Goal: Task Accomplishment & Management: Use online tool/utility

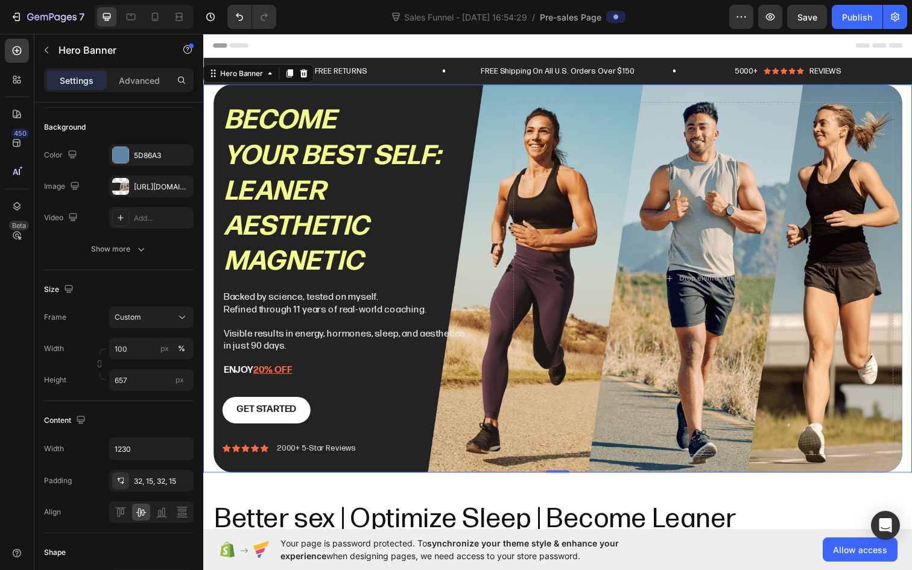
scroll to position [444, 0]
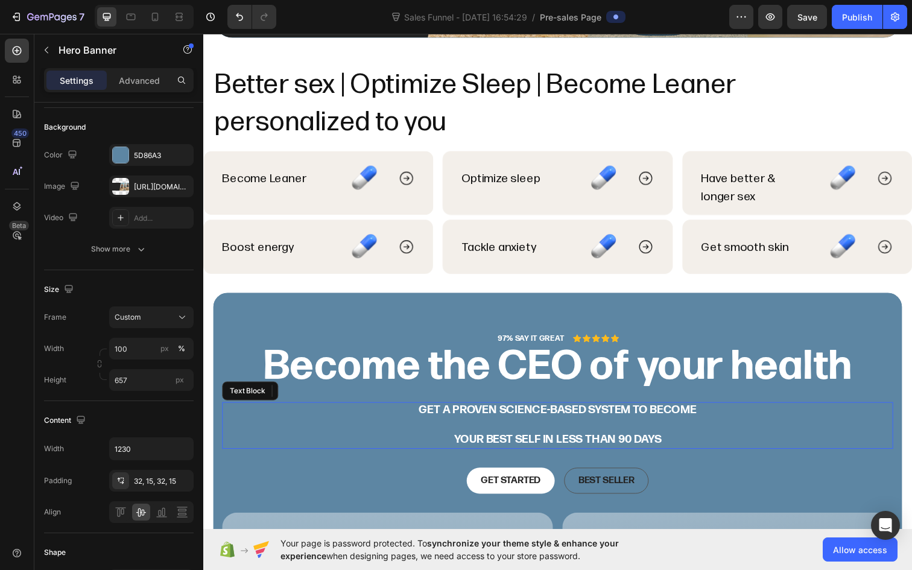
drag, startPoint x: 203, startPoint y: 33, endPoint x: 856, endPoint y: -24, distance: 655.6
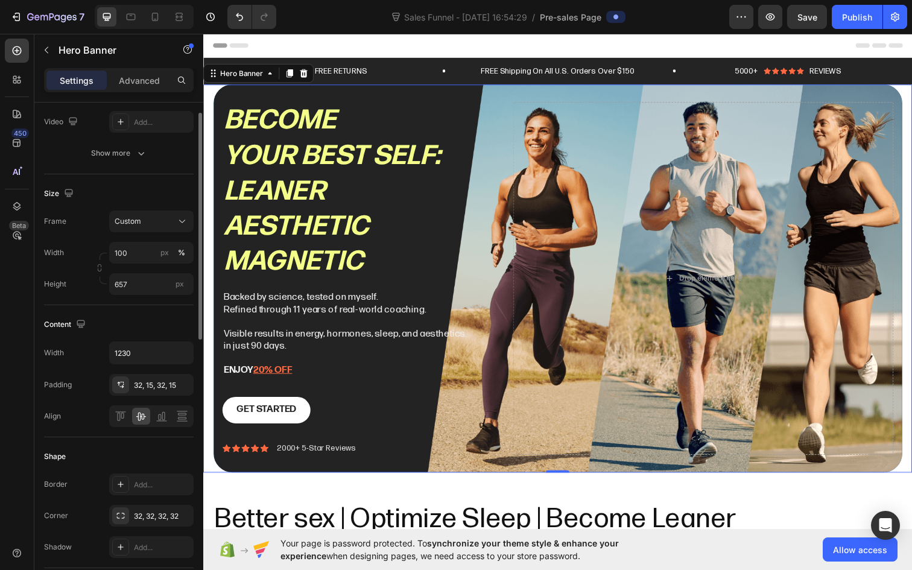
scroll to position [199, 0]
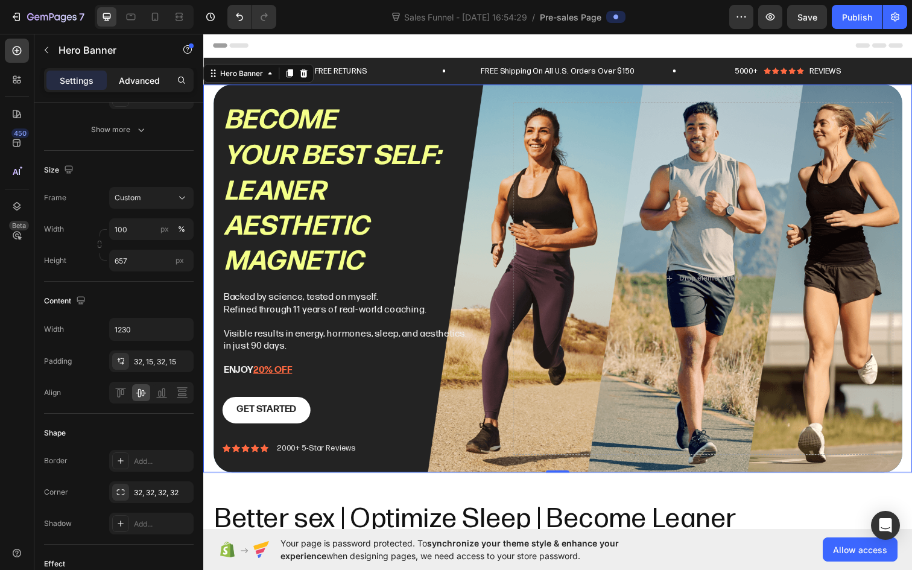
click at [147, 81] on p "Advanced" at bounding box center [139, 80] width 41 height 13
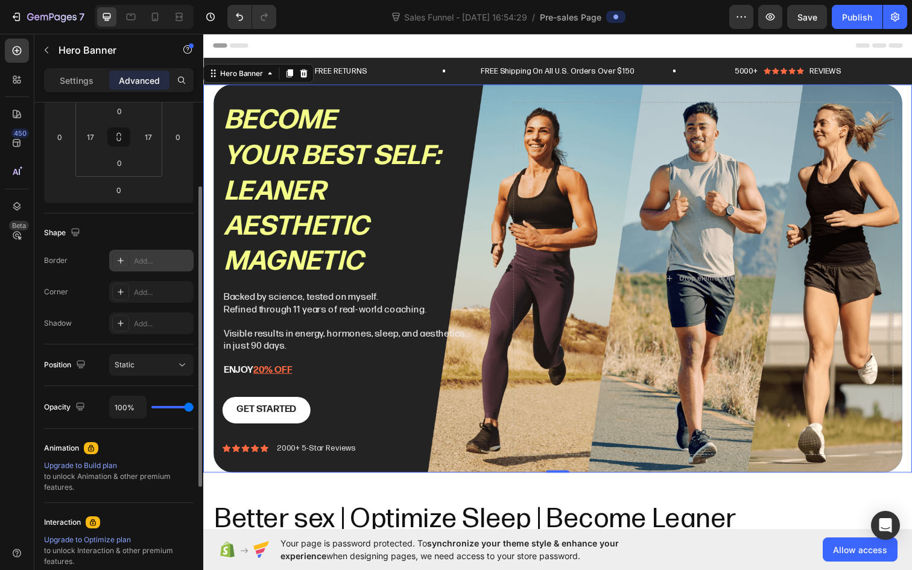
scroll to position [102, 0]
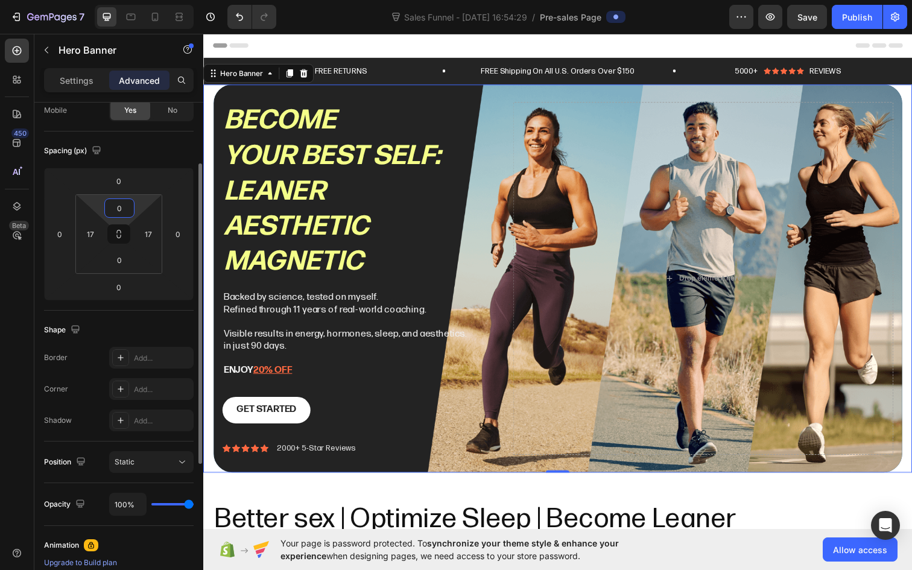
click at [118, 212] on input "0" at bounding box center [119, 208] width 24 height 18
type input "17"
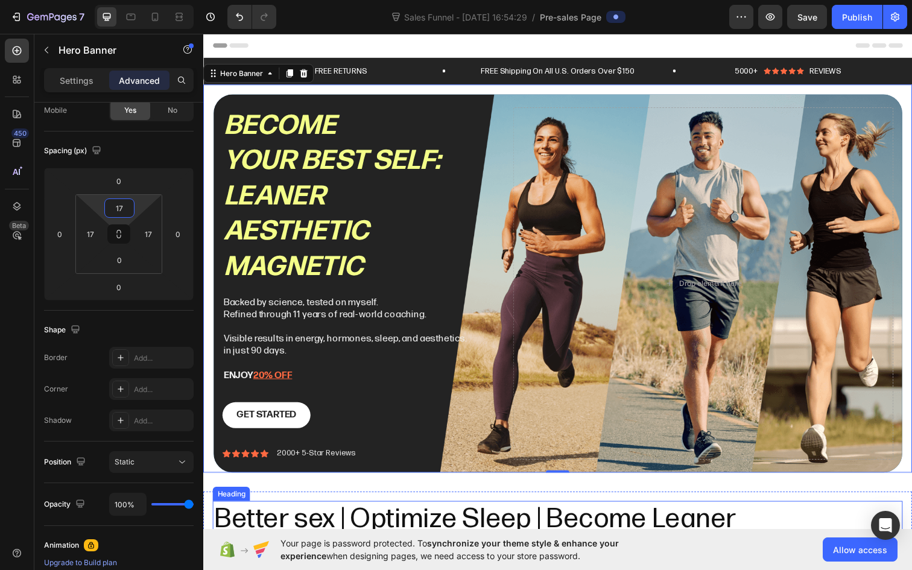
click at [773, 506] on div "Better sex | Optimize Sleep | Become Leaner Heading personalized to you Heading…" at bounding box center [565, 549] width 724 height 96
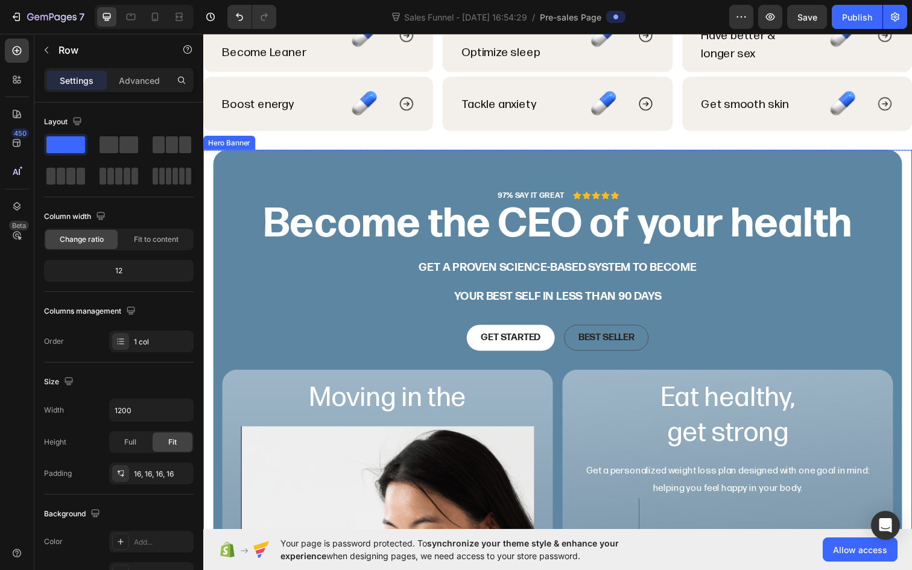
scroll to position [578, 0]
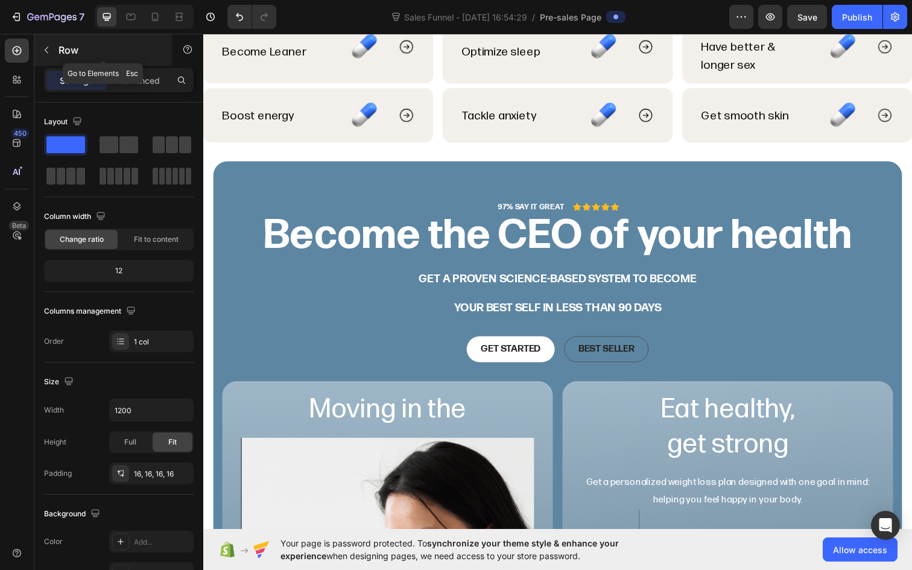
click at [43, 46] on icon "button" at bounding box center [47, 50] width 10 height 10
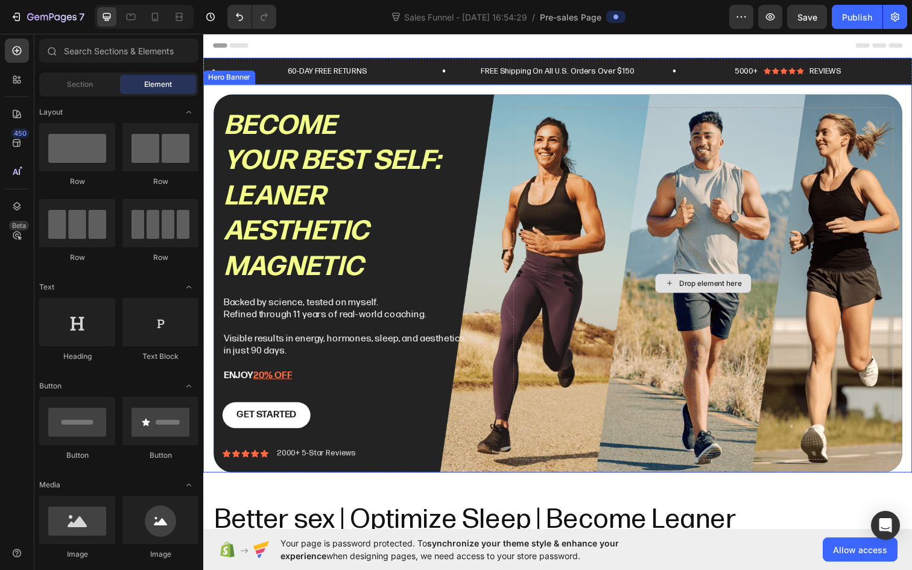
scroll to position [0, 0]
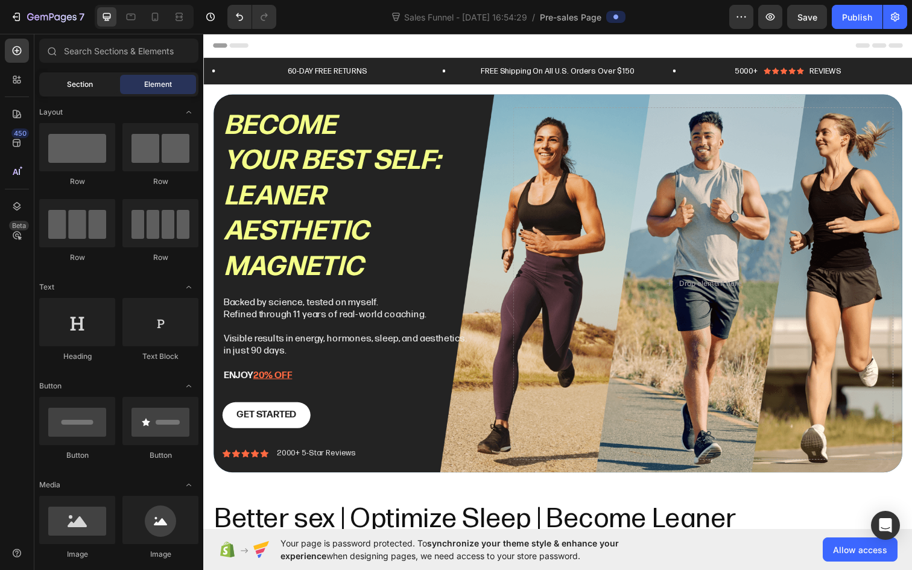
click at [65, 87] on div "Section" at bounding box center [80, 84] width 76 height 19
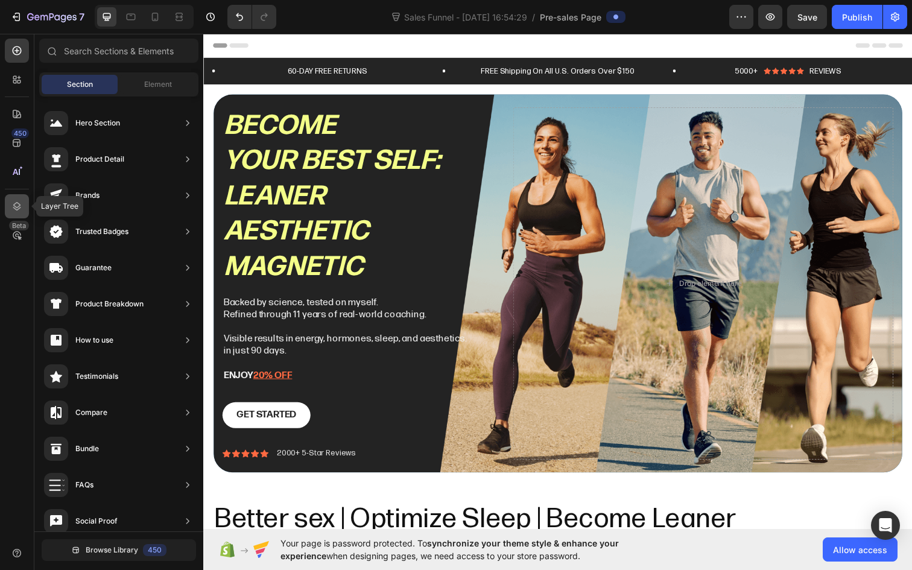
click at [17, 206] on icon at bounding box center [17, 206] width 12 height 12
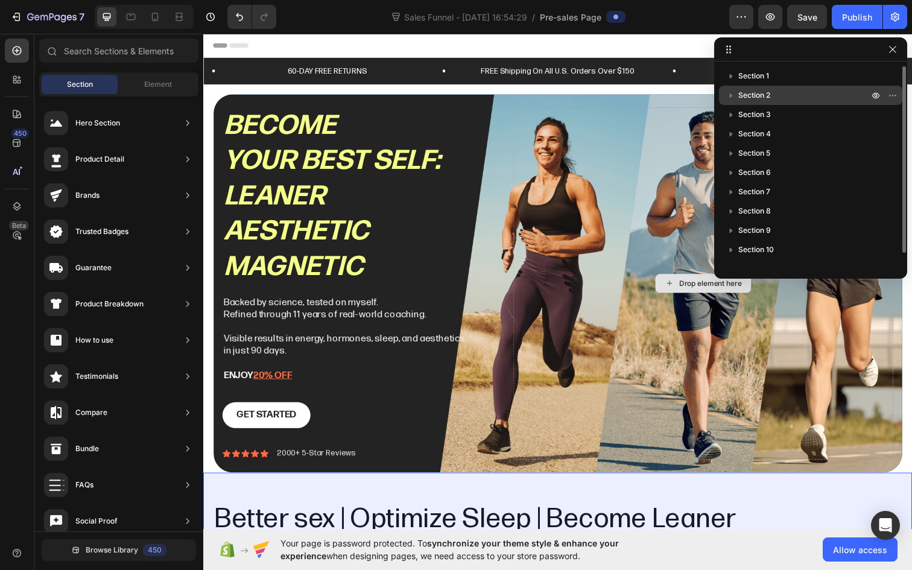
click at [748, 96] on span "Section 2" at bounding box center [754, 95] width 32 height 12
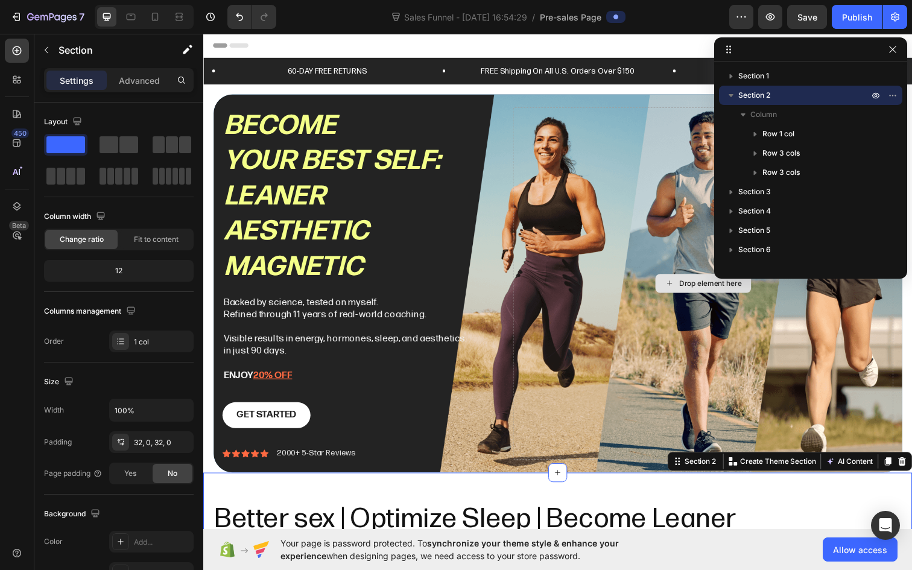
scroll to position [405, 0]
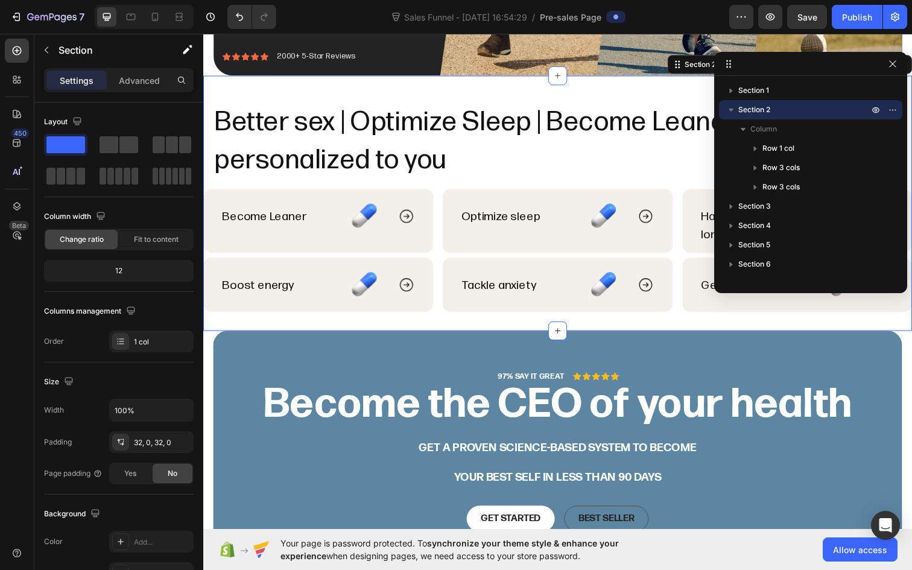
drag, startPoint x: 726, startPoint y: 49, endPoint x: 732, endPoint y: 63, distance: 14.9
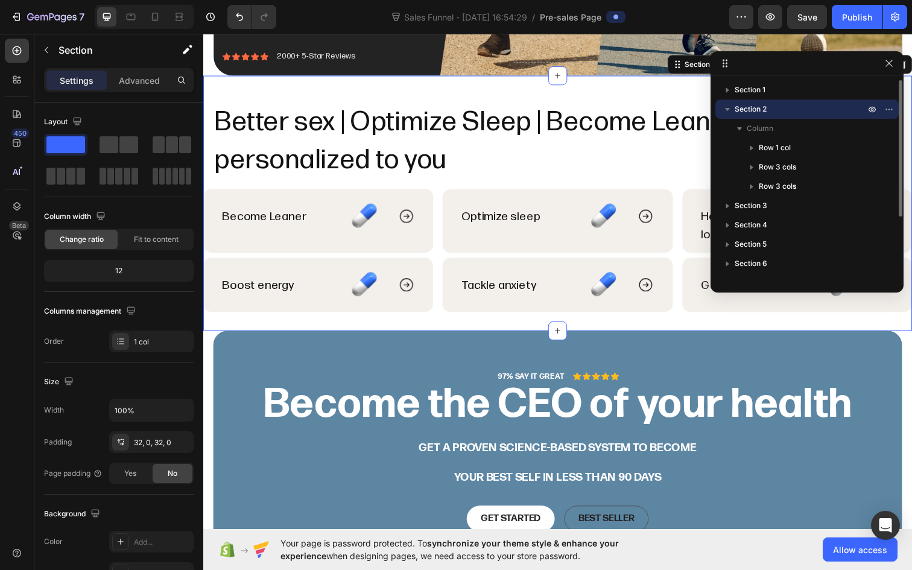
click at [752, 110] on span "Section 2" at bounding box center [751, 109] width 32 height 12
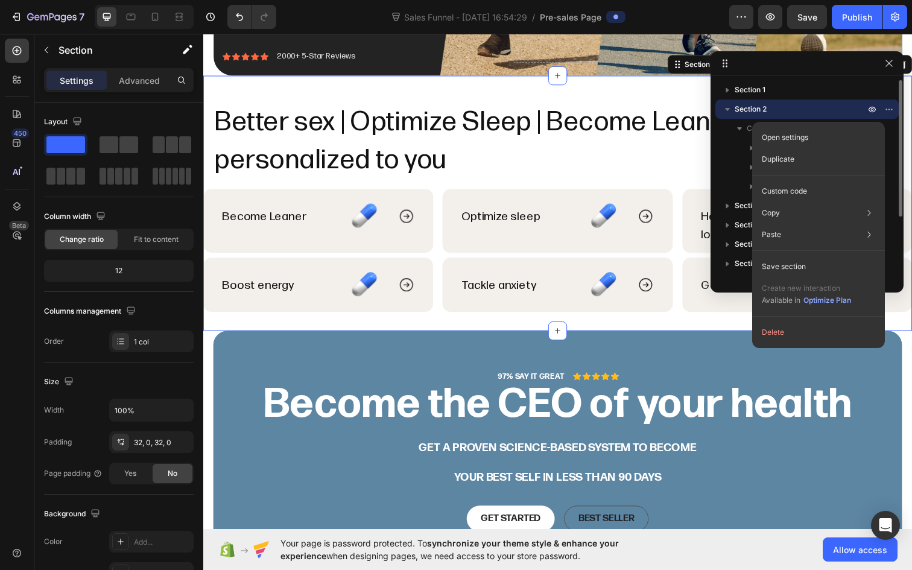
click at [753, 109] on span "Section 2" at bounding box center [751, 109] width 32 height 12
click at [890, 106] on icon "button" at bounding box center [889, 109] width 10 height 10
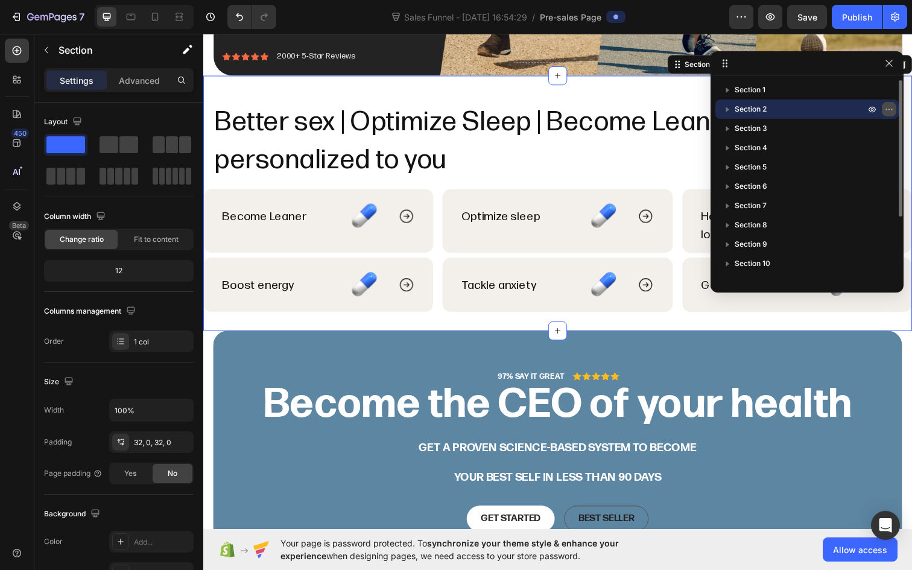
click at [890, 107] on icon "button" at bounding box center [889, 109] width 10 height 10
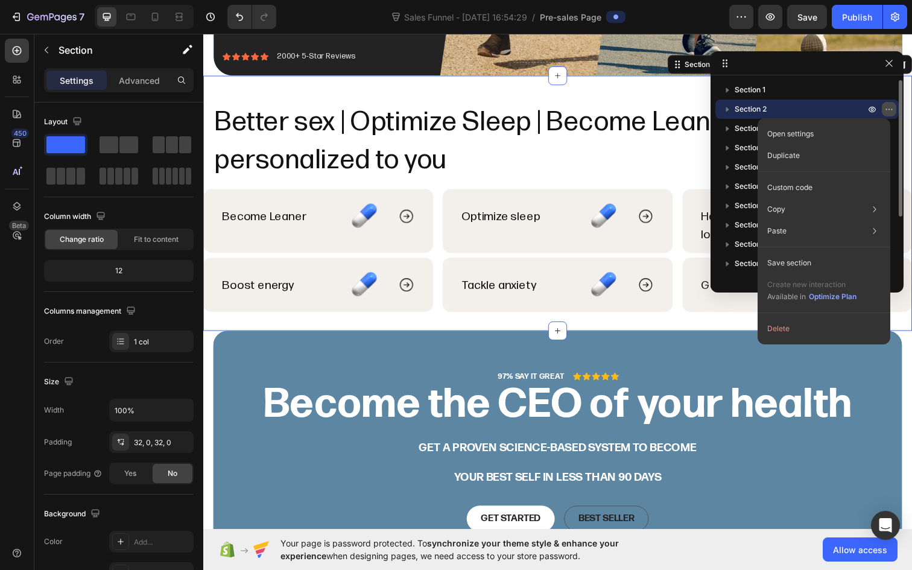
click at [890, 107] on icon "button" at bounding box center [889, 109] width 10 height 10
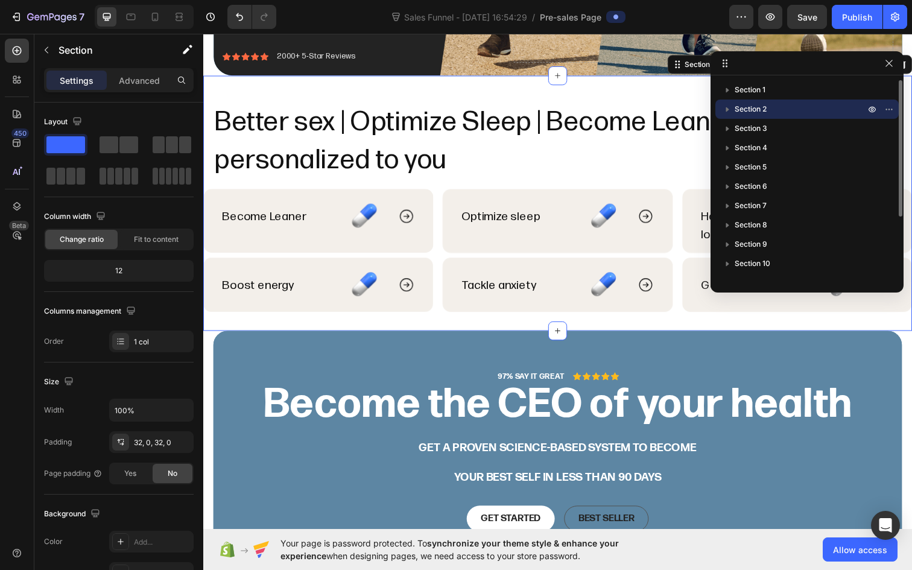
click at [766, 111] on span "Section 2" at bounding box center [751, 109] width 32 height 12
drag, startPoint x: 757, startPoint y: 108, endPoint x: 769, endPoint y: 116, distance: 14.4
click at [769, 116] on div "Section 2" at bounding box center [807, 109] width 174 height 19
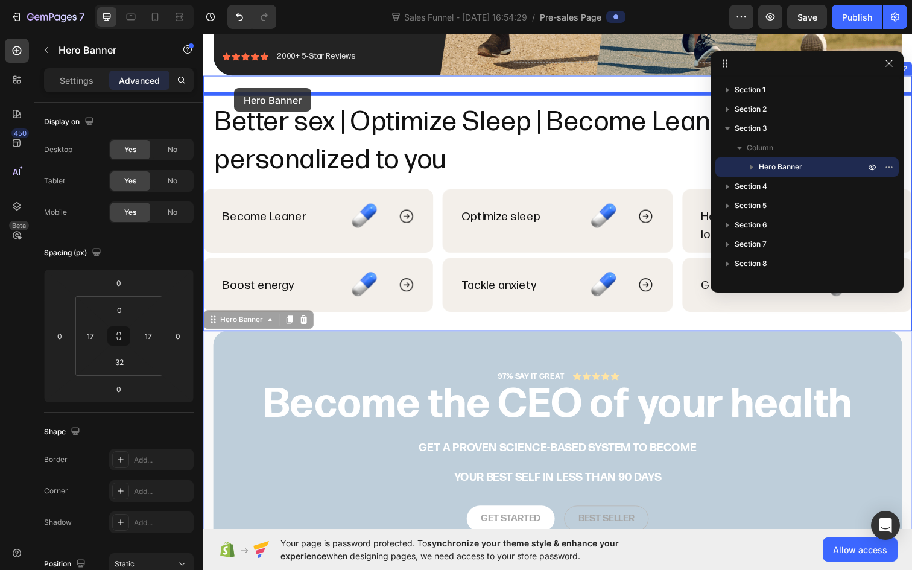
drag, startPoint x: 212, startPoint y: 326, endPoint x: 235, endPoint y: 89, distance: 238.1
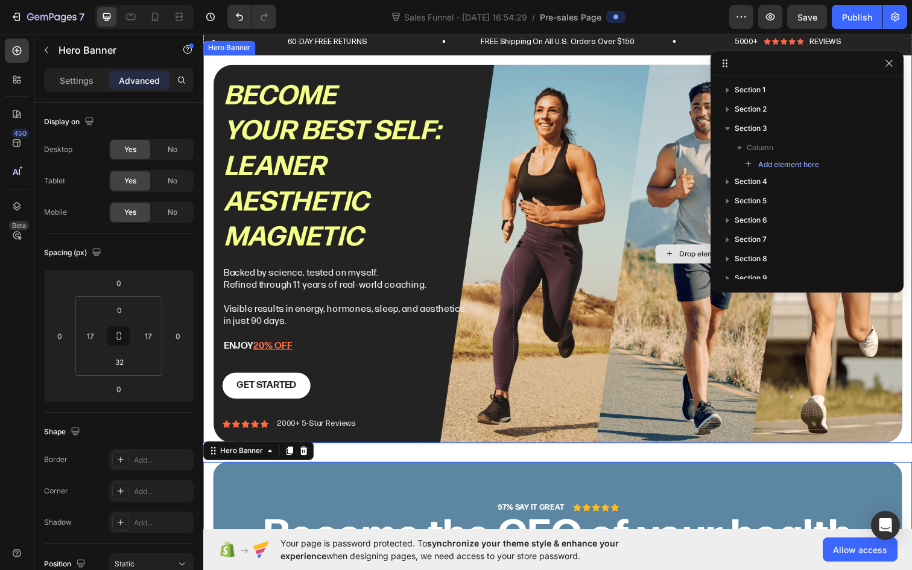
scroll to position [34, 0]
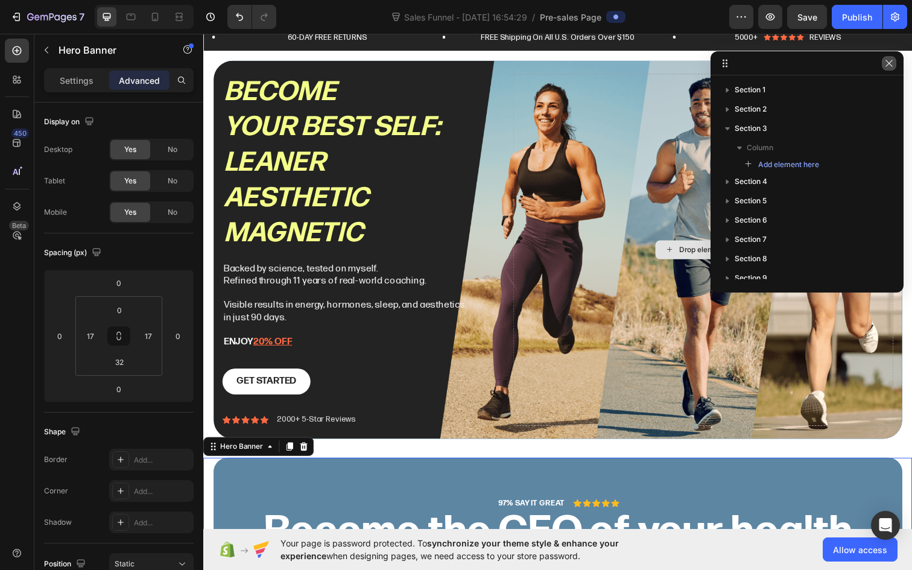
click at [888, 65] on icon "button" at bounding box center [889, 64] width 10 height 10
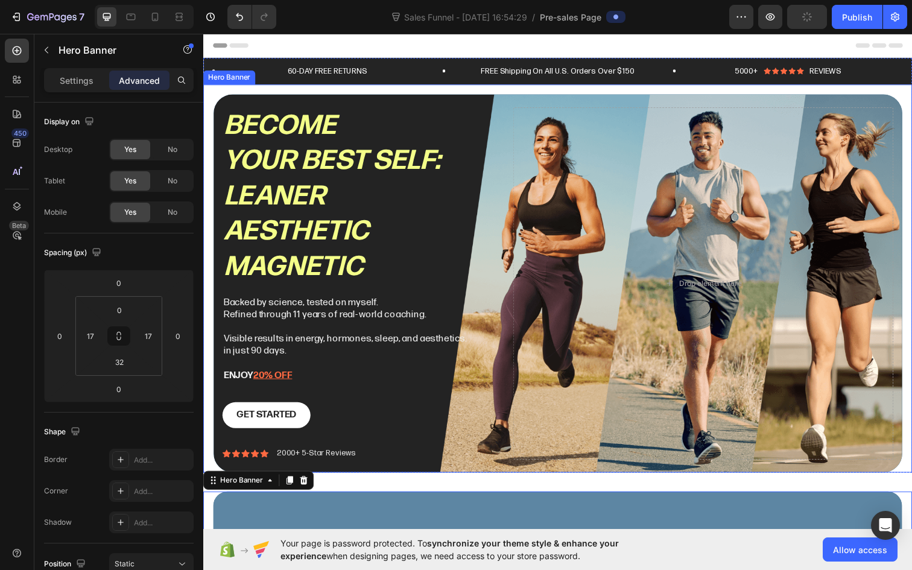
scroll to position [0, 0]
click at [312, 95] on div "Become your best self: Leaner Aesthetic magnetic Heading Backed by science, tes…" at bounding box center [564, 288] width 703 height 399
click at [217, 94] on div "Become your best self: Leaner Aesthetic magnetic Heading Backed by science, tes…" at bounding box center [565, 283] width 724 height 396
click at [271, 73] on icon at bounding box center [272, 73] width 4 height 2
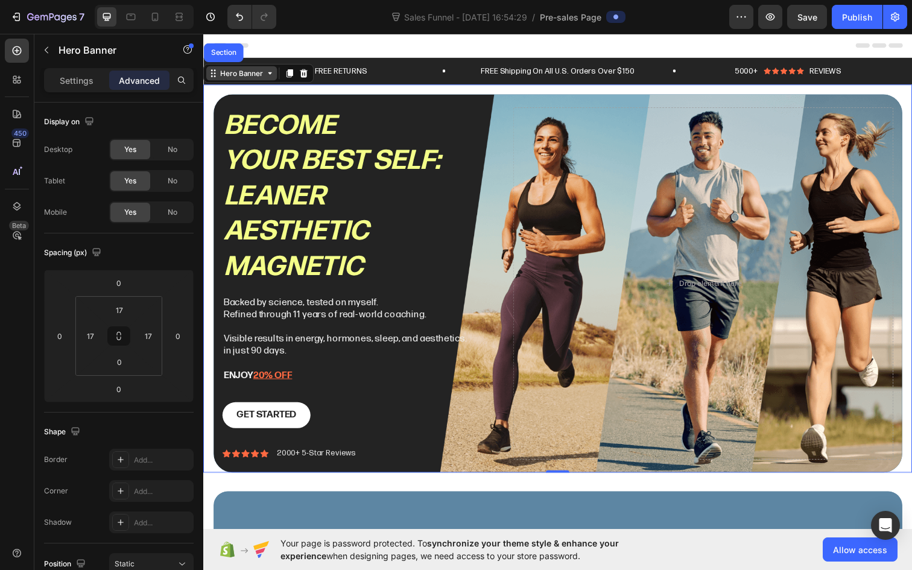
click at [271, 76] on icon at bounding box center [272, 74] width 10 height 10
click at [22, 203] on icon at bounding box center [17, 206] width 12 height 12
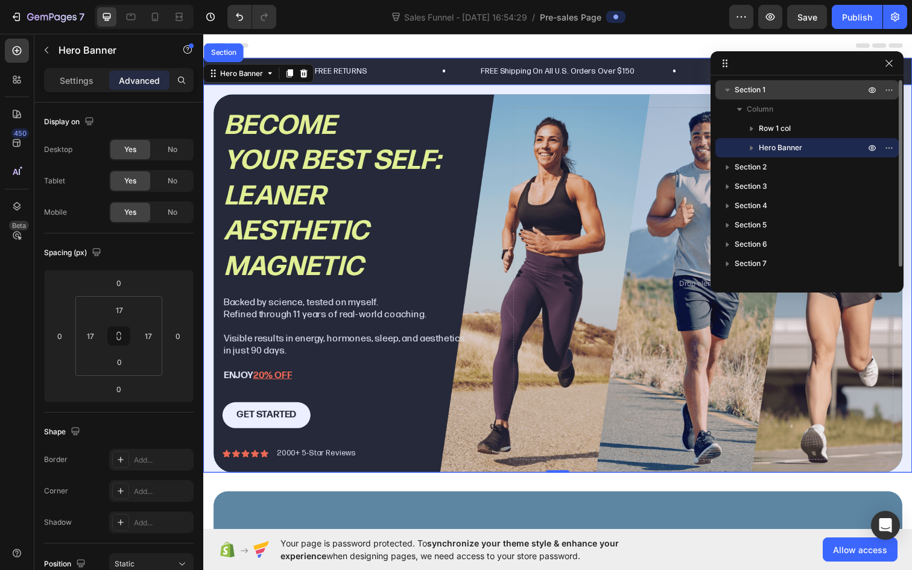
click at [794, 93] on p "Section 1" at bounding box center [801, 90] width 133 height 12
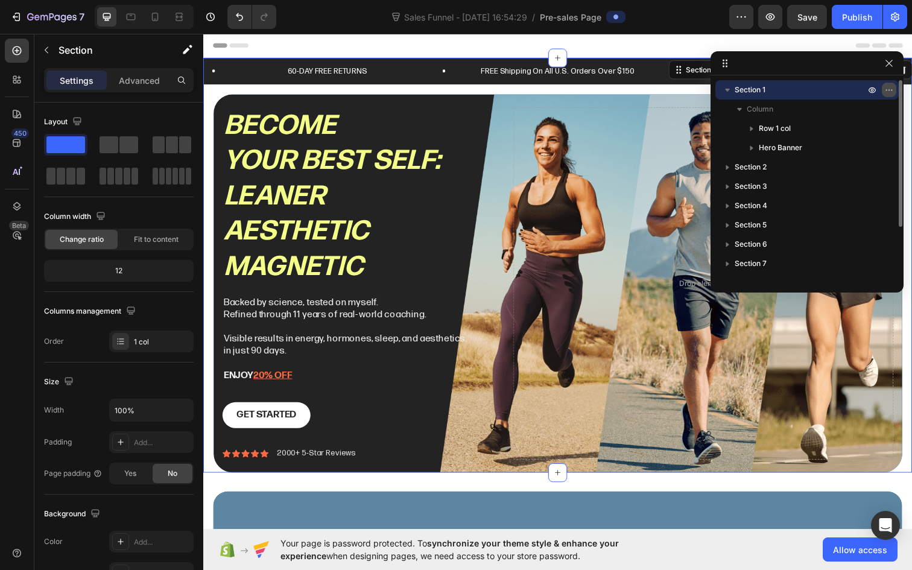
click at [887, 90] on icon "button" at bounding box center [889, 90] width 10 height 10
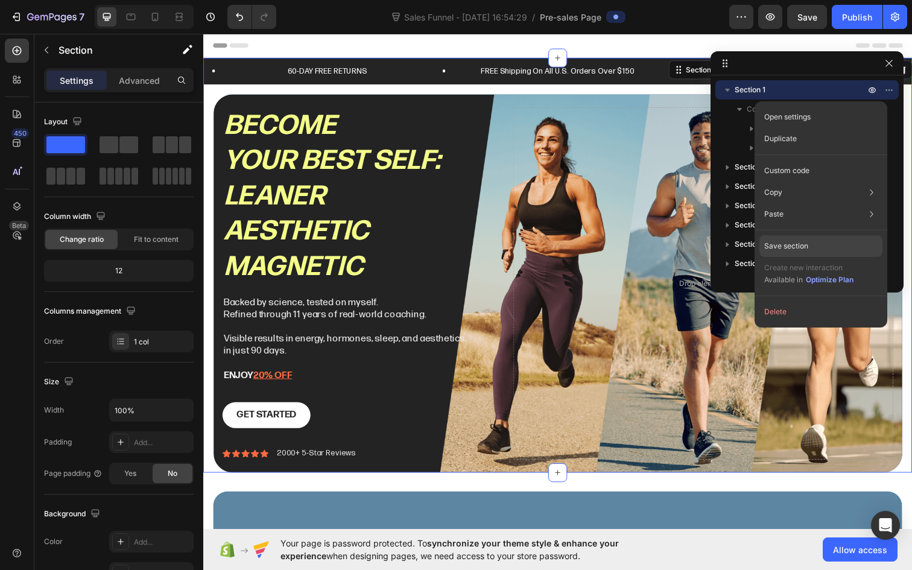
click at [840, 242] on div "Save section" at bounding box center [820, 246] width 123 height 22
click at [815, 64] on div at bounding box center [806, 63] width 193 height 24
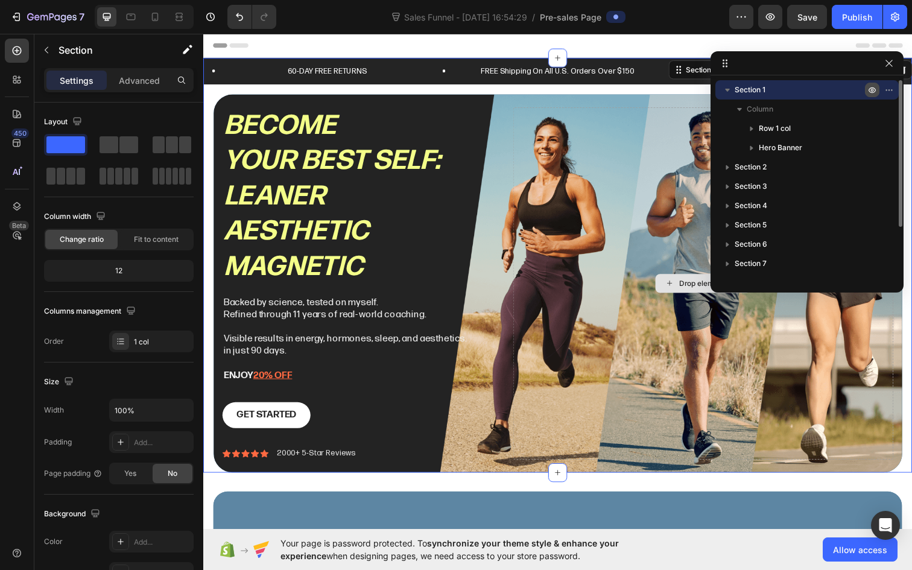
click at [872, 92] on icon "button" at bounding box center [872, 90] width 10 height 10
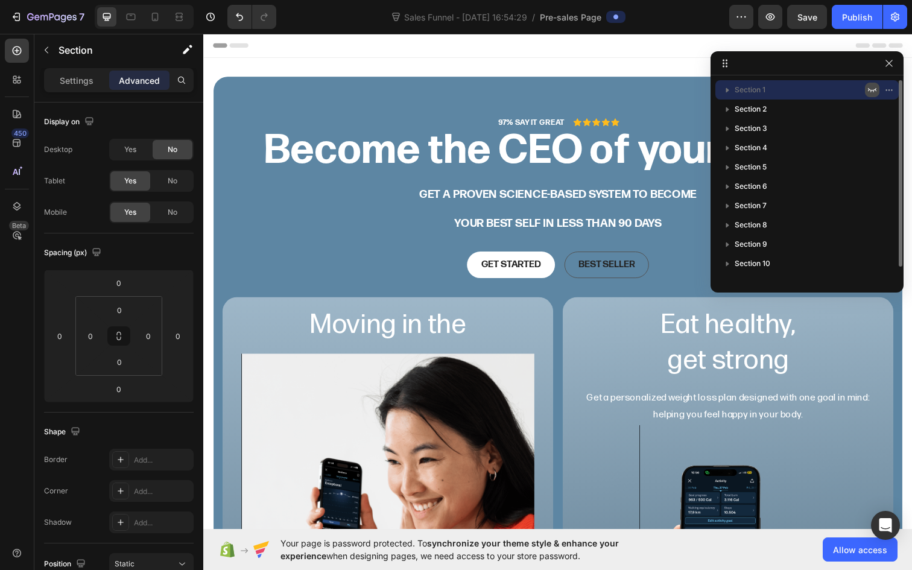
click at [871, 92] on icon "button" at bounding box center [872, 90] width 10 height 10
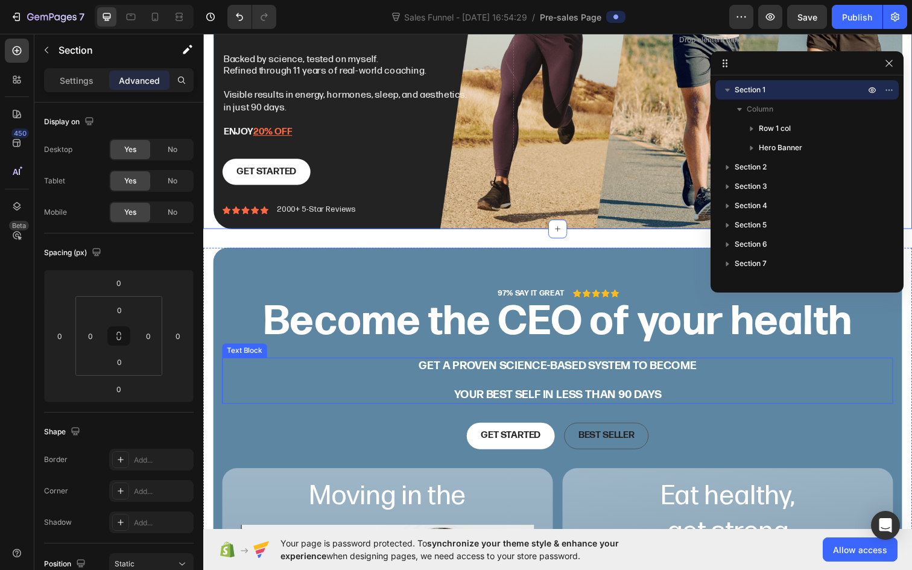
scroll to position [244, 0]
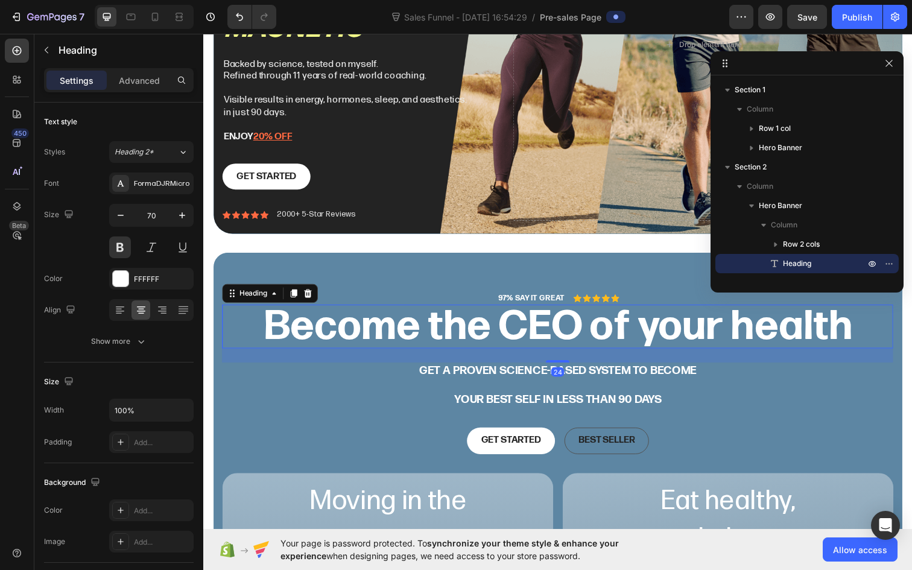
click at [872, 332] on h2 "Become the CEO of your health" at bounding box center [565, 332] width 685 height 45
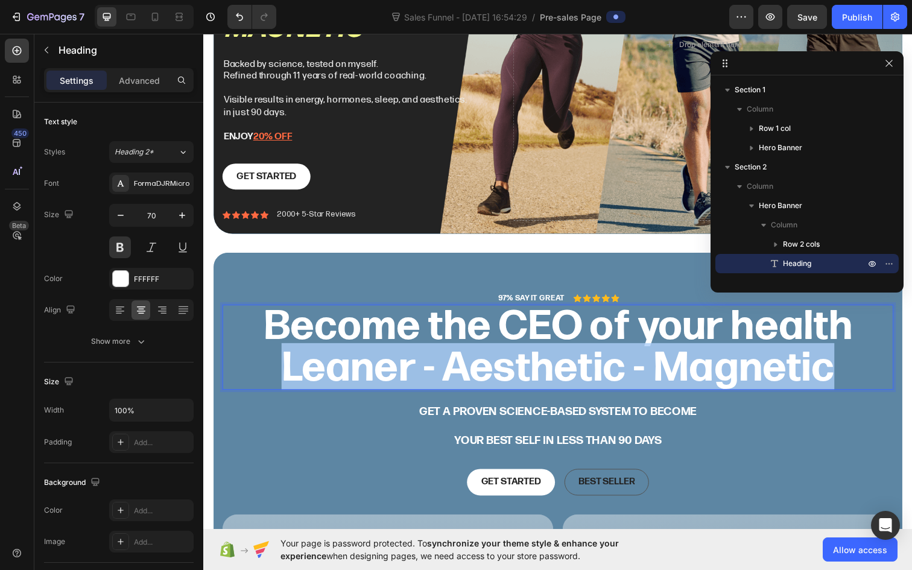
drag, startPoint x: 849, startPoint y: 372, endPoint x: 282, endPoint y: 374, distance: 566.9
click at [282, 374] on p "Become the CEO of your health Leaner - Aesthetic - Magnetic" at bounding box center [565, 353] width 683 height 84
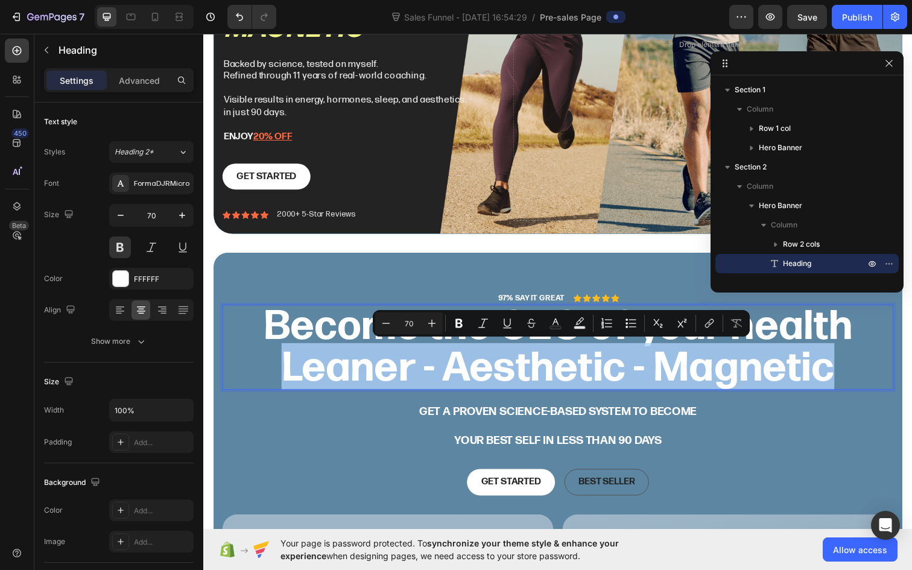
copy p "Leaner - Aesthetic - Magnetic"
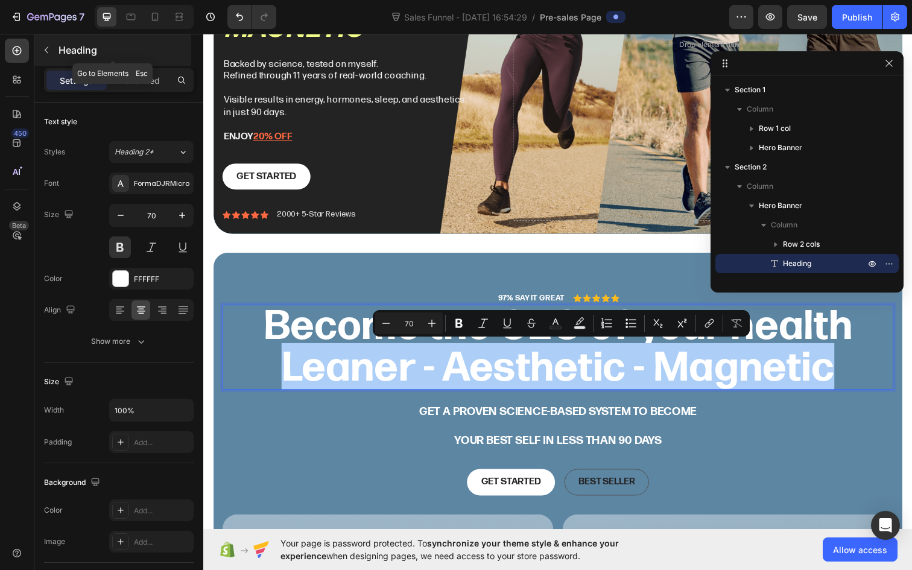
click at [45, 46] on icon "button" at bounding box center [47, 50] width 10 height 10
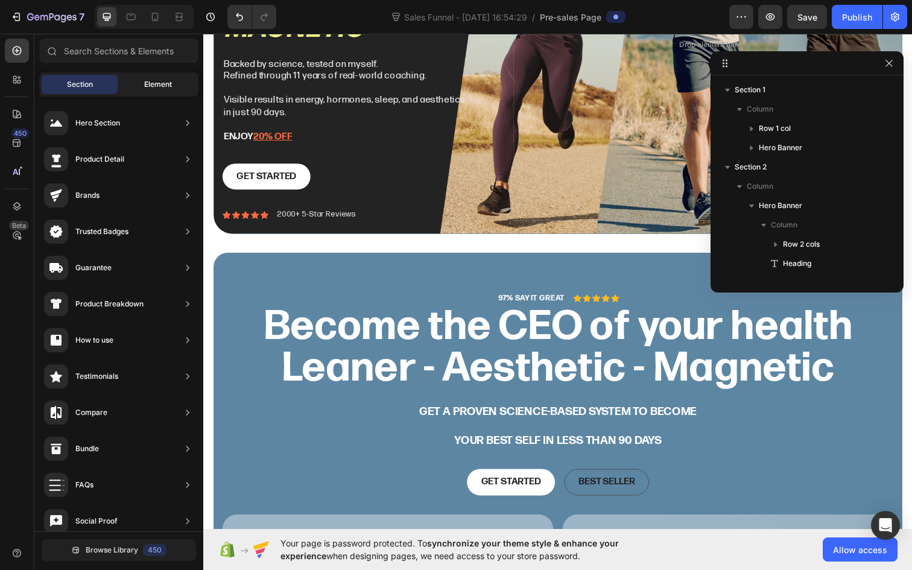
click at [131, 82] on div "Element" at bounding box center [158, 84] width 76 height 19
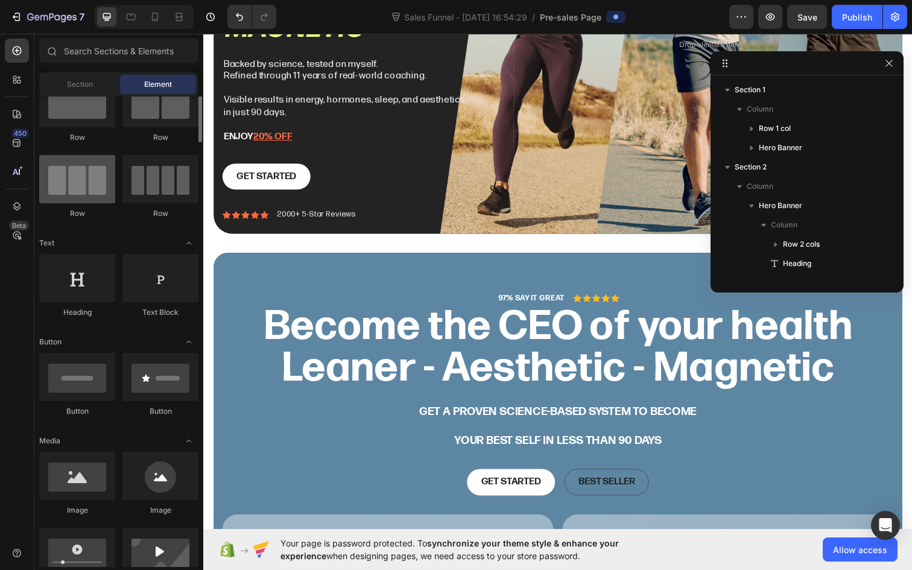
scroll to position [48, 0]
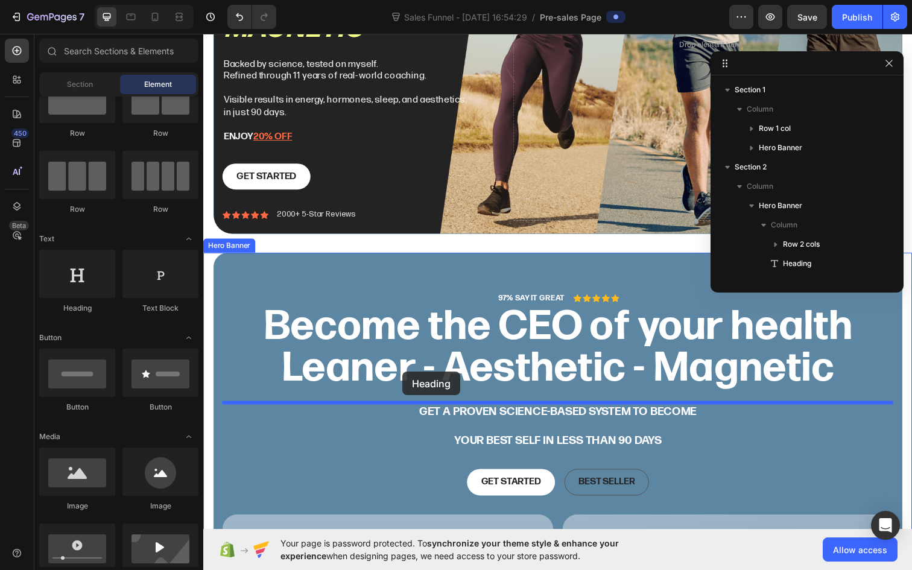
drag, startPoint x: 281, startPoint y: 318, endPoint x: 406, endPoint y: 379, distance: 139.2
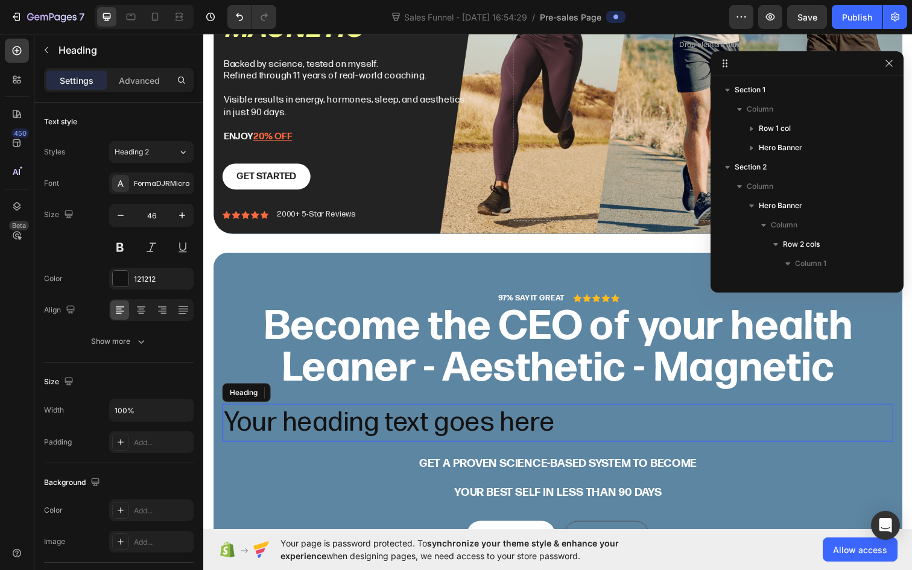
scroll to position [189, 0]
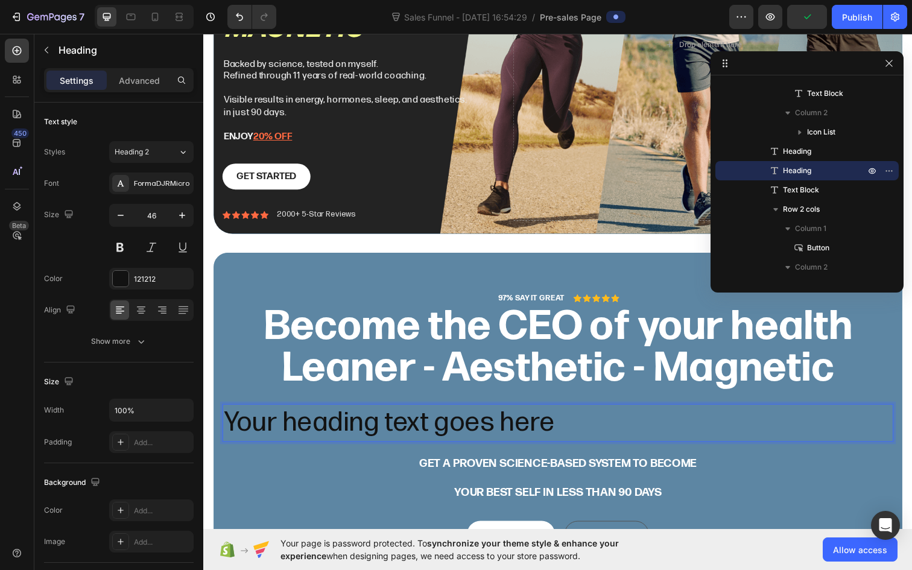
click at [495, 429] on p "Your heading text goes here" at bounding box center [565, 431] width 683 height 36
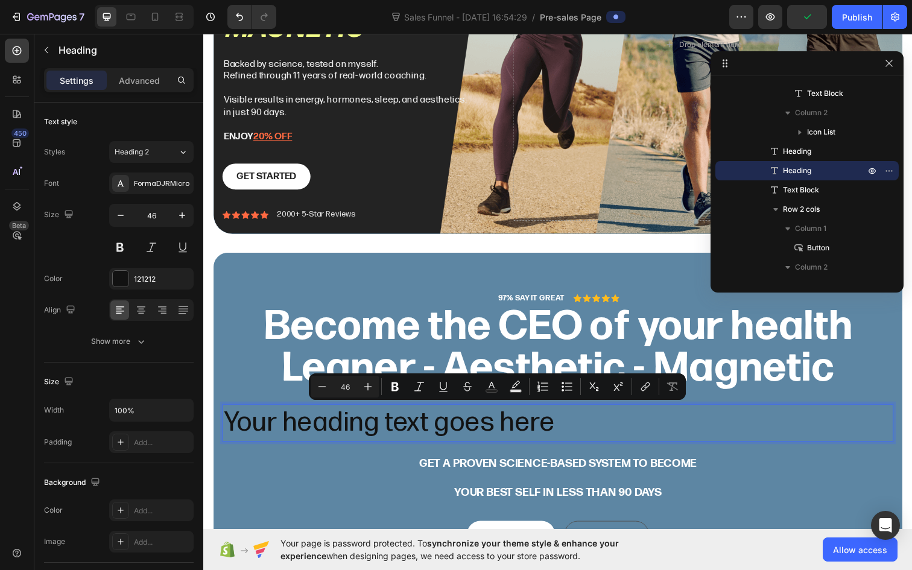
click at [557, 434] on p "Your heading text goes here" at bounding box center [565, 431] width 683 height 36
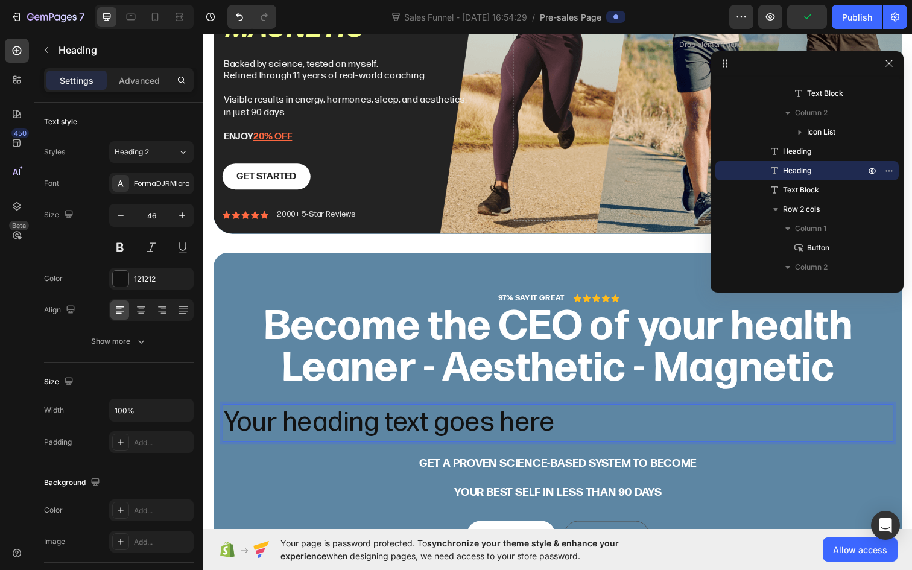
click at [556, 434] on p "Your heading text goes here" at bounding box center [565, 431] width 683 height 36
click at [48, 47] on icon "button" at bounding box center [47, 50] width 10 height 10
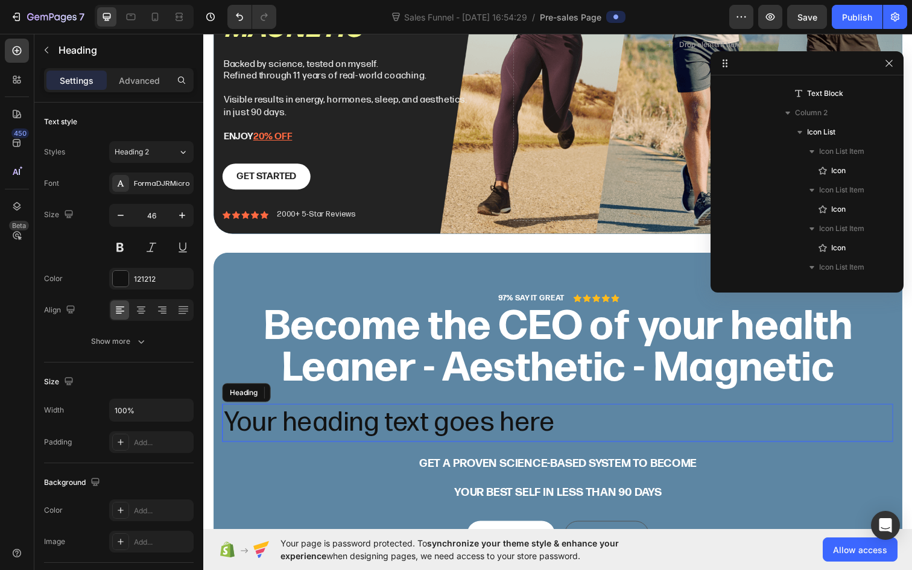
scroll to position [382, 0]
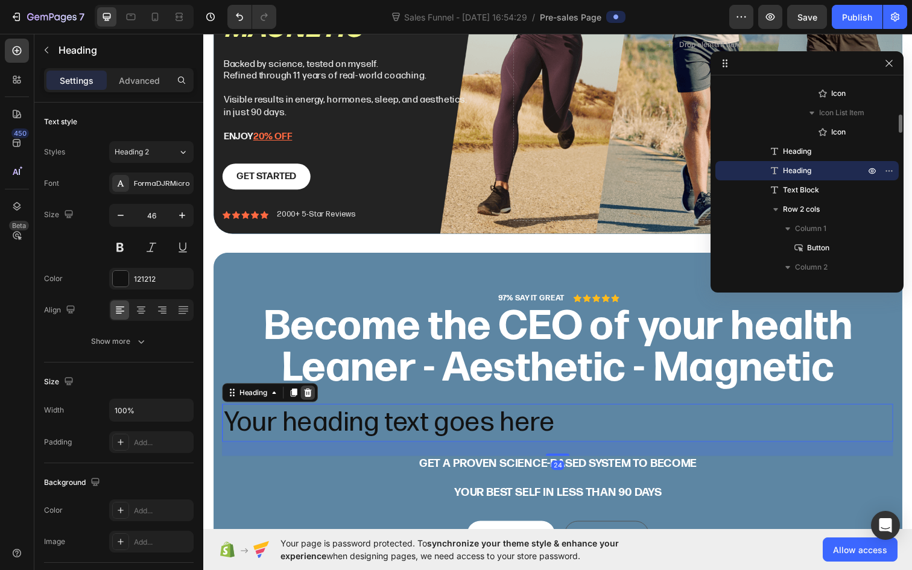
click at [310, 396] on icon at bounding box center [310, 400] width 8 height 8
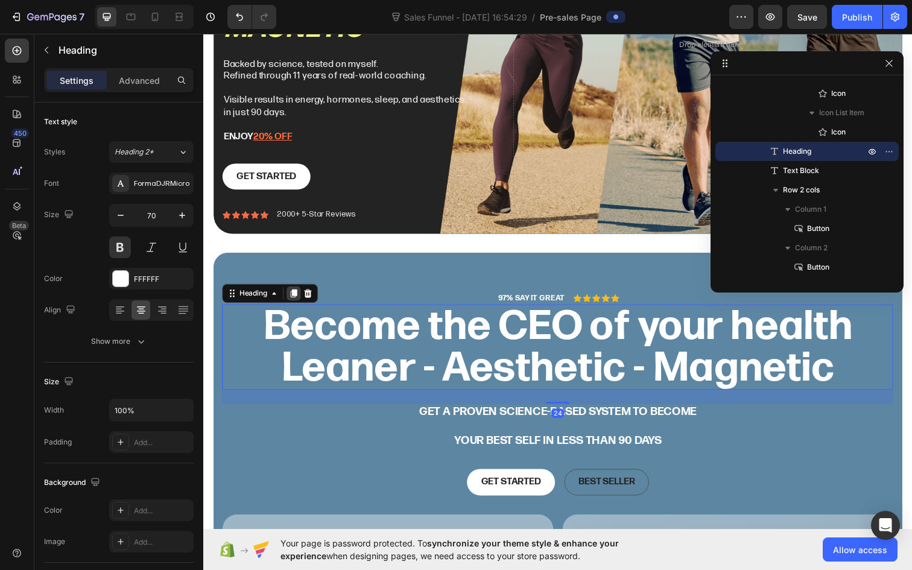
click at [292, 301] on icon at bounding box center [296, 299] width 10 height 10
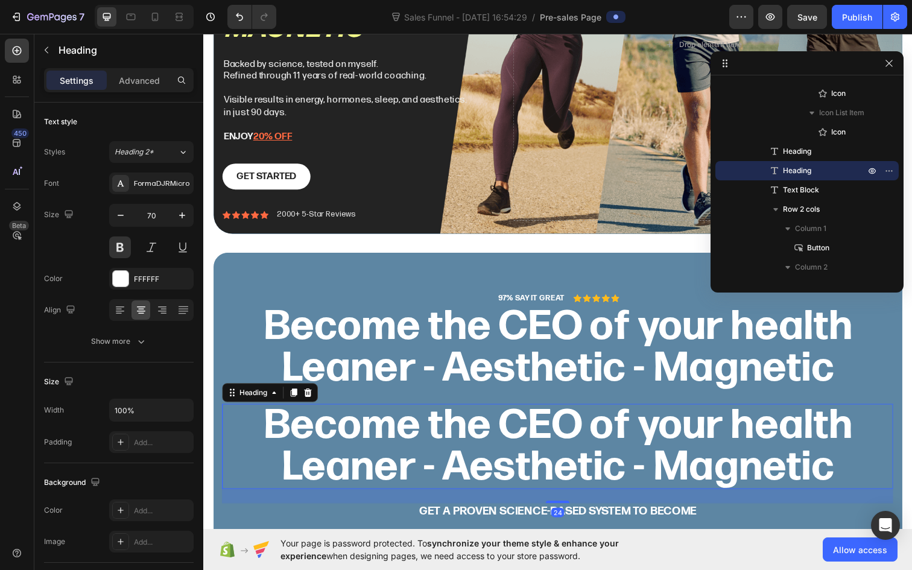
click at [613, 430] on p "Become the CEO of your health Leaner - Aesthetic - Magnetic" at bounding box center [565, 455] width 683 height 84
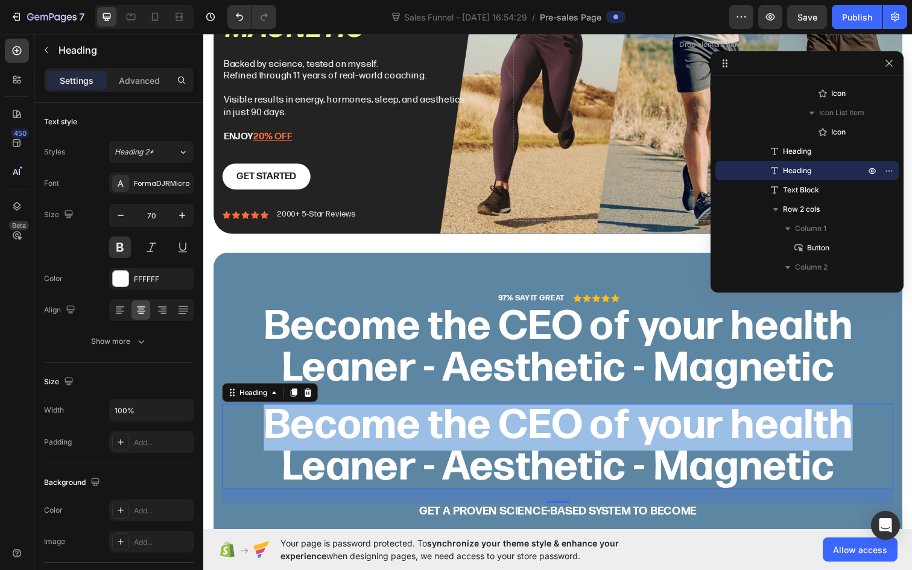
drag, startPoint x: 835, startPoint y: 437, endPoint x: 227, endPoint y: 426, distance: 608.0
click at [227, 426] on p "Become the CEO of your health Leaner - Aesthetic - Magnetic" at bounding box center [565, 455] width 683 height 84
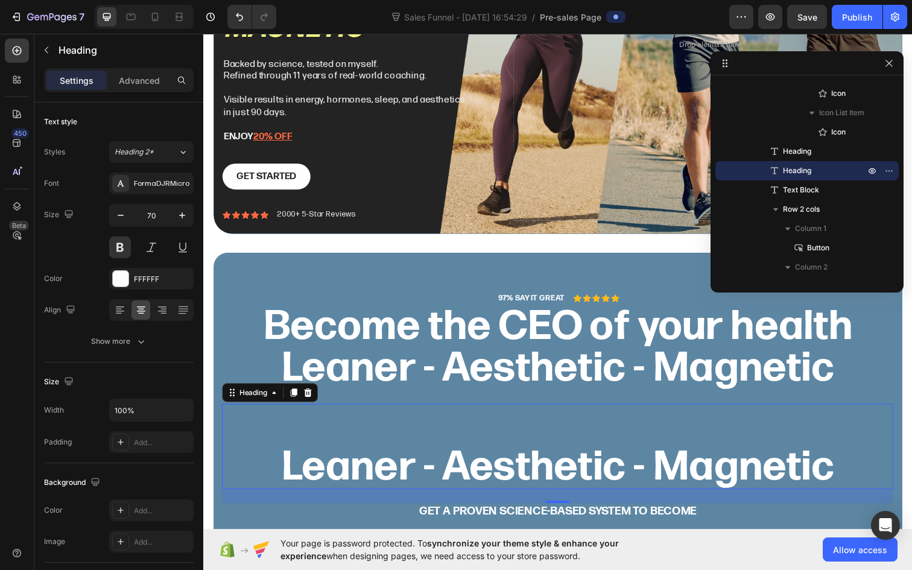
click at [282, 470] on p "⁠⁠⁠⁠⁠⁠⁠ Leaner - Aesthetic - Magnetic" at bounding box center [565, 455] width 683 height 84
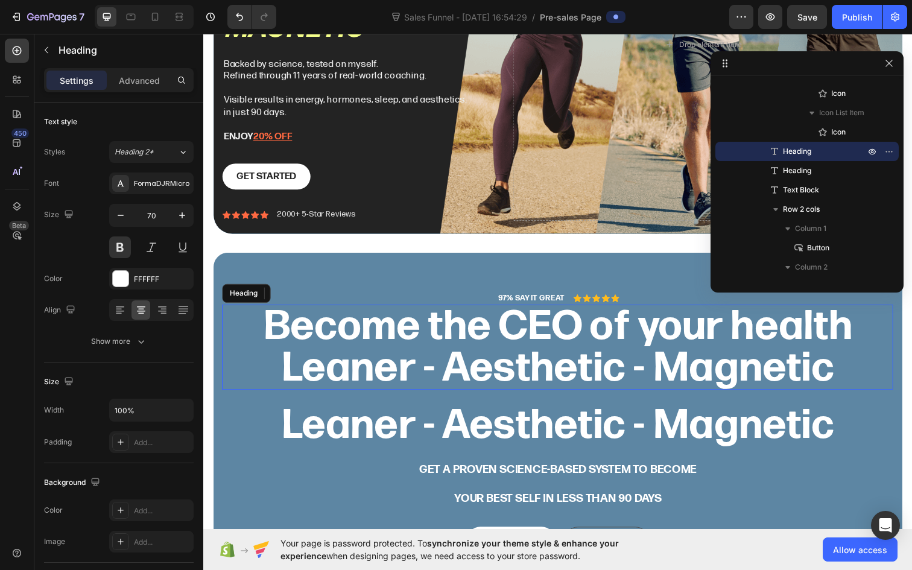
drag, startPoint x: 562, startPoint y: 368, endPoint x: 708, endPoint y: 365, distance: 146.0
click at [562, 368] on p "Become the CEO of your health Leaner - Aesthetic - Magnetic" at bounding box center [565, 353] width 683 height 84
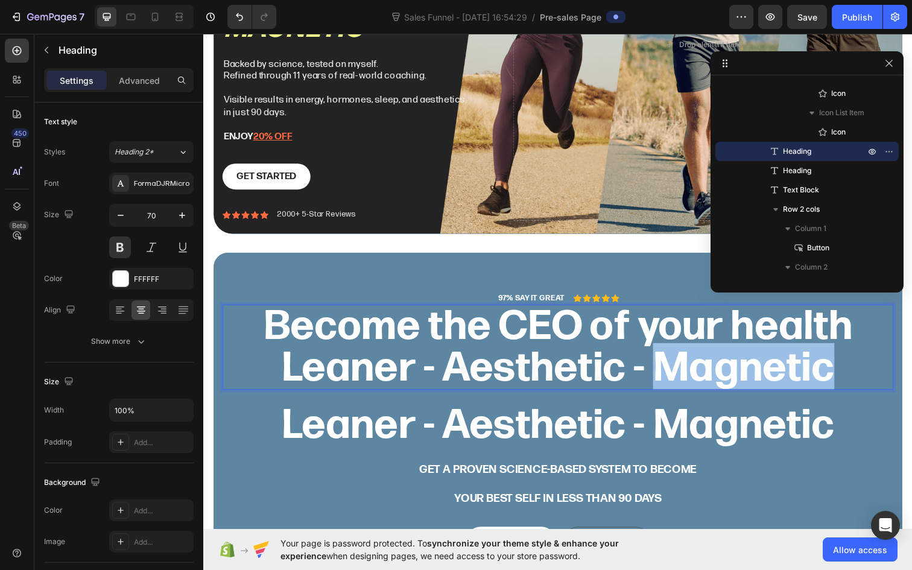
click at [725, 364] on p "Become the CEO of your health Leaner - Aesthetic - Magnetic" at bounding box center [565, 353] width 683 height 84
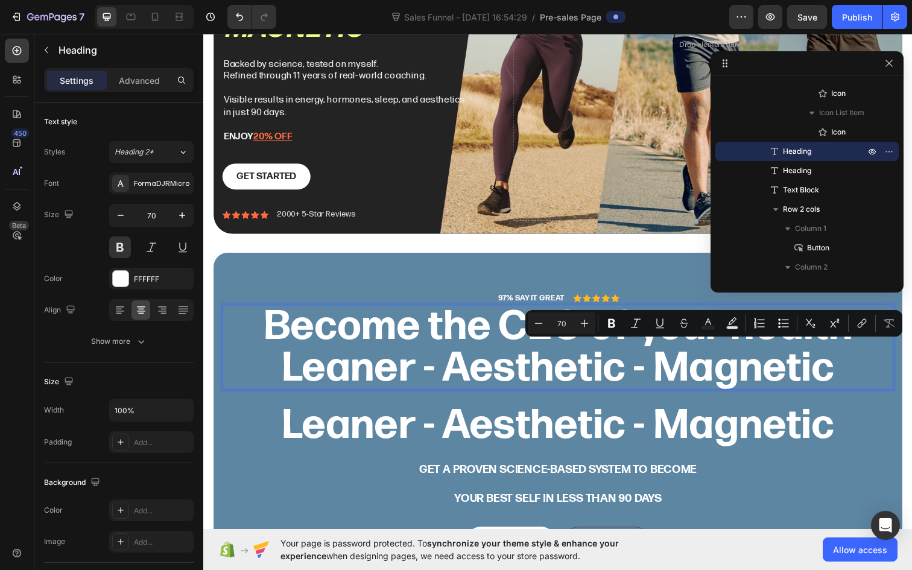
click at [768, 370] on p "Become the CEO of your health Leaner - Aesthetic - Magnetic" at bounding box center [565, 353] width 683 height 84
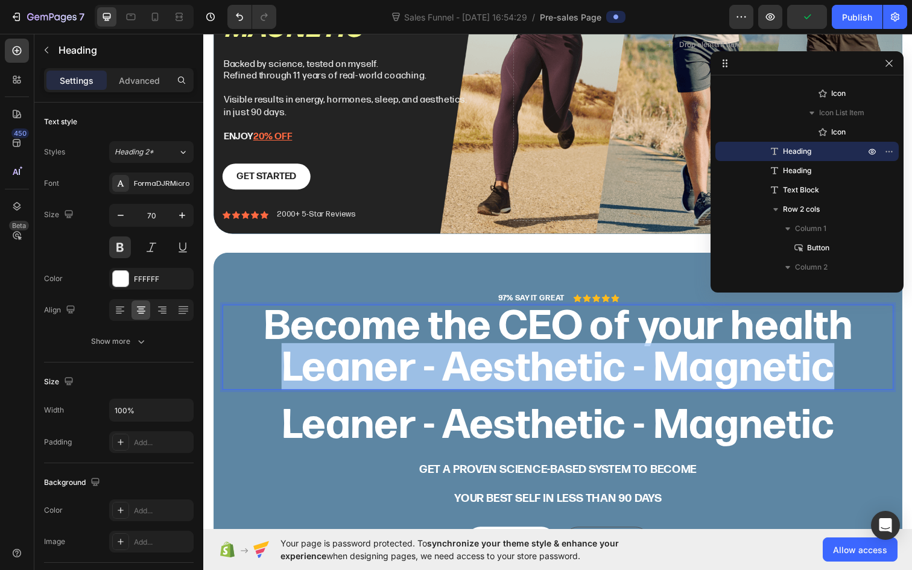
drag, startPoint x: 824, startPoint y: 371, endPoint x: 270, endPoint y: 371, distance: 553.7
click at [270, 371] on p "Become the CEO of your health Leaner - Aesthetic - Magnetic" at bounding box center [565, 353] width 683 height 84
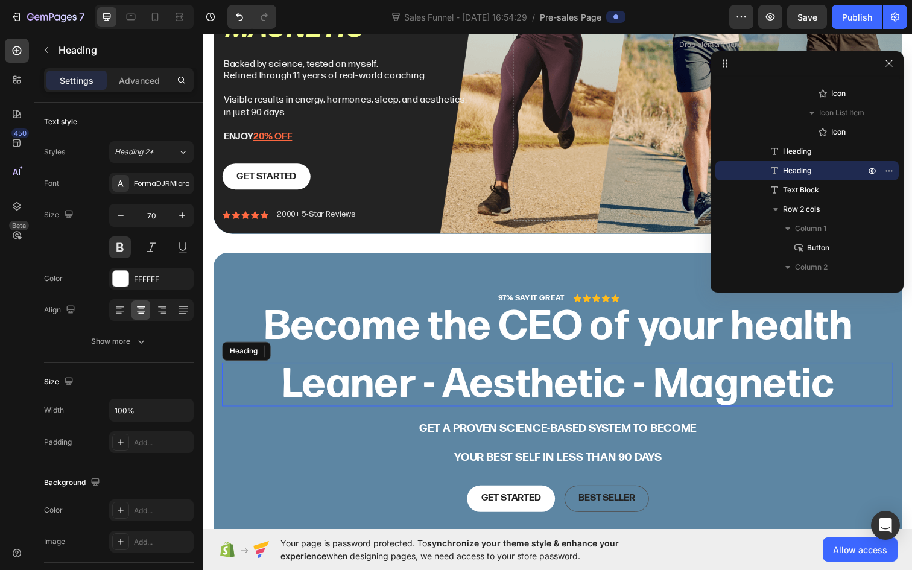
click at [533, 406] on p "Leaner - Aesthetic - Magnetic" at bounding box center [565, 391] width 683 height 42
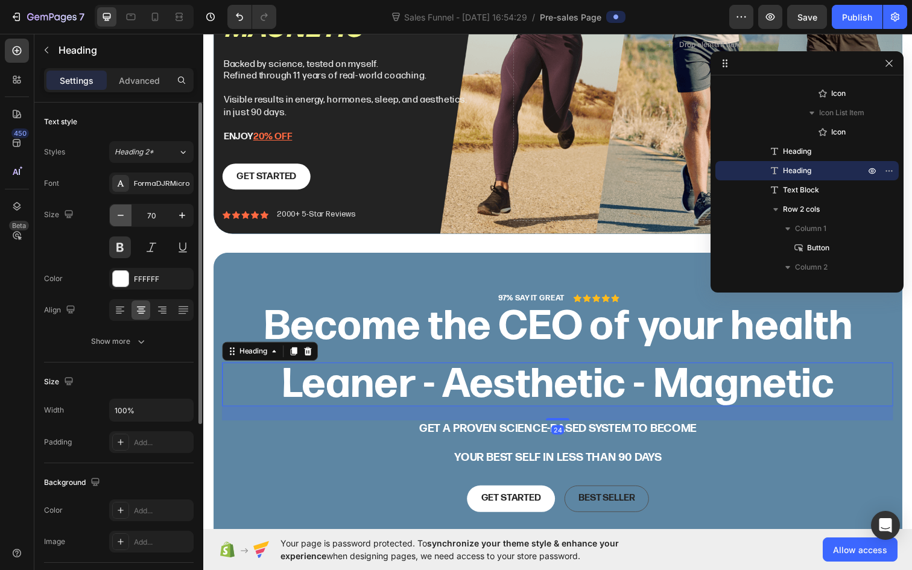
click at [123, 218] on icon "button" at bounding box center [121, 215] width 12 height 12
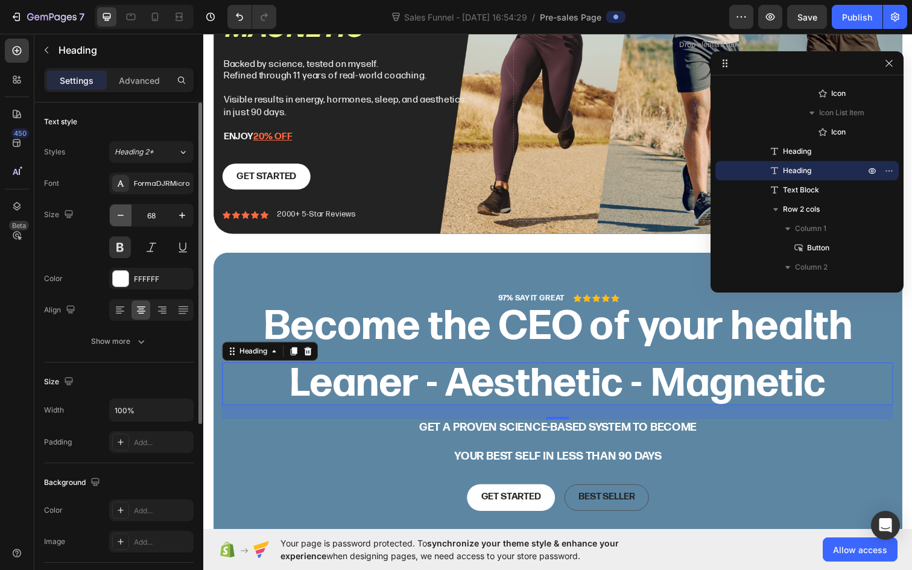
click at [123, 218] on icon "button" at bounding box center [121, 215] width 12 height 12
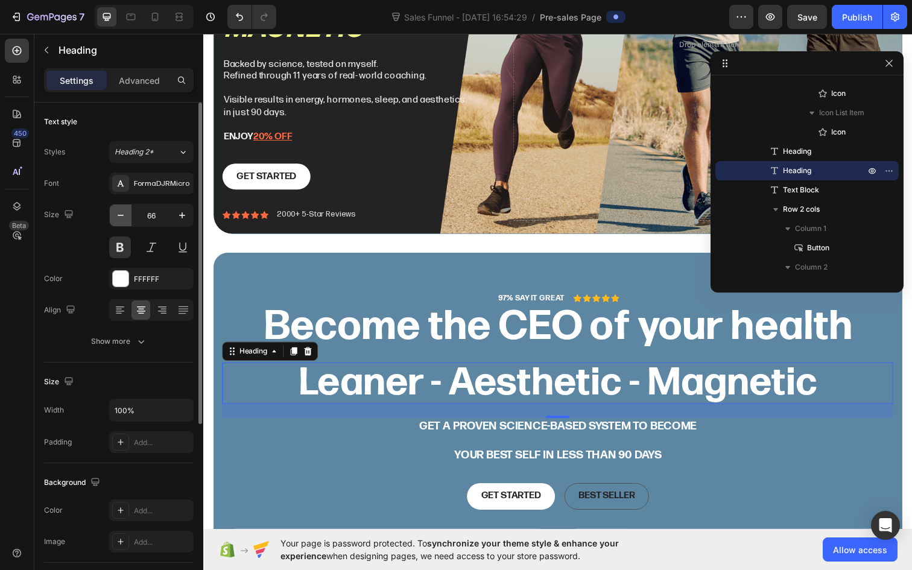
click at [123, 218] on icon "button" at bounding box center [121, 215] width 12 height 12
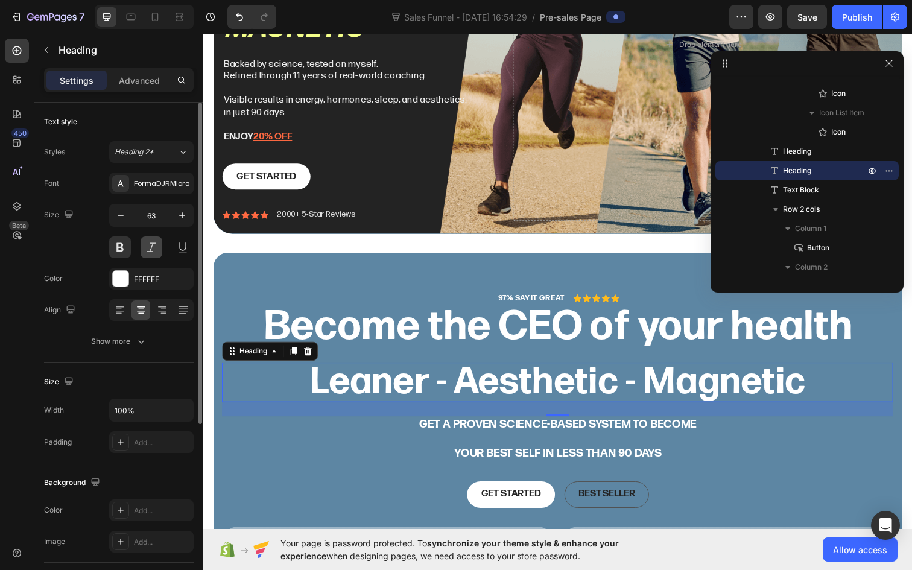
click at [150, 246] on button at bounding box center [152, 247] width 22 height 22
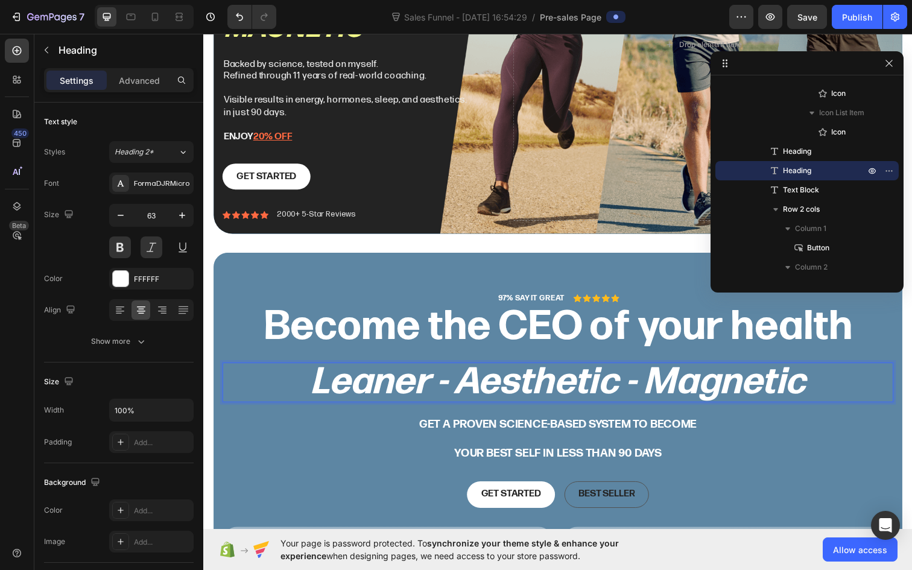
click at [832, 387] on p "Leaner - Aesthetic - Magnetic" at bounding box center [565, 389] width 683 height 38
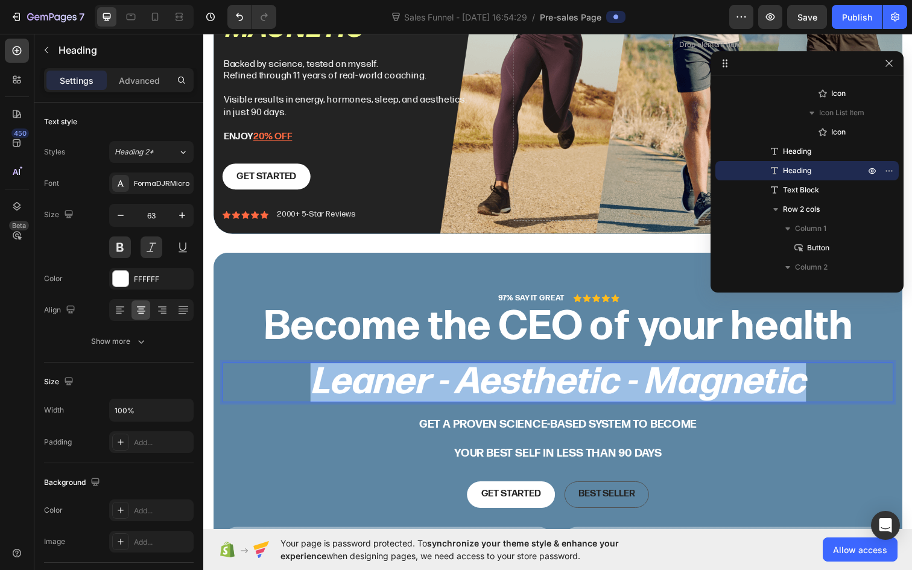
drag, startPoint x: 832, startPoint y: 387, endPoint x: 289, endPoint y: 377, distance: 543.5
click at [289, 377] on p "Leaner - Aesthetic - Magnetic" at bounding box center [565, 389] width 683 height 38
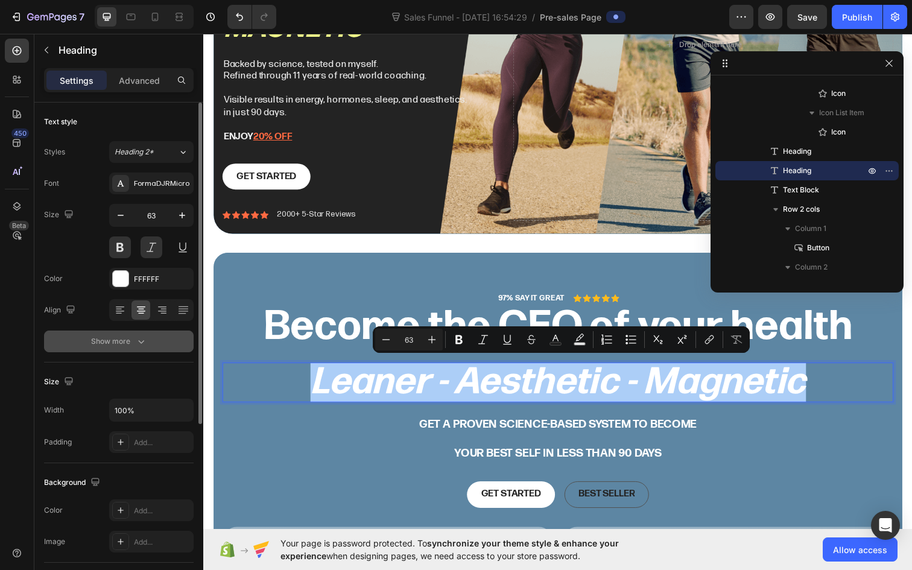
click at [135, 331] on button "Show more" at bounding box center [119, 342] width 150 height 22
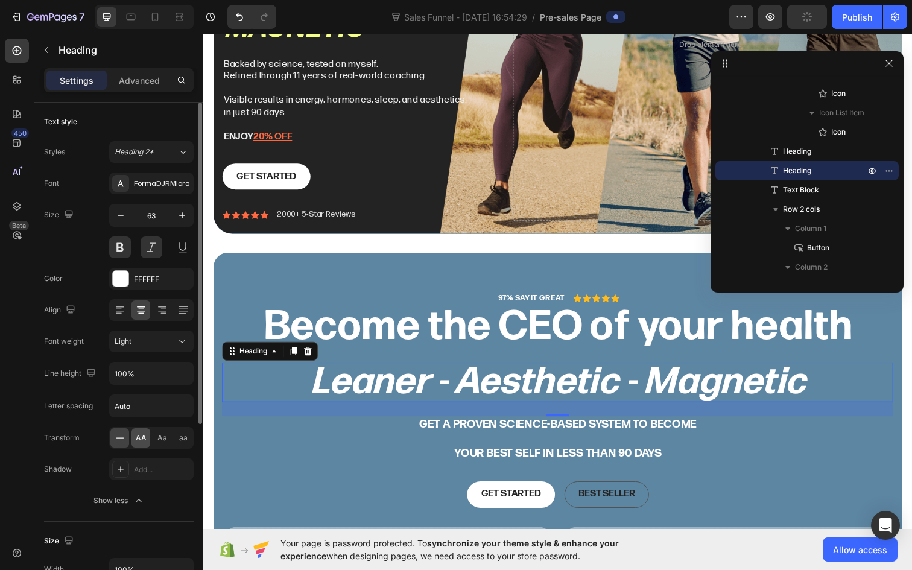
click at [141, 440] on span "AA" at bounding box center [141, 437] width 11 height 11
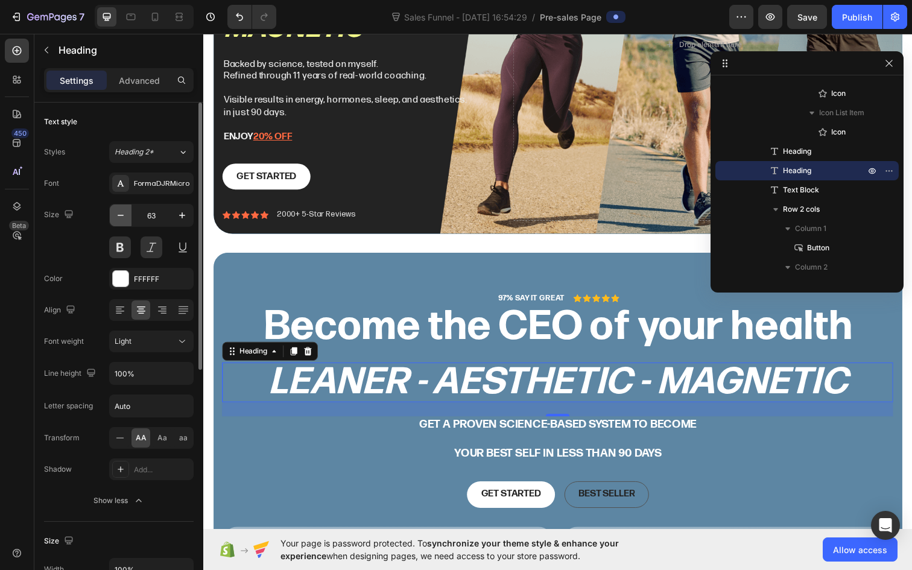
click at [122, 222] on button "button" at bounding box center [121, 215] width 22 height 22
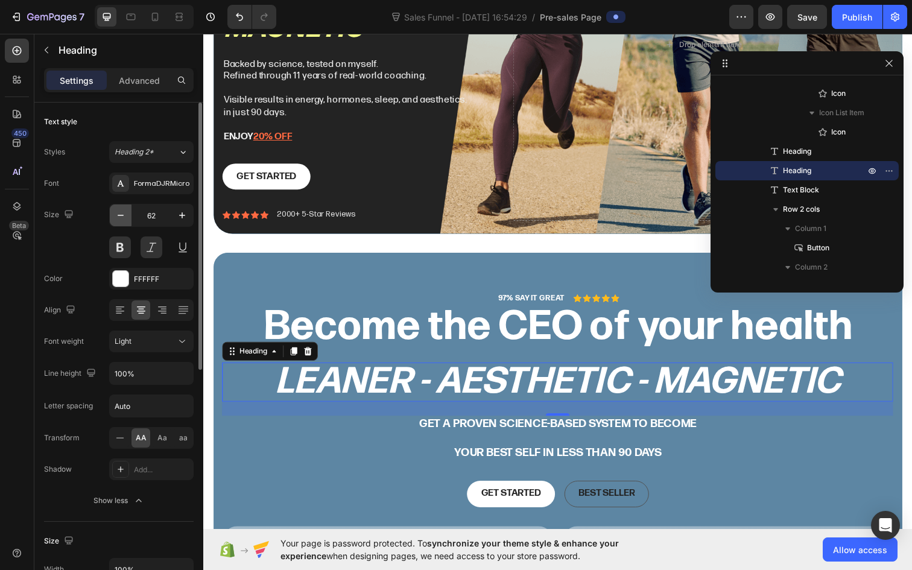
click at [122, 222] on button "button" at bounding box center [121, 215] width 22 height 22
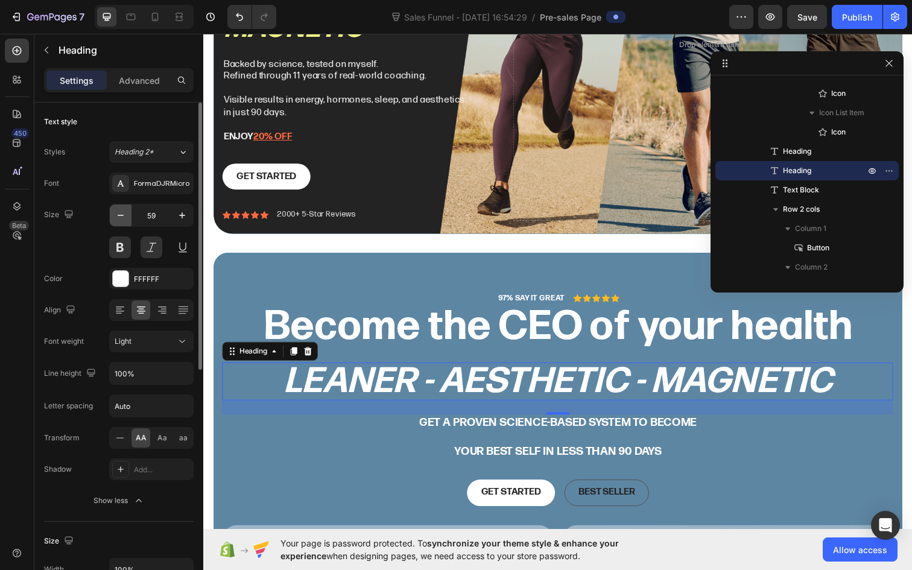
click at [122, 222] on button "button" at bounding box center [121, 215] width 22 height 22
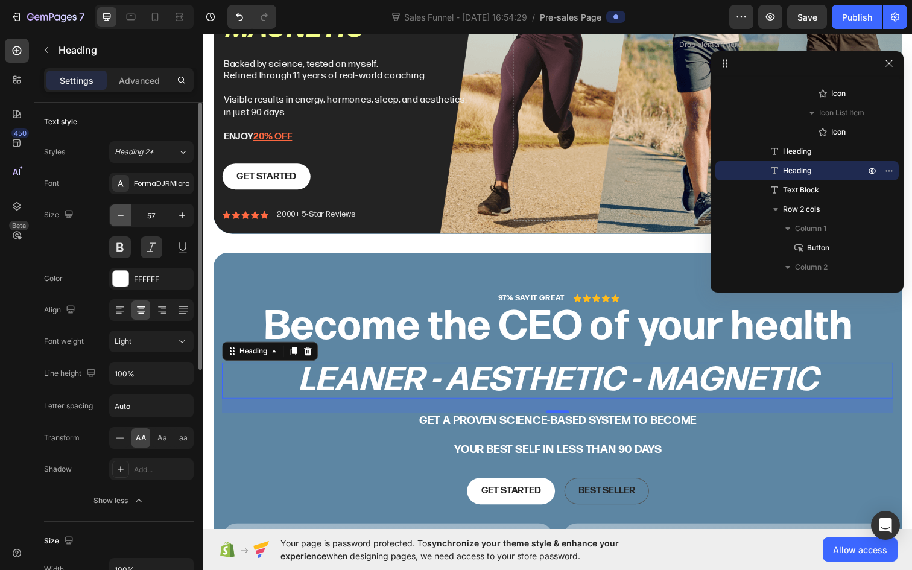
click at [122, 222] on button "button" at bounding box center [121, 215] width 22 height 22
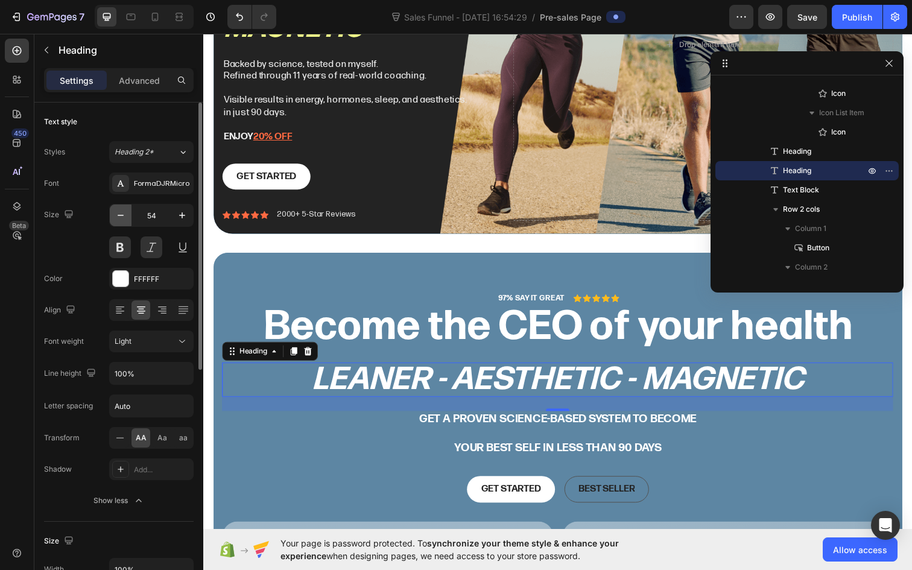
click at [122, 222] on button "button" at bounding box center [121, 215] width 22 height 22
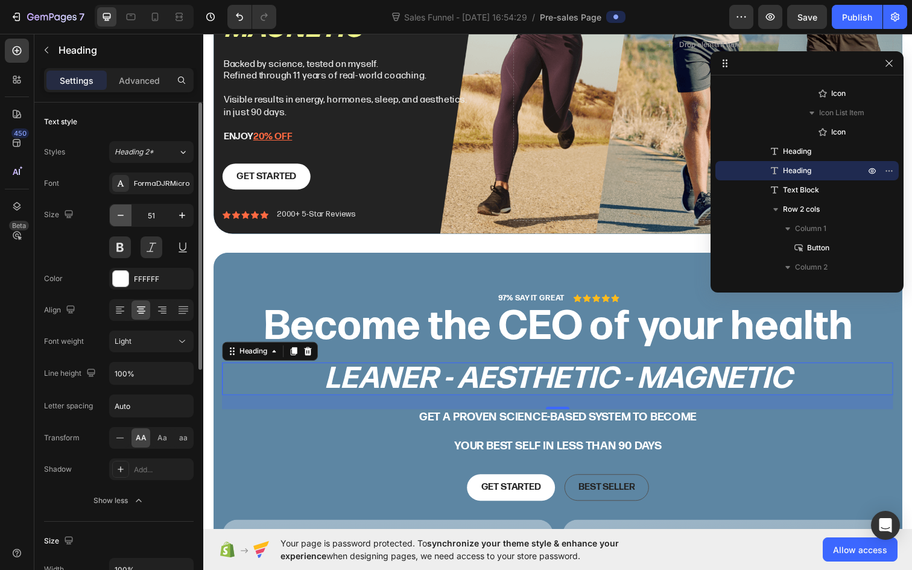
click at [122, 222] on button "button" at bounding box center [121, 215] width 22 height 22
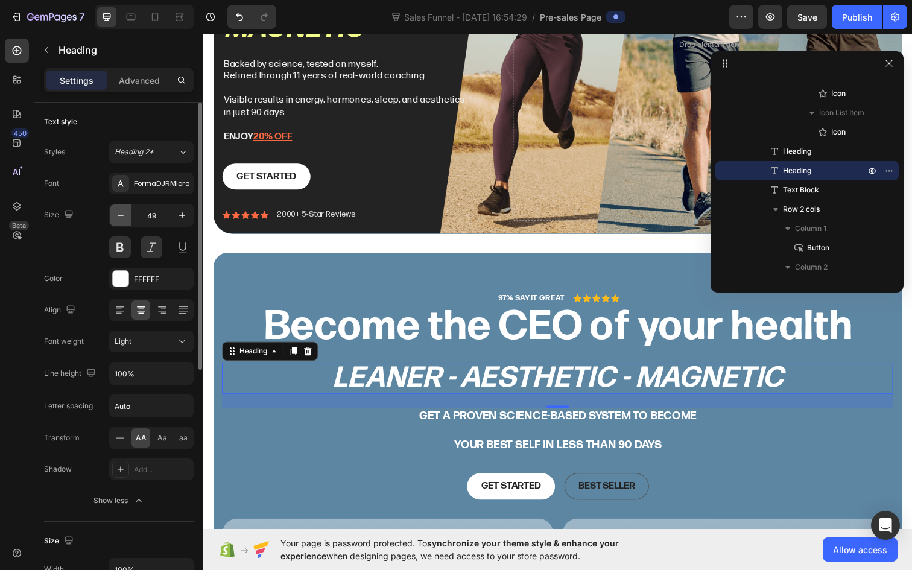
click at [122, 222] on button "button" at bounding box center [121, 215] width 22 height 22
type input "48"
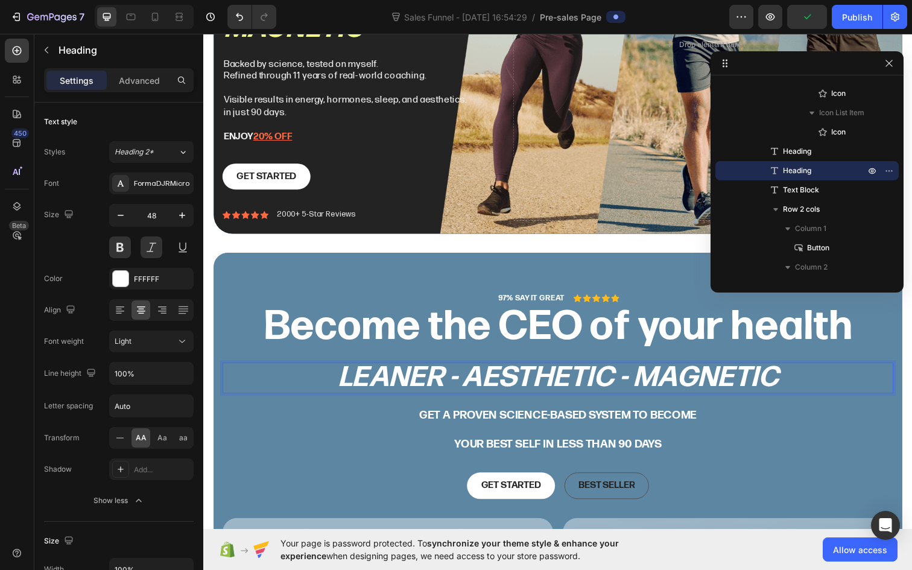
click at [642, 381] on p "Leaner - Aesthetic - Magnetic" at bounding box center [565, 384] width 683 height 29
click at [476, 381] on p "Leaner - Aesthetic, Magnetic" at bounding box center [565, 384] width 683 height 29
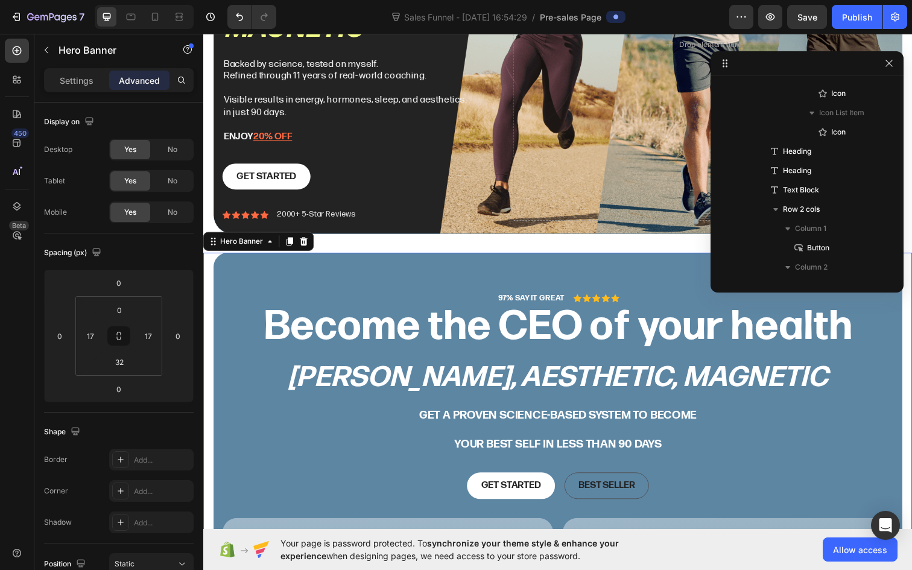
scroll to position [35, 0]
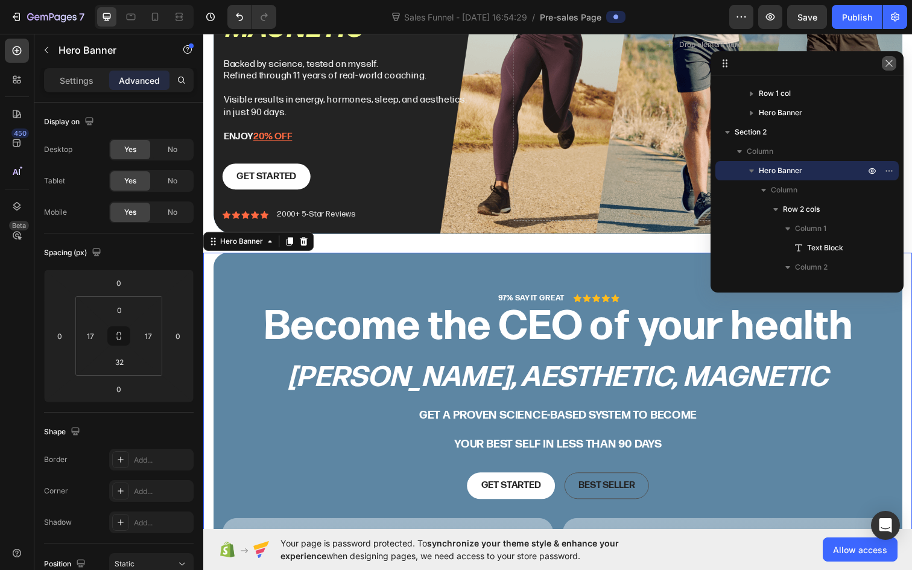
click at [891, 66] on icon "button" at bounding box center [889, 64] width 10 height 10
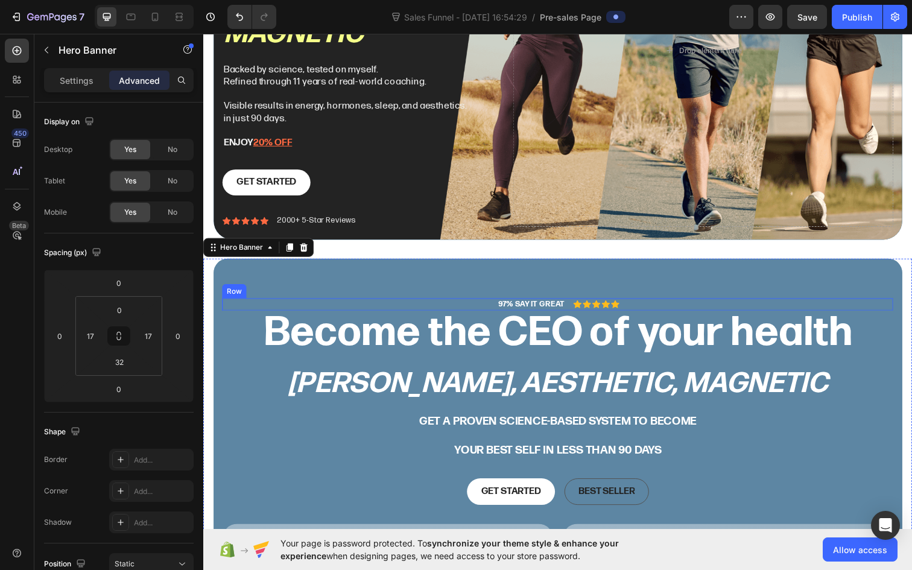
scroll to position [226, 0]
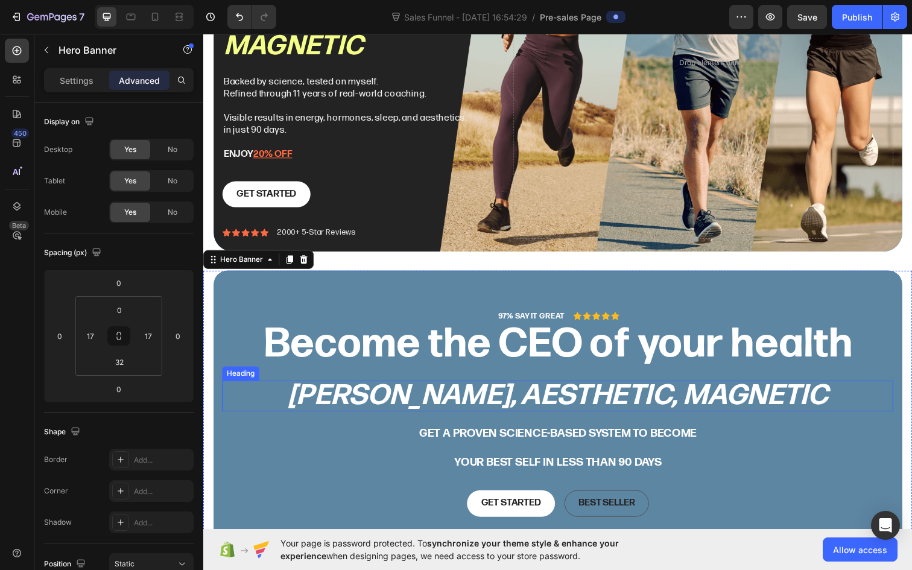
click at [734, 400] on p "[PERSON_NAME], Aesthetic, Magnetic" at bounding box center [565, 402] width 683 height 29
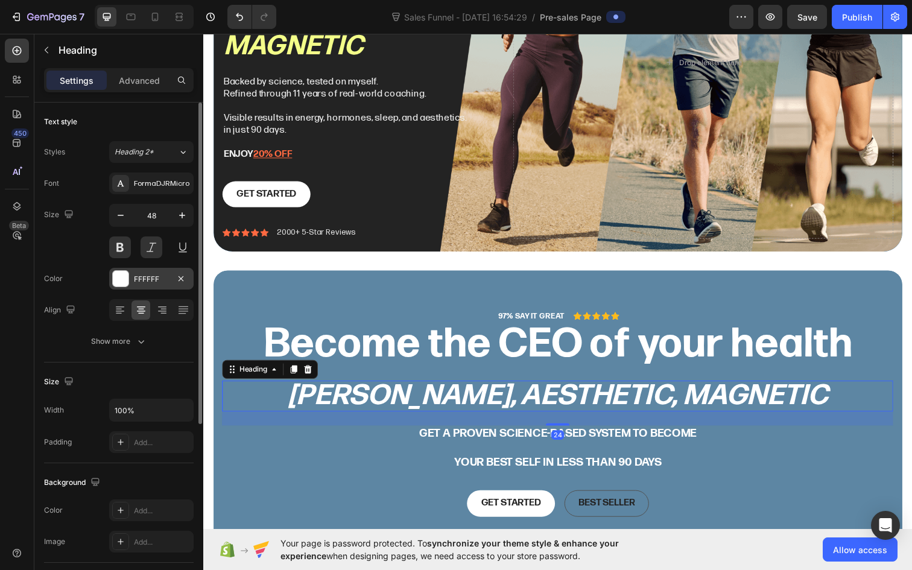
click at [139, 285] on div "FFFFFF" at bounding box center [151, 279] width 84 height 22
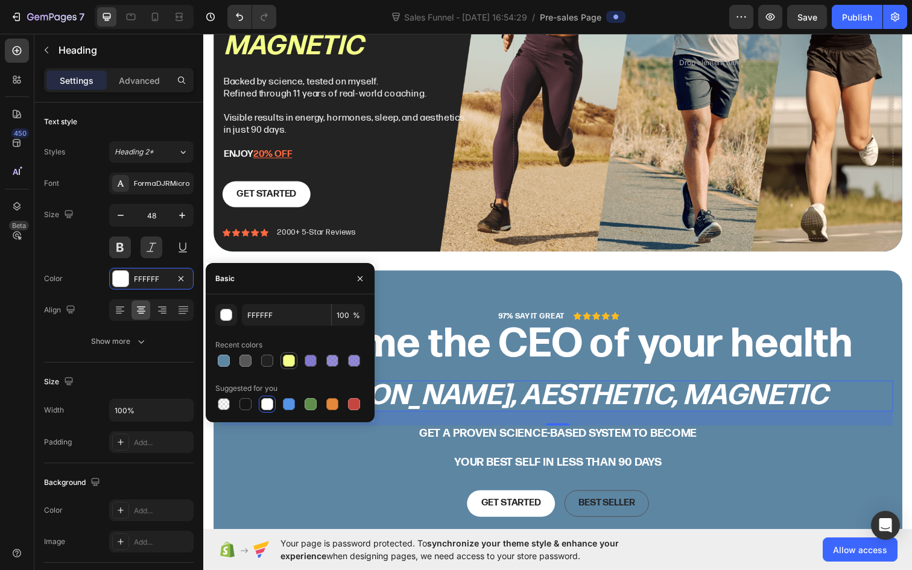
click at [294, 360] on div at bounding box center [289, 361] width 12 height 12
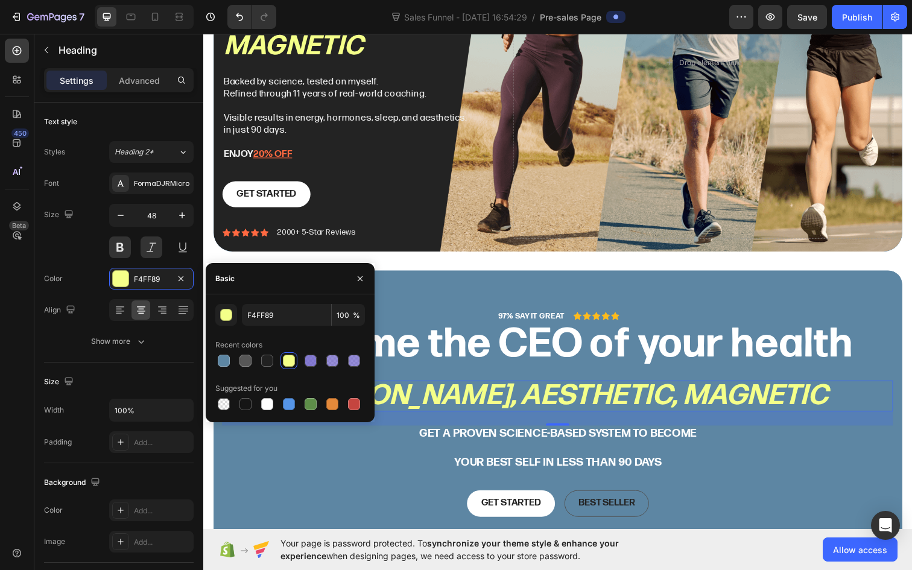
click at [853, 425] on div "24" at bounding box center [565, 426] width 685 height 14
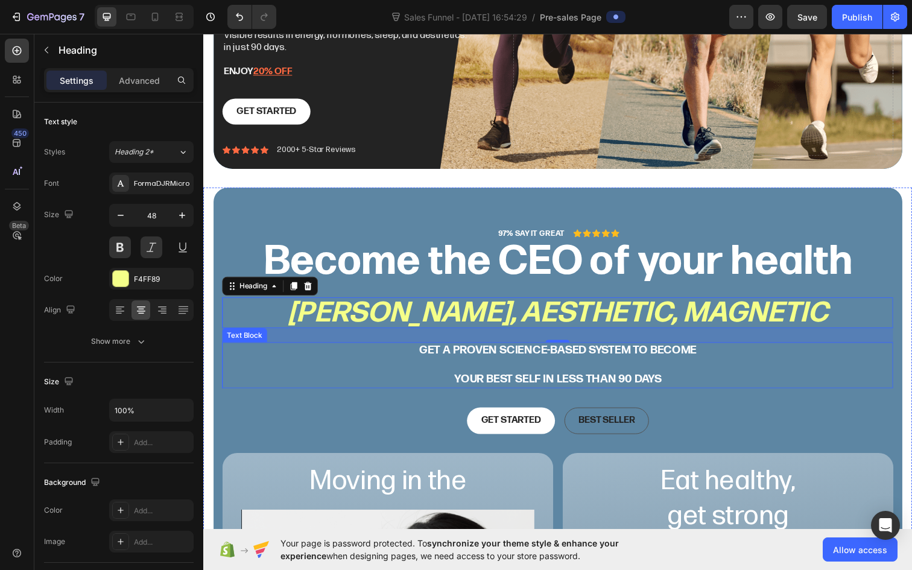
scroll to position [314, 0]
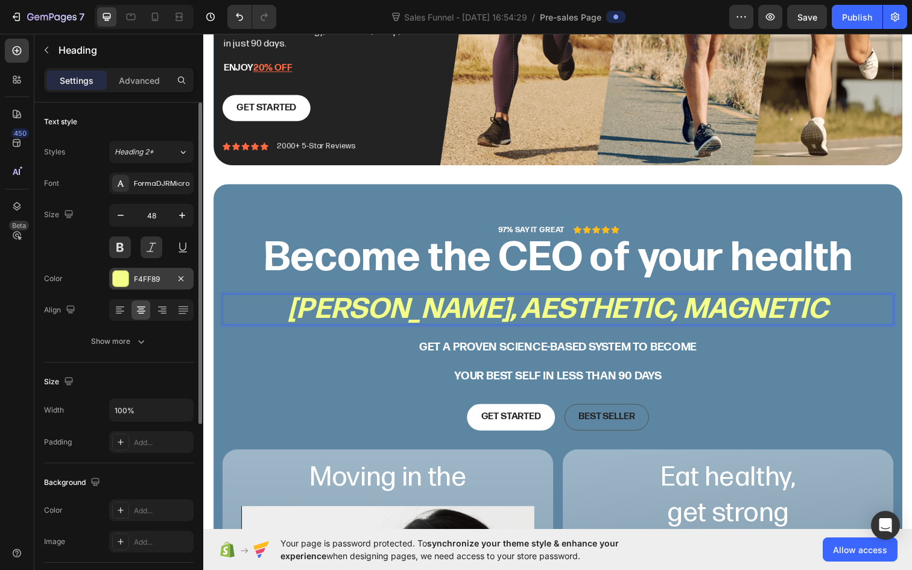
click at [154, 280] on div "F4FF89" at bounding box center [151, 279] width 35 height 11
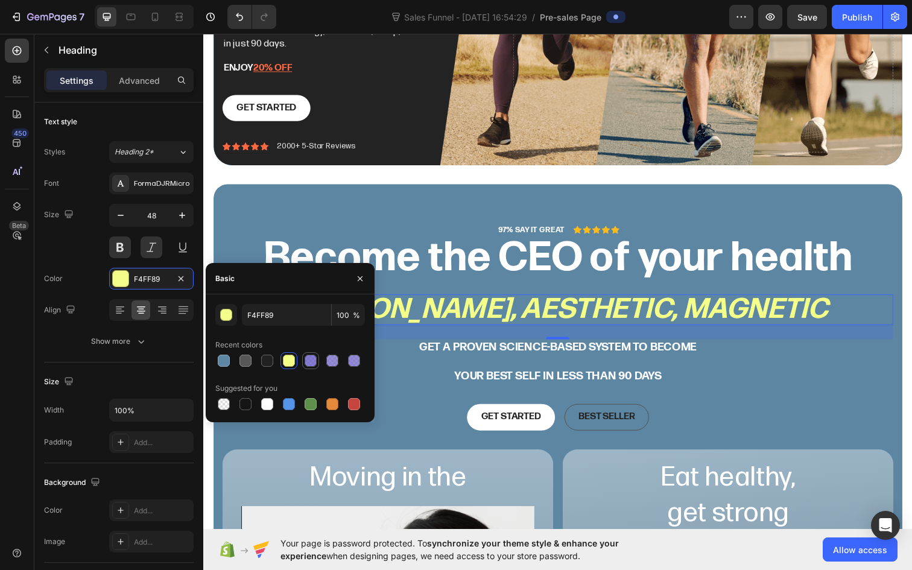
click at [309, 357] on div at bounding box center [311, 361] width 12 height 12
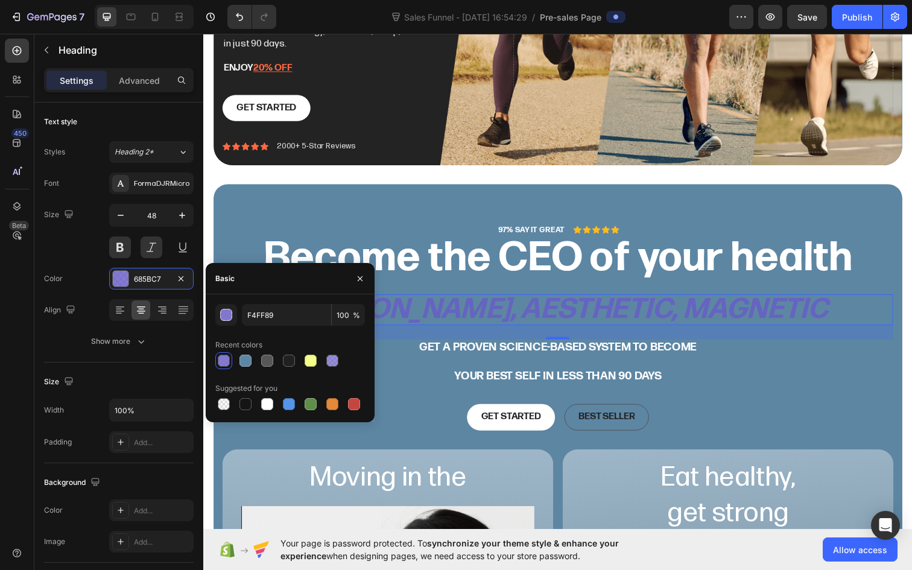
type input "685BC7"
type input "80"
click at [308, 359] on div at bounding box center [311, 361] width 12 height 12
type input "F4FF89"
type input "100"
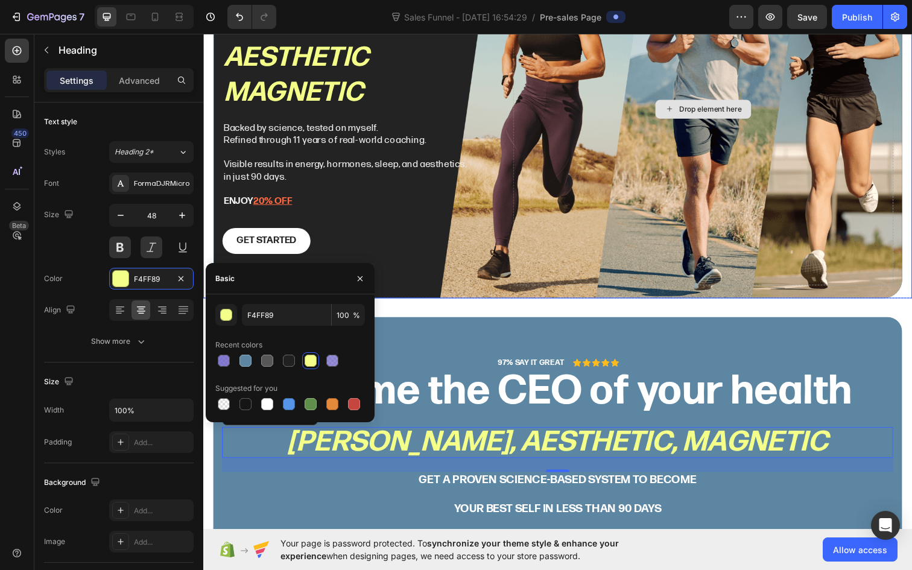
scroll to position [195, 0]
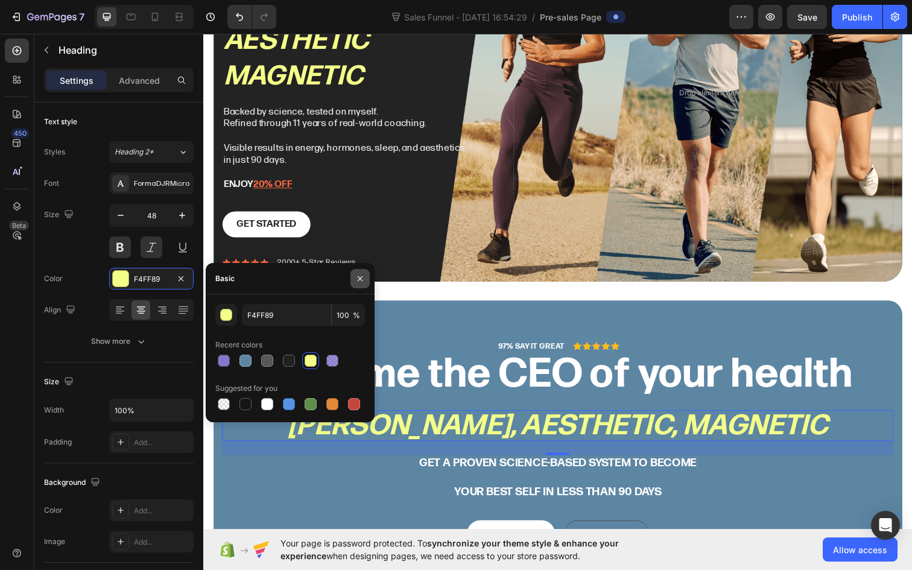
click at [359, 275] on icon "button" at bounding box center [360, 279] width 10 height 10
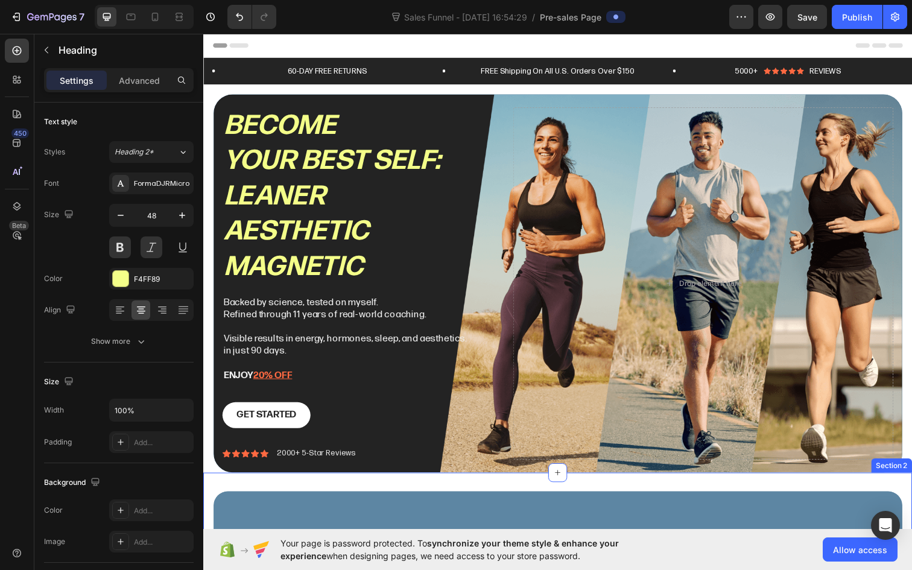
scroll to position [0, 0]
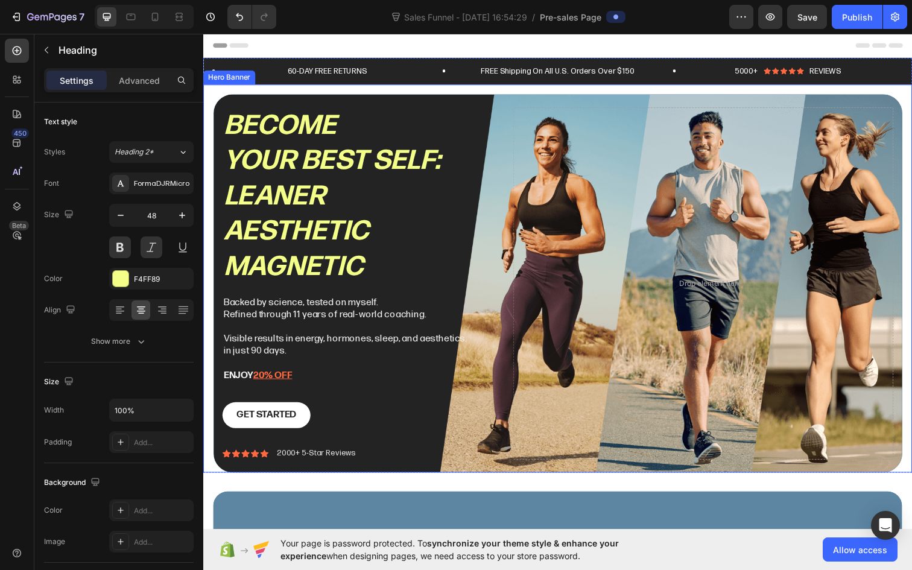
click at [218, 96] on div "Become your best self: Leaner Aesthetic magnetic Heading Backed by science, tes…" at bounding box center [564, 288] width 703 height 399
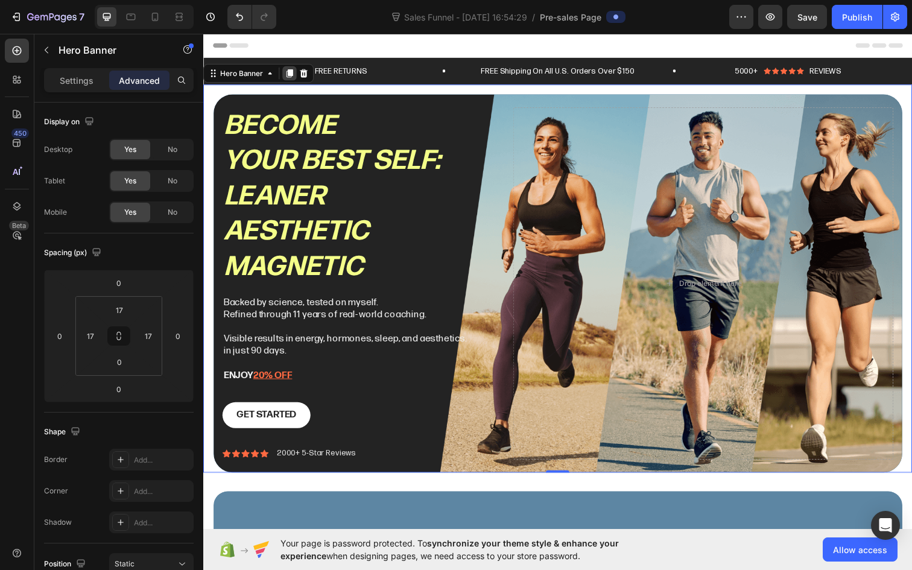
click at [289, 74] on icon at bounding box center [291, 74] width 10 height 10
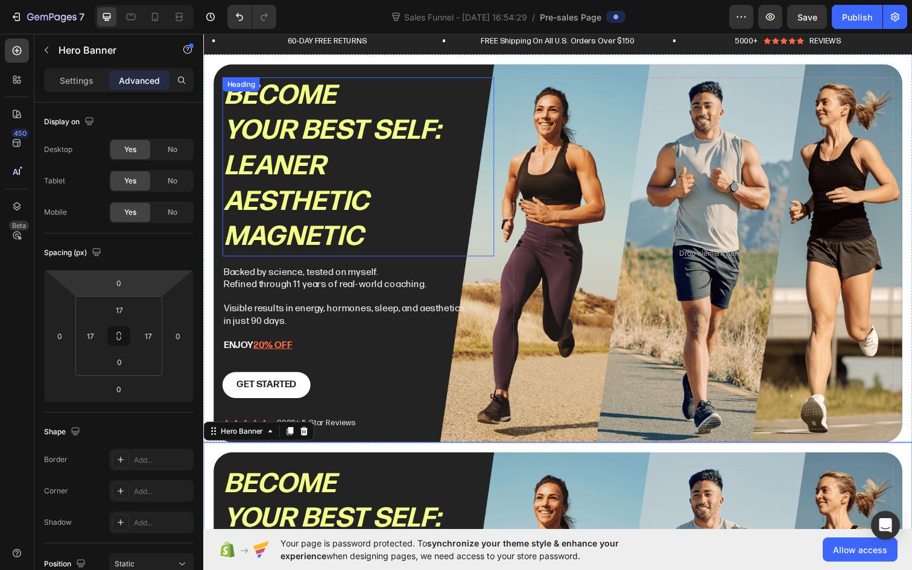
scroll to position [34, 0]
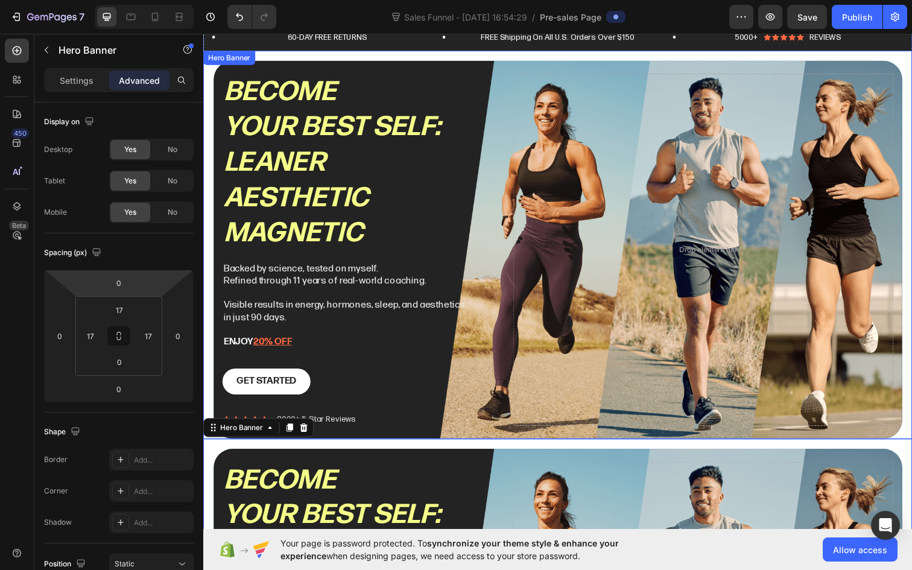
click at [417, 75] on div "Become your best self: Leaner Aesthetic magnetic Heading Backed by science, tes…" at bounding box center [564, 254] width 703 height 399
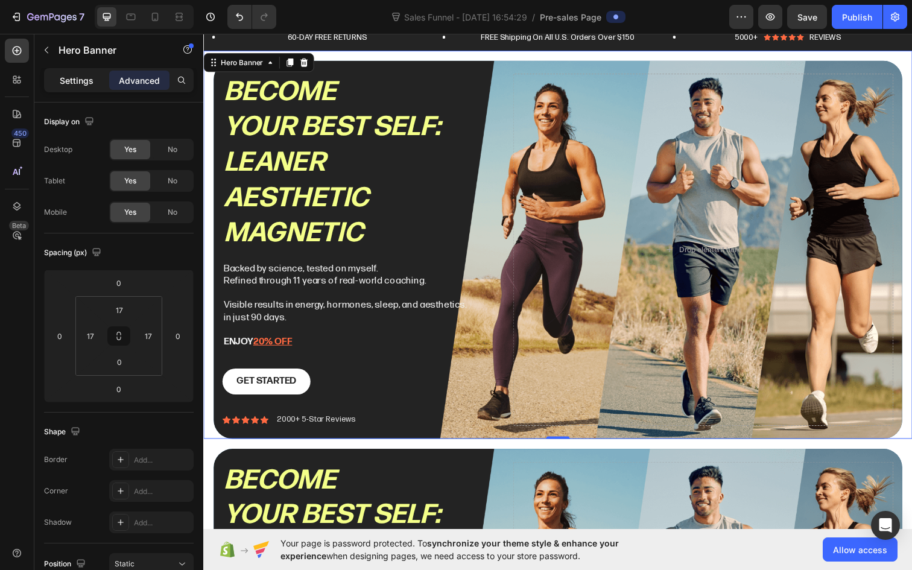
click at [54, 82] on div "Settings" at bounding box center [76, 80] width 60 height 19
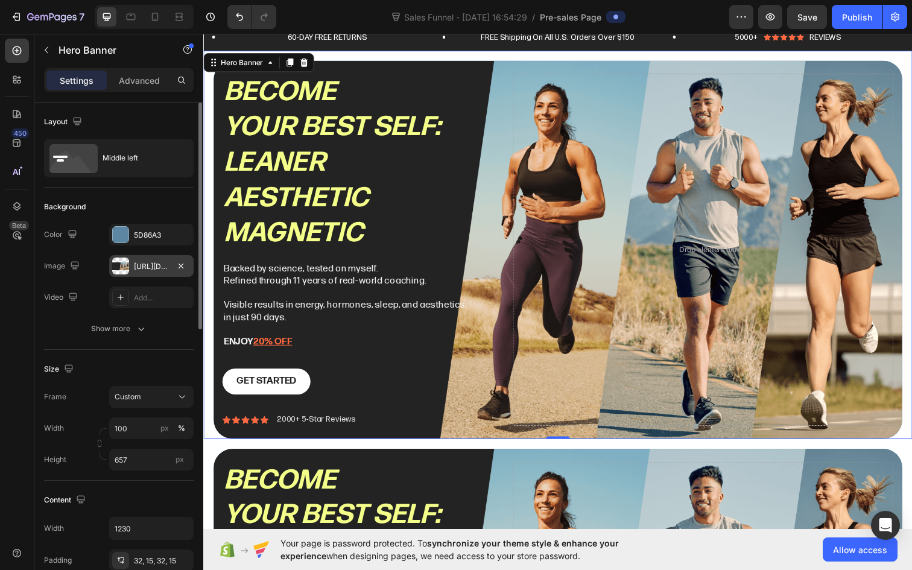
click at [148, 258] on div "[URL][DOMAIN_NAME]" at bounding box center [151, 266] width 84 height 22
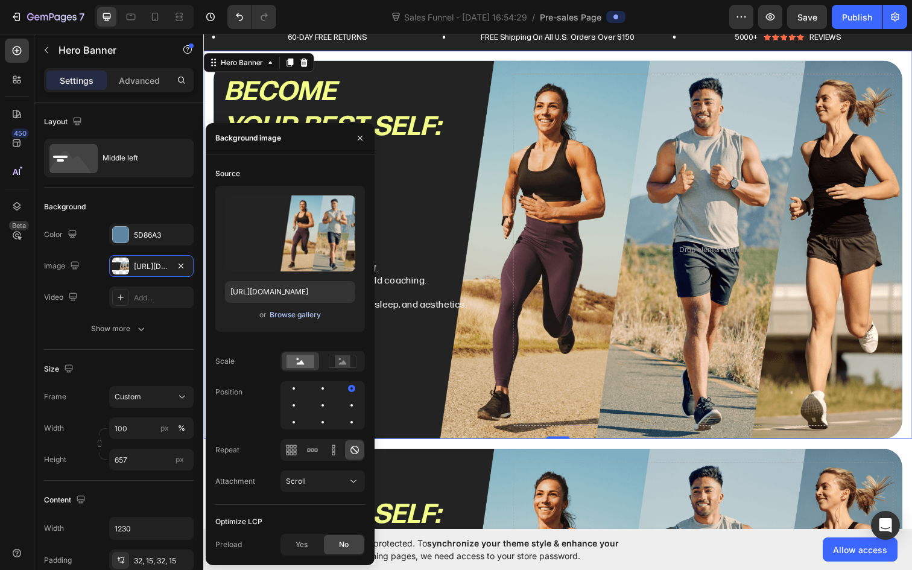
click at [287, 312] on div "Browse gallery" at bounding box center [295, 314] width 51 height 11
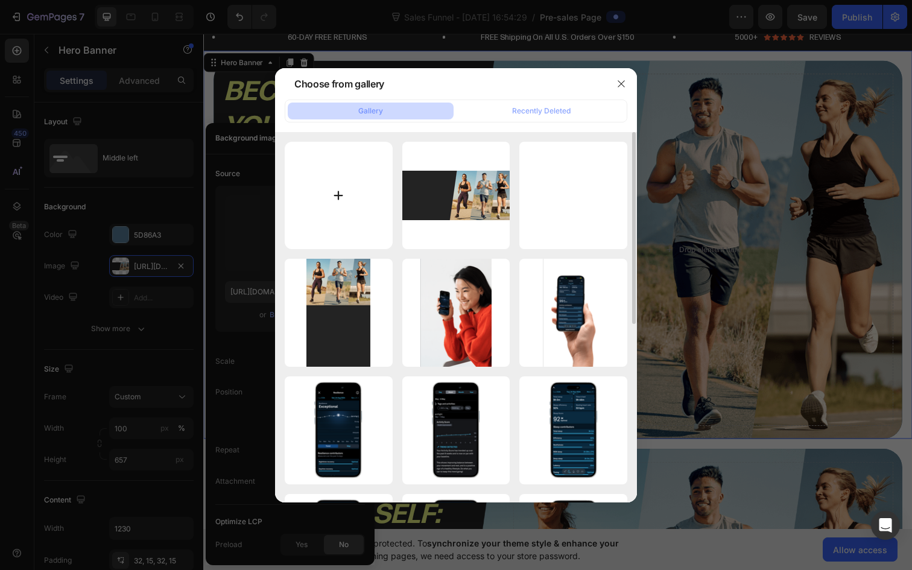
click at [345, 159] on input "file" at bounding box center [339, 196] width 108 height 108
type input "C:\fakepath\[PERSON_NAME]-FxlYmu_To7o-unsplash.jpg"
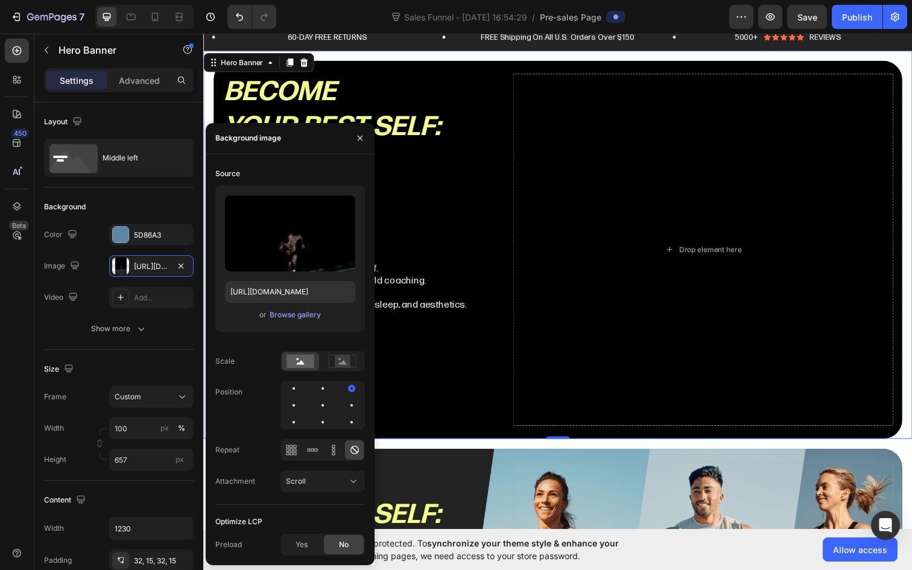
type input "[URL][DOMAIN_NAME]"
click at [323, 404] on div at bounding box center [322, 405] width 2 height 2
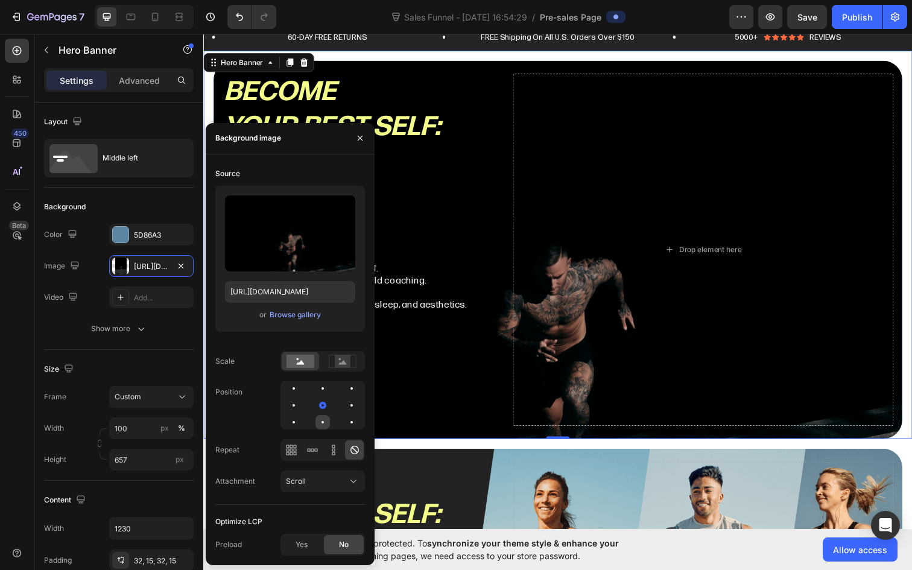
click at [344, 423] on div at bounding box center [351, 422] width 14 height 14
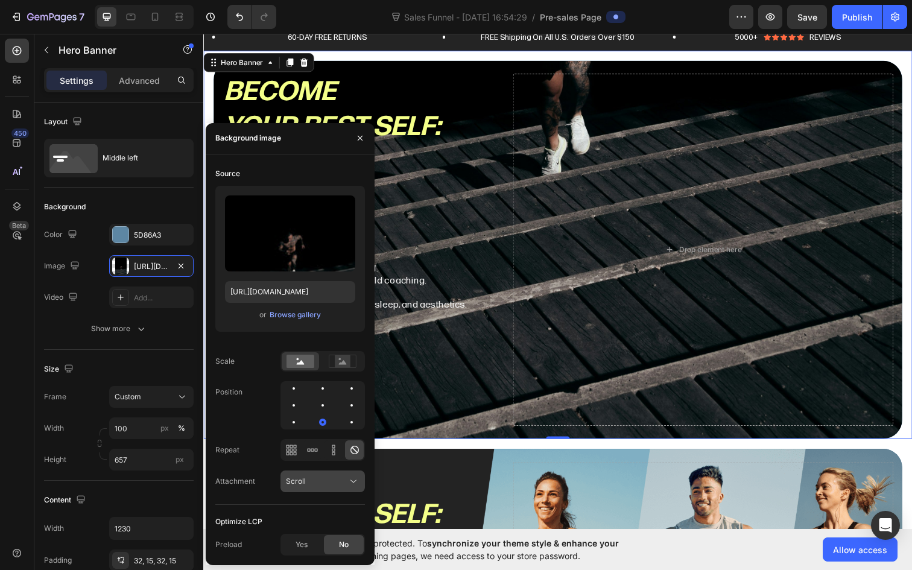
click at [331, 478] on div "Scroll" at bounding box center [317, 481] width 62 height 11
click at [312, 428] on p "Fixed" at bounding box center [320, 428] width 69 height 11
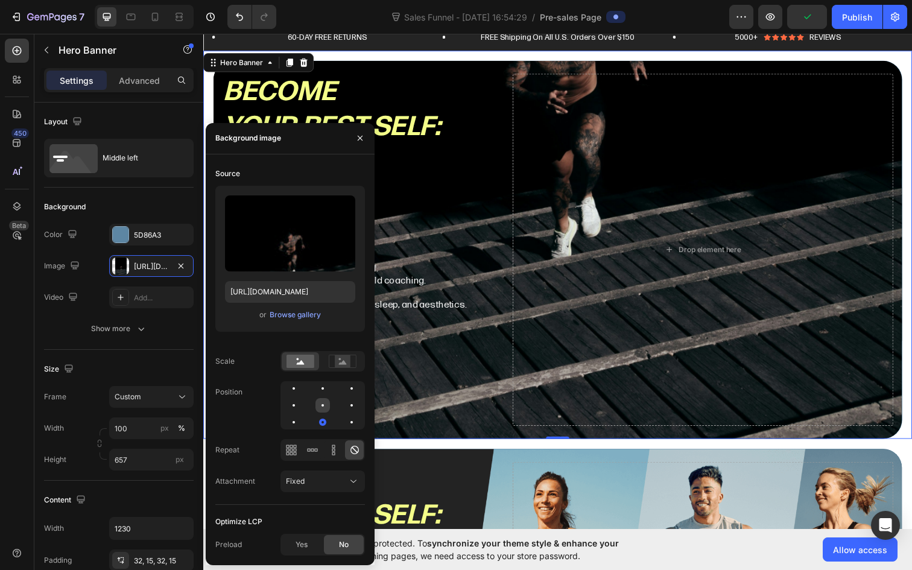
click at [344, 404] on div at bounding box center [351, 405] width 14 height 14
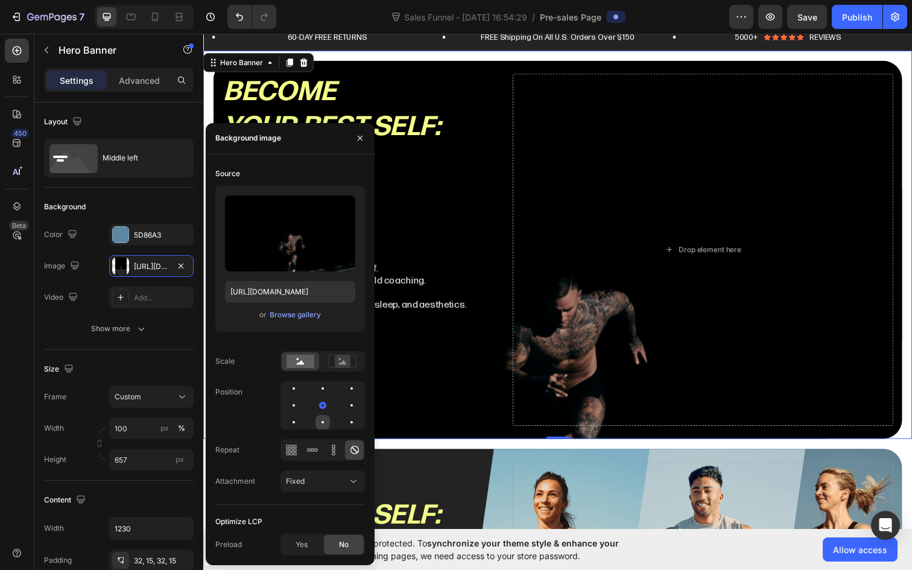
click at [344, 422] on div at bounding box center [351, 422] width 14 height 14
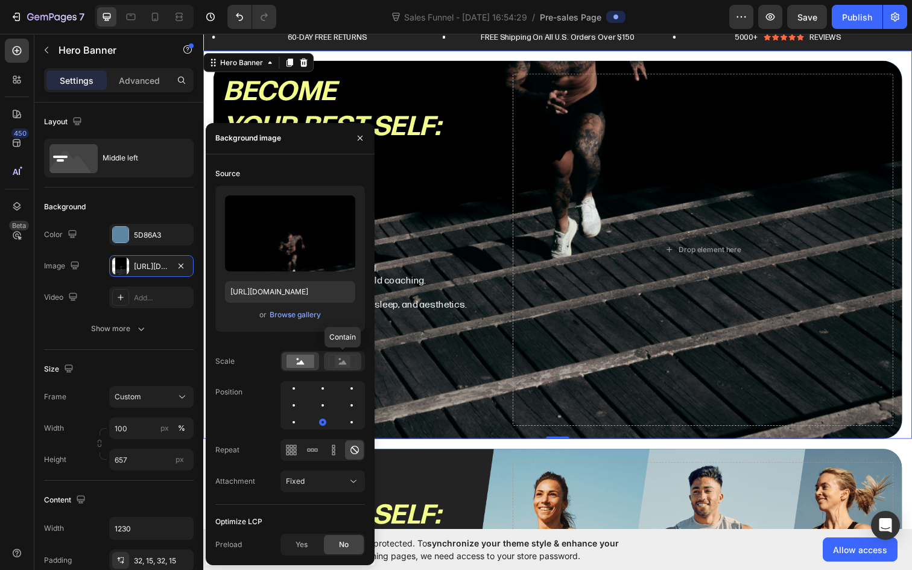
click at [335, 362] on rect at bounding box center [343, 361] width 16 height 12
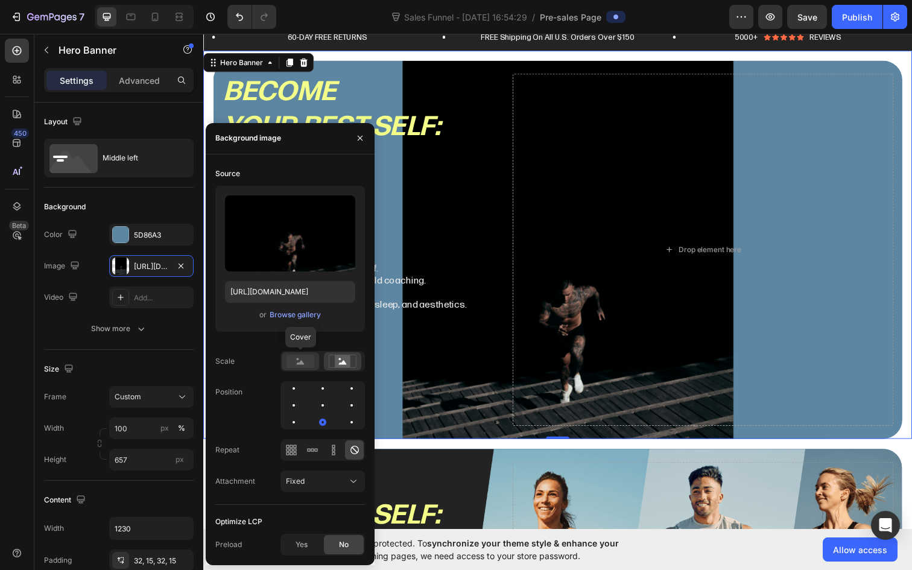
click at [304, 365] on rect at bounding box center [300, 361] width 28 height 13
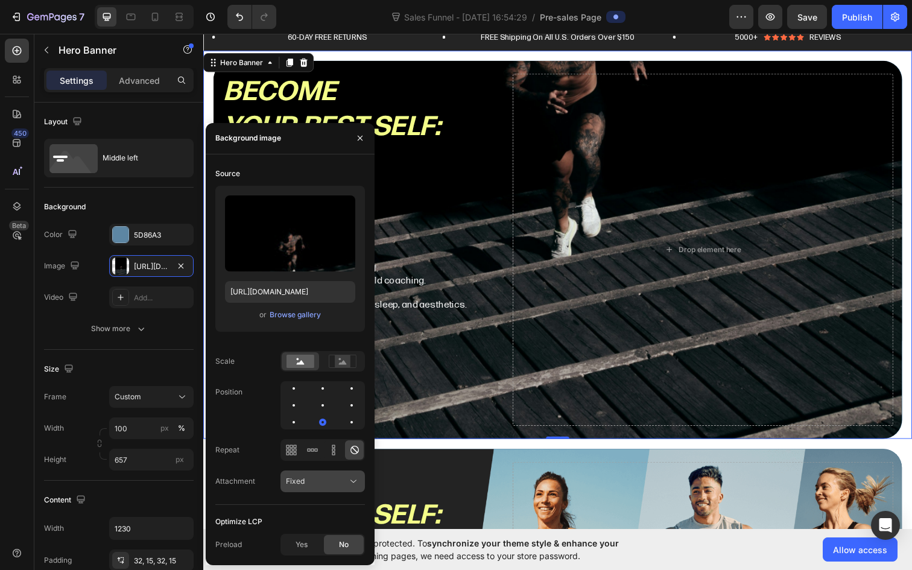
click at [317, 477] on div "Fixed" at bounding box center [317, 481] width 62 height 11
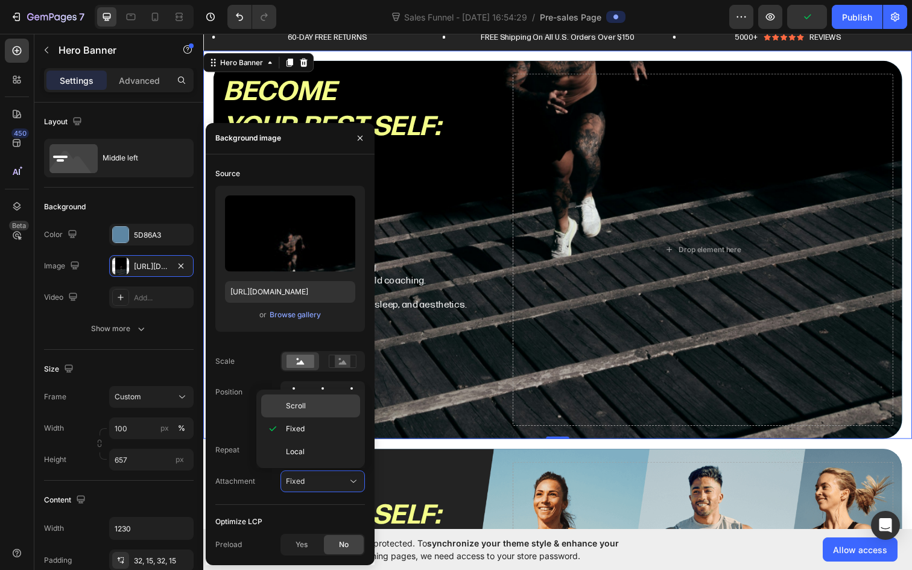
click at [315, 400] on div "Scroll" at bounding box center [310, 405] width 99 height 23
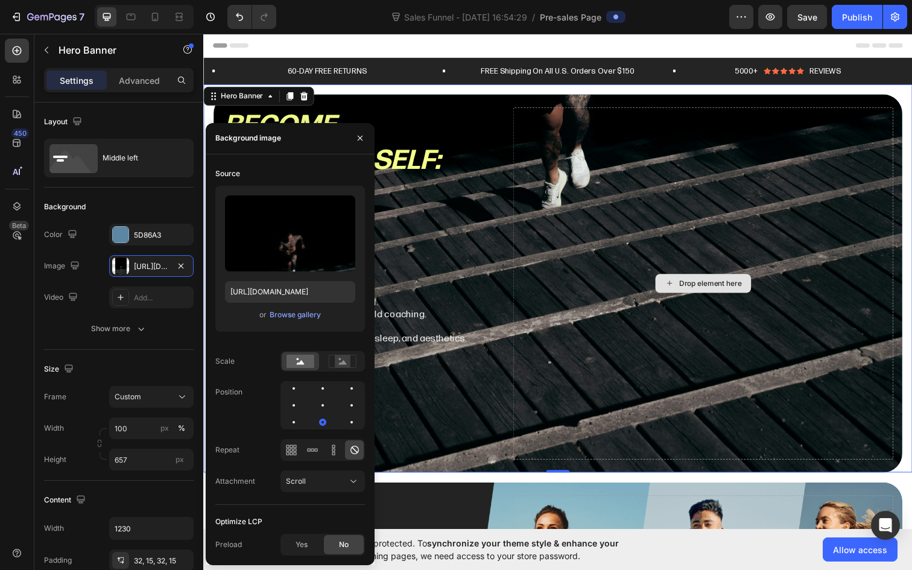
scroll to position [0, 0]
click at [299, 543] on span "Yes" at bounding box center [302, 544] width 12 height 11
click at [344, 406] on div at bounding box center [351, 405] width 14 height 14
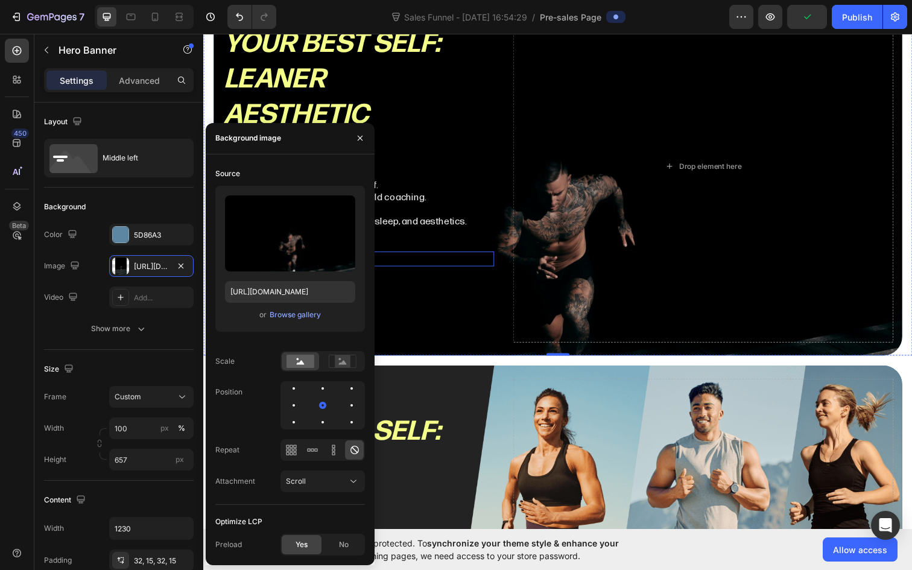
scroll to position [119, 0]
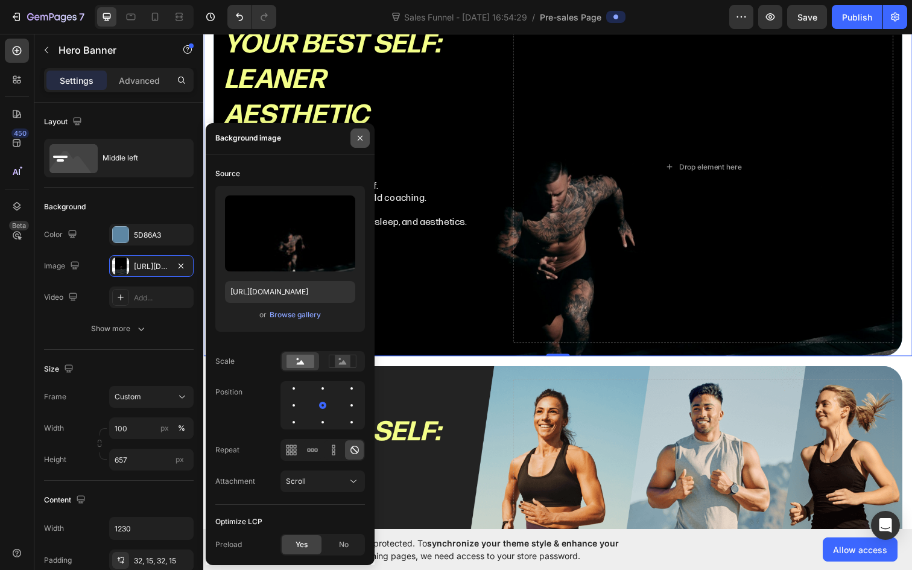
click at [356, 135] on icon "button" at bounding box center [360, 138] width 10 height 10
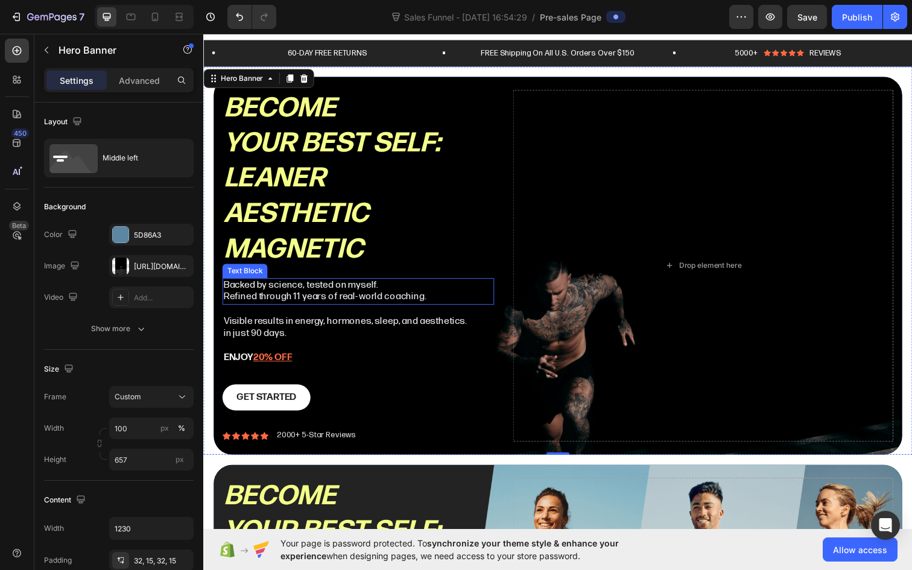
scroll to position [17, 0]
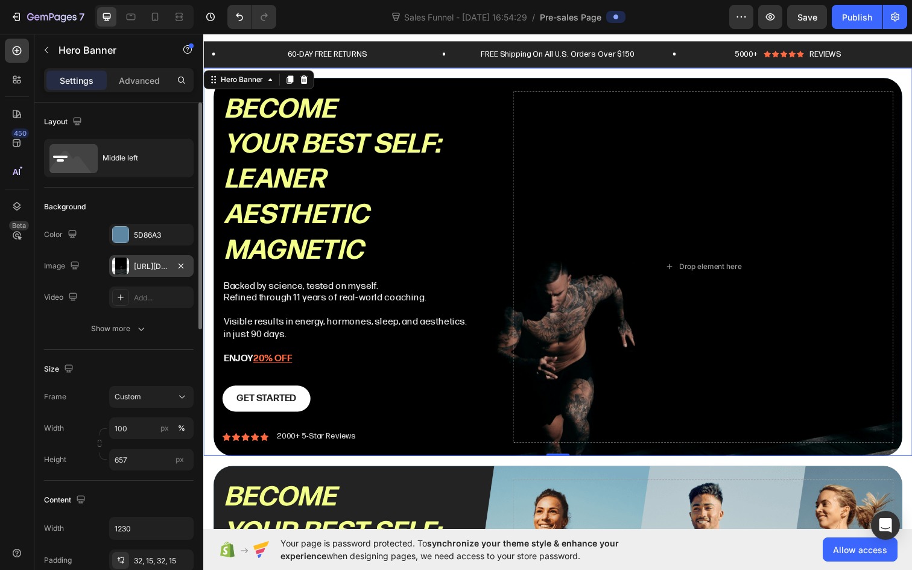
click at [150, 263] on div "[URL][DOMAIN_NAME]" at bounding box center [151, 266] width 35 height 11
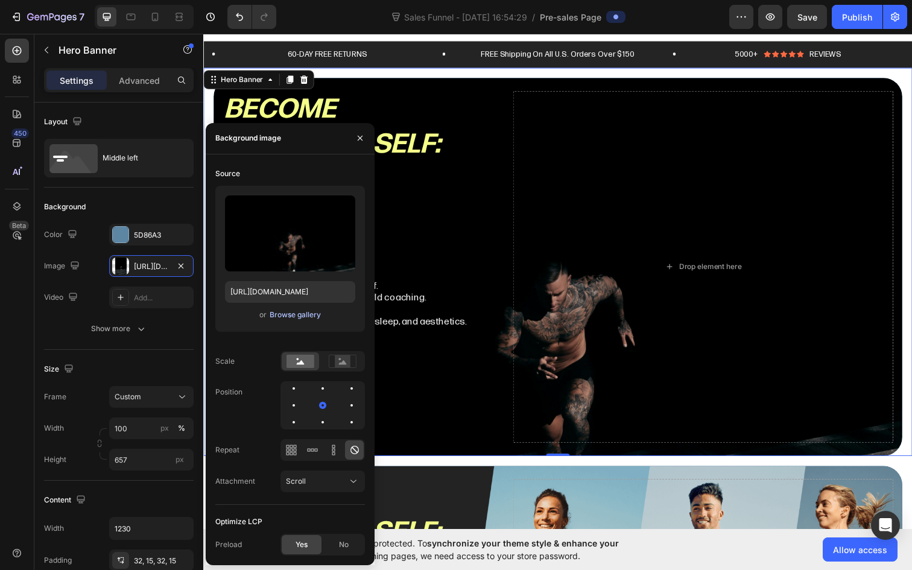
click at [276, 314] on div "Browse gallery" at bounding box center [295, 314] width 51 height 11
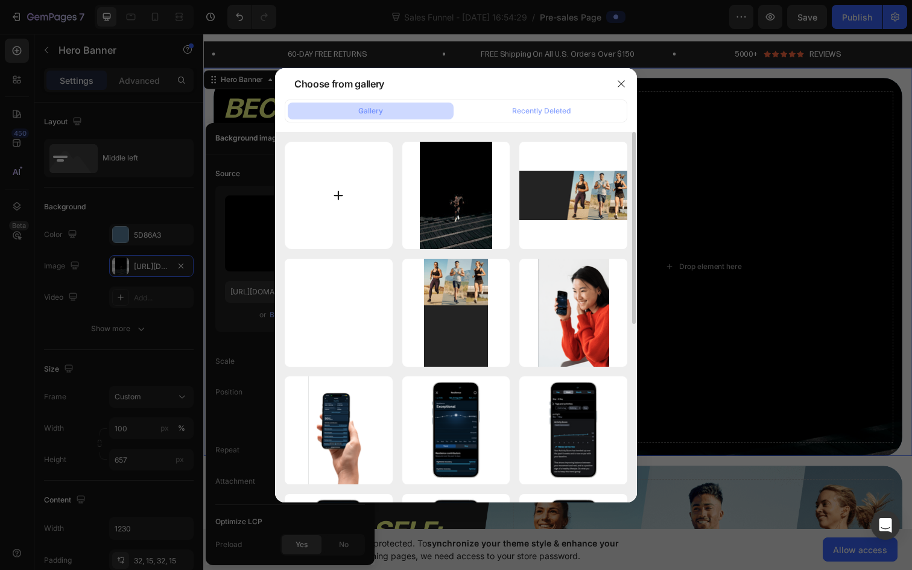
click at [318, 187] on input "file" at bounding box center [339, 196] width 108 height 108
type input "C:\fakepath\[PERSON_NAME]-borisov-8brnaLGhCZQ-unsplash.jpg"
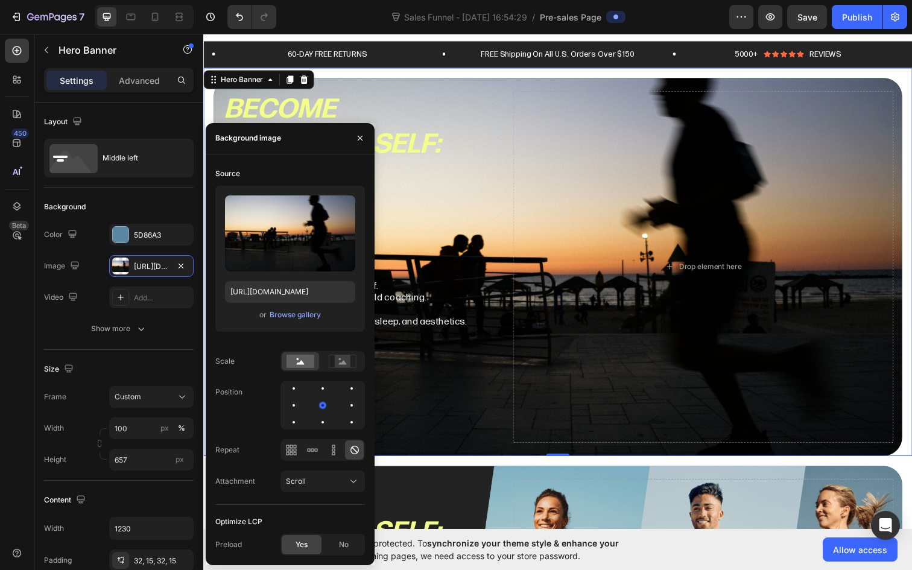
type input "[URL][DOMAIN_NAME]"
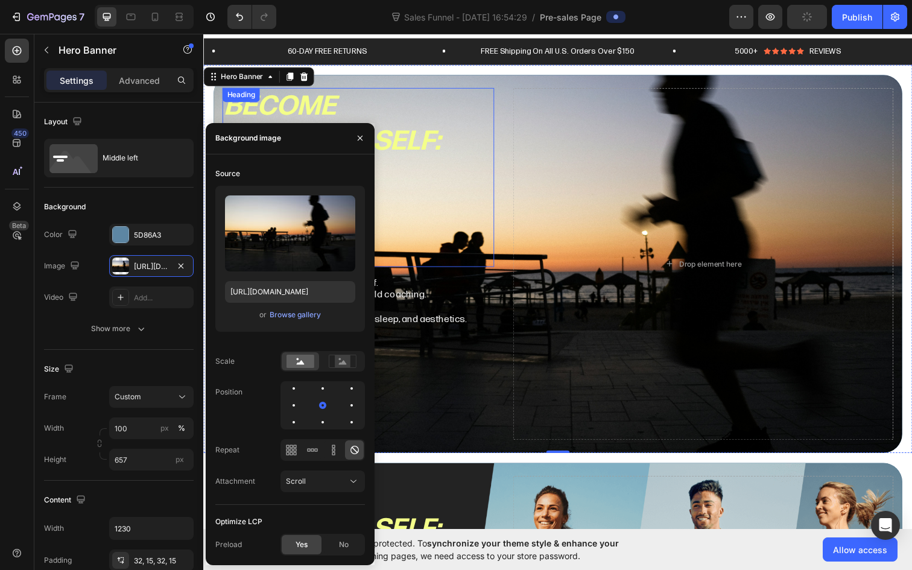
scroll to position [21, 0]
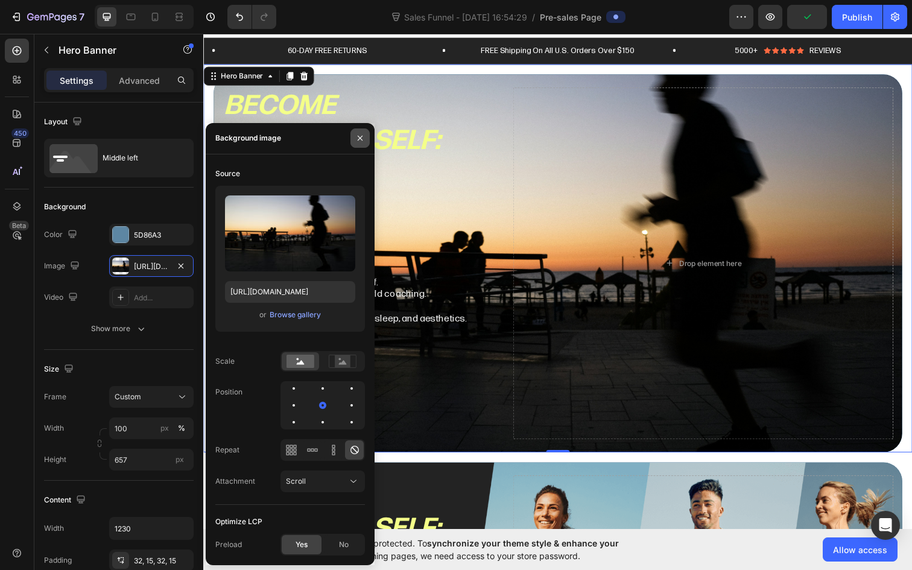
click at [359, 138] on icon "button" at bounding box center [360, 138] width 5 height 5
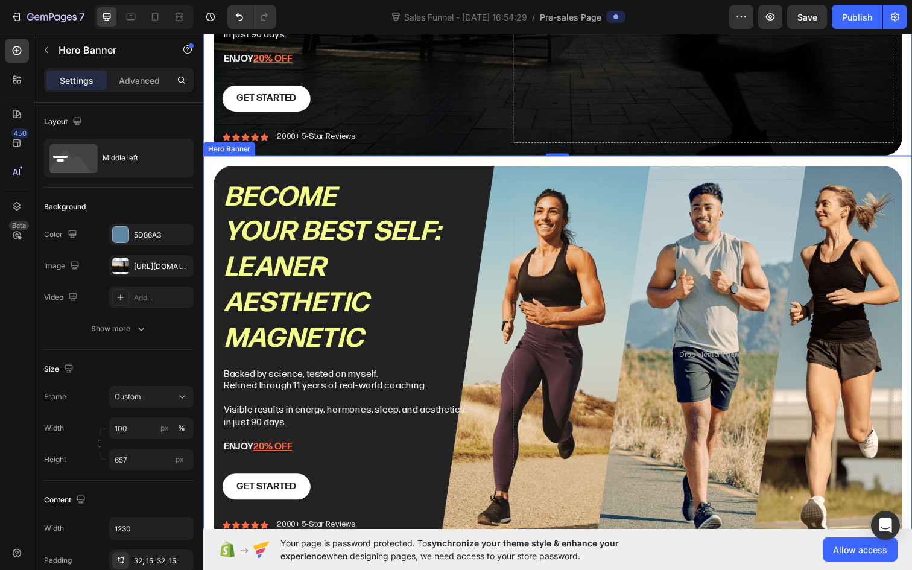
scroll to position [361, 0]
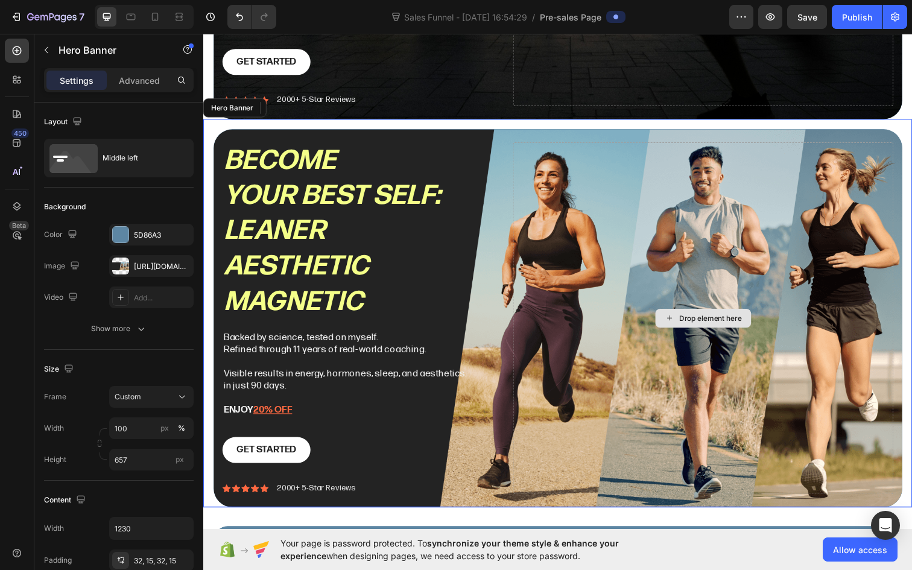
click at [826, 201] on div "Drop element here" at bounding box center [713, 324] width 388 height 360
click at [212, 132] on div "Become your best self: Leaner Aesthetic magnetic Heading Backed by science, tes…" at bounding box center [565, 319] width 724 height 396
click at [22, 203] on icon at bounding box center [17, 206] width 12 height 12
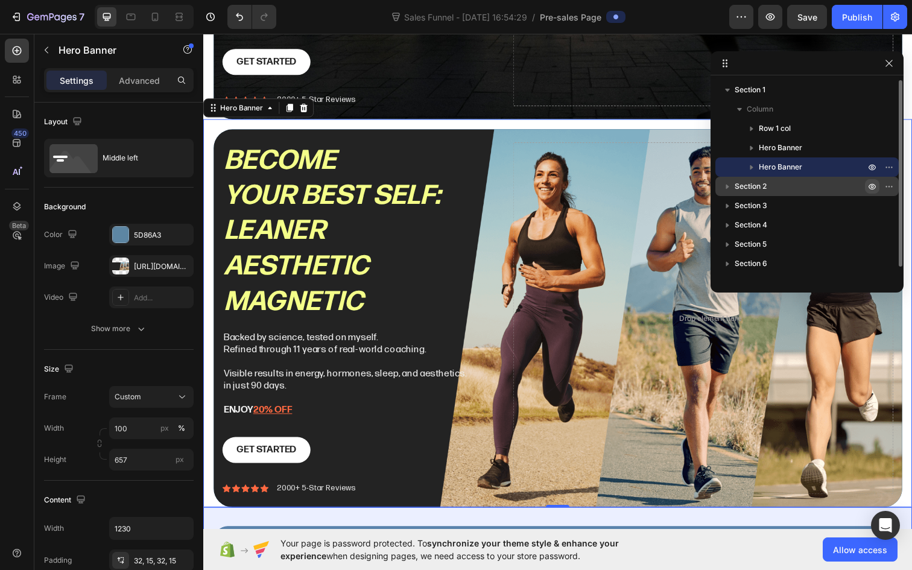
click at [873, 186] on icon "button" at bounding box center [872, 187] width 10 height 10
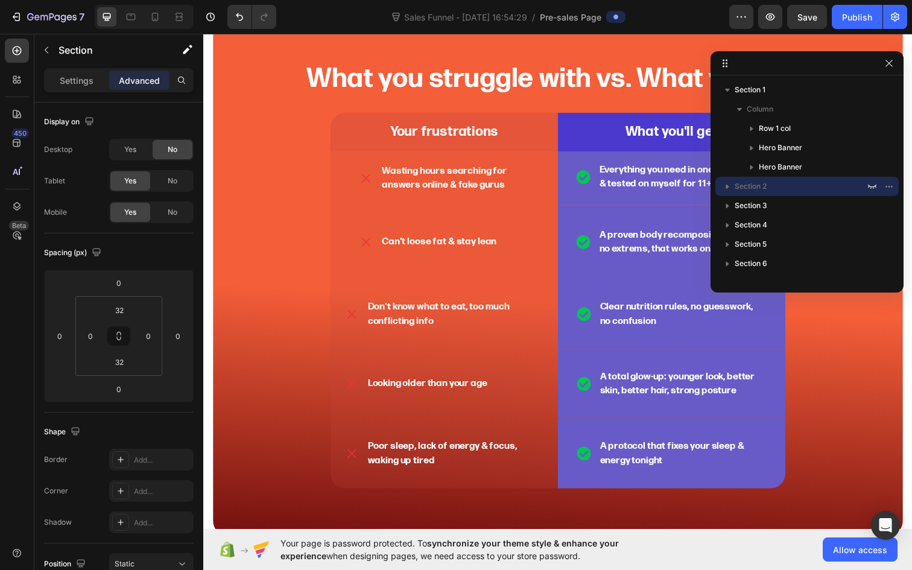
scroll to position [875, 0]
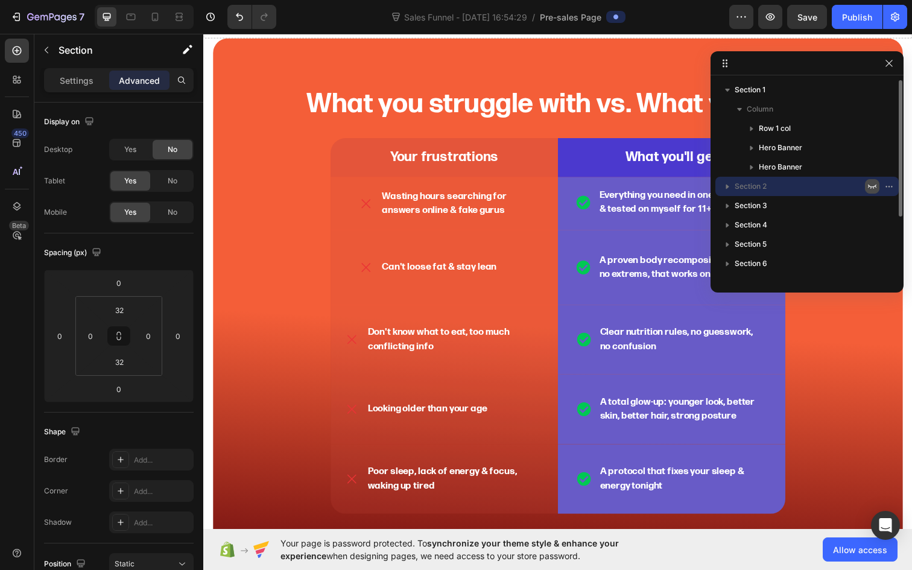
click at [873, 184] on icon "button" at bounding box center [872, 187] width 10 height 10
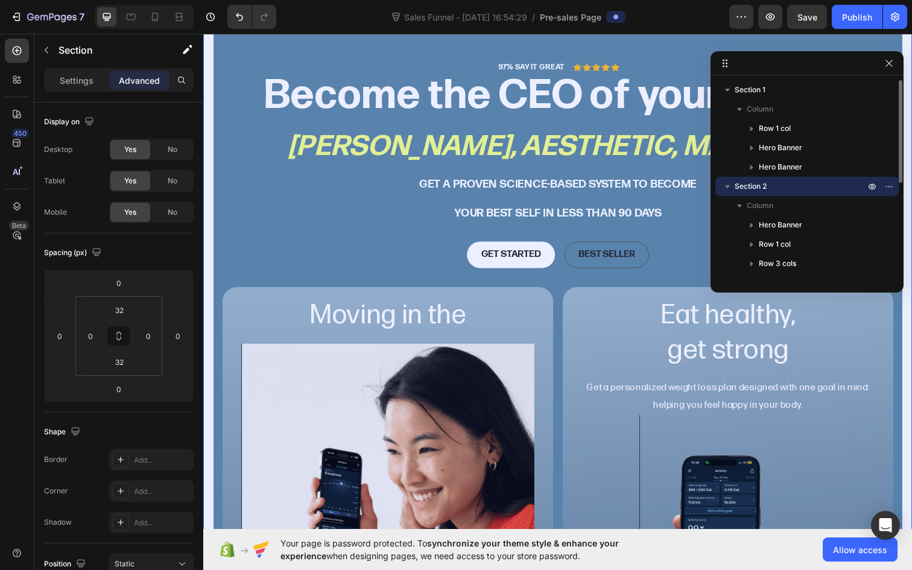
click at [729, 187] on icon "button" at bounding box center [727, 186] width 5 height 3
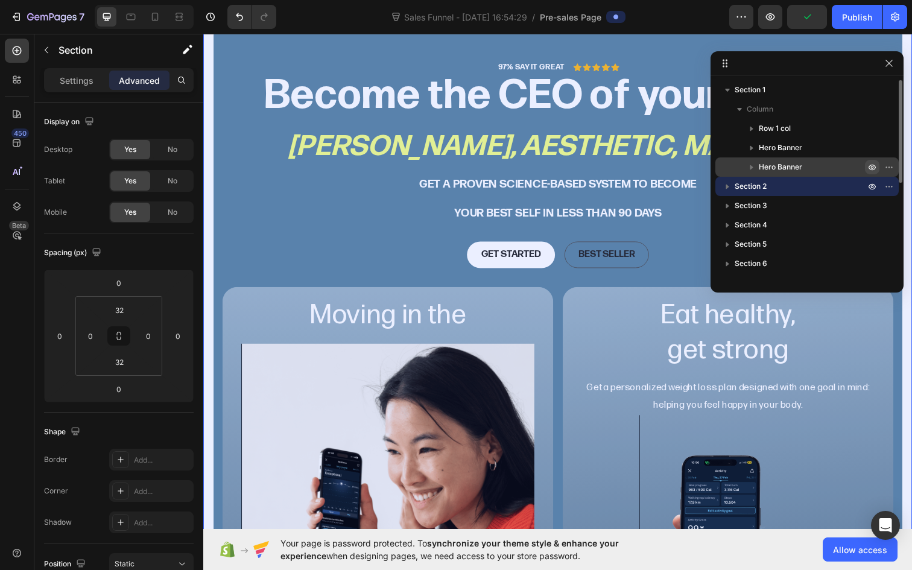
click at [870, 168] on icon "button" at bounding box center [872, 167] width 10 height 10
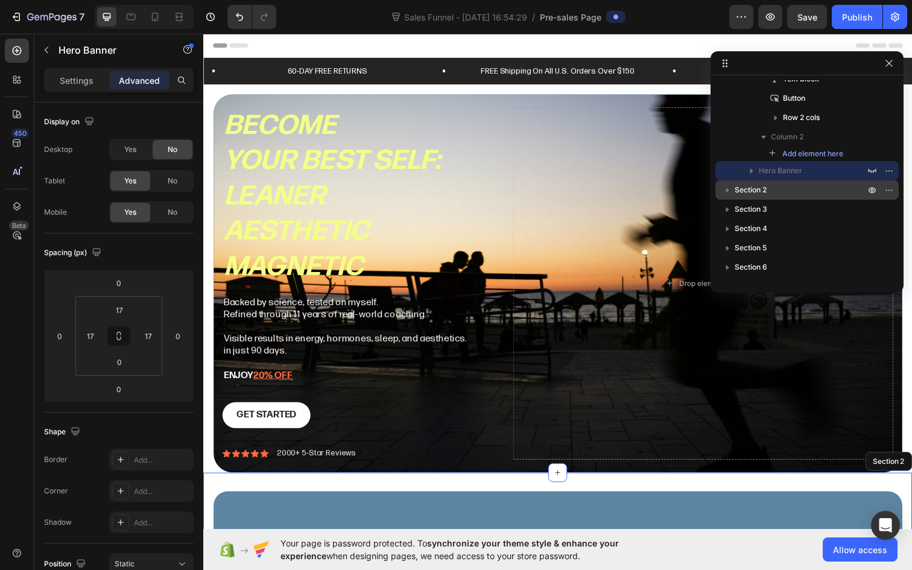
scroll to position [0, 0]
click at [890, 68] on button "button" at bounding box center [889, 63] width 14 height 14
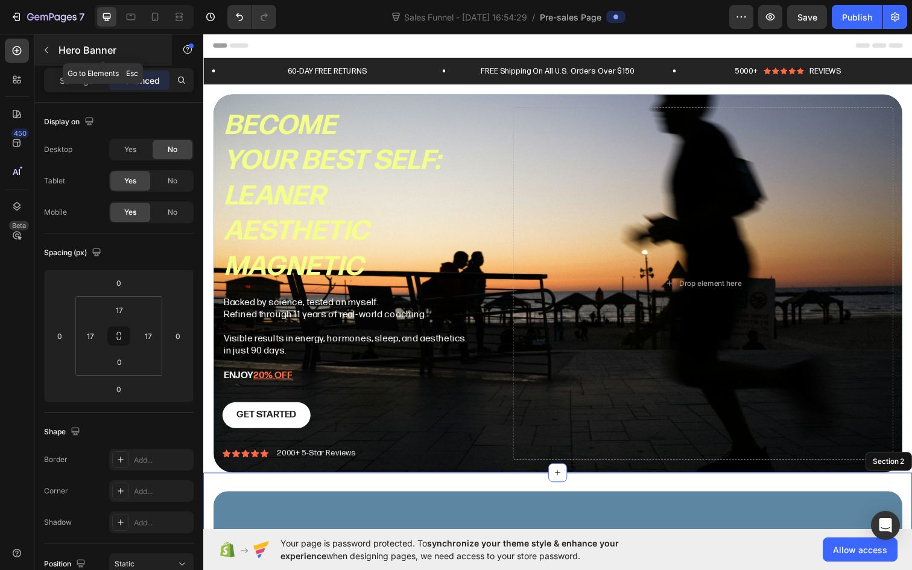
click at [47, 54] on icon "button" at bounding box center [47, 50] width 10 height 10
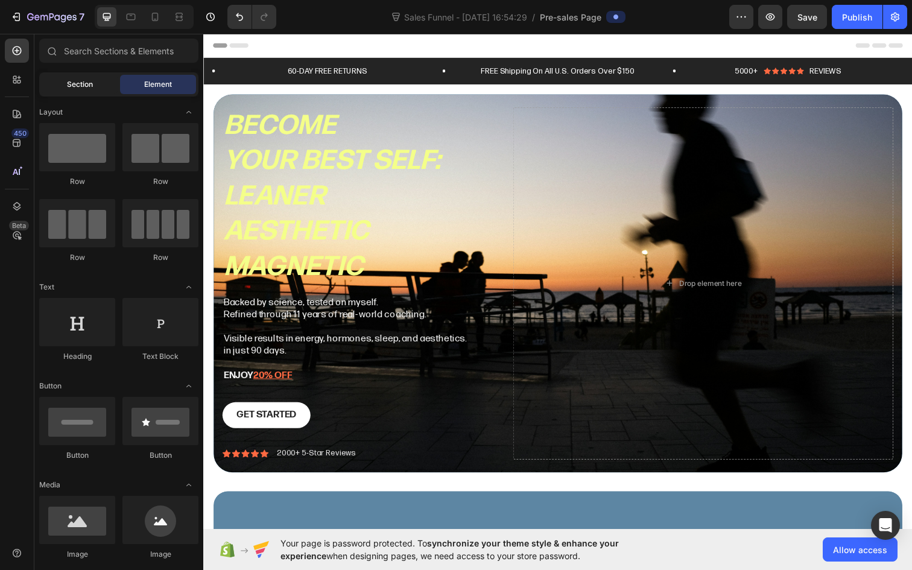
click at [75, 88] on span "Section" at bounding box center [80, 84] width 26 height 11
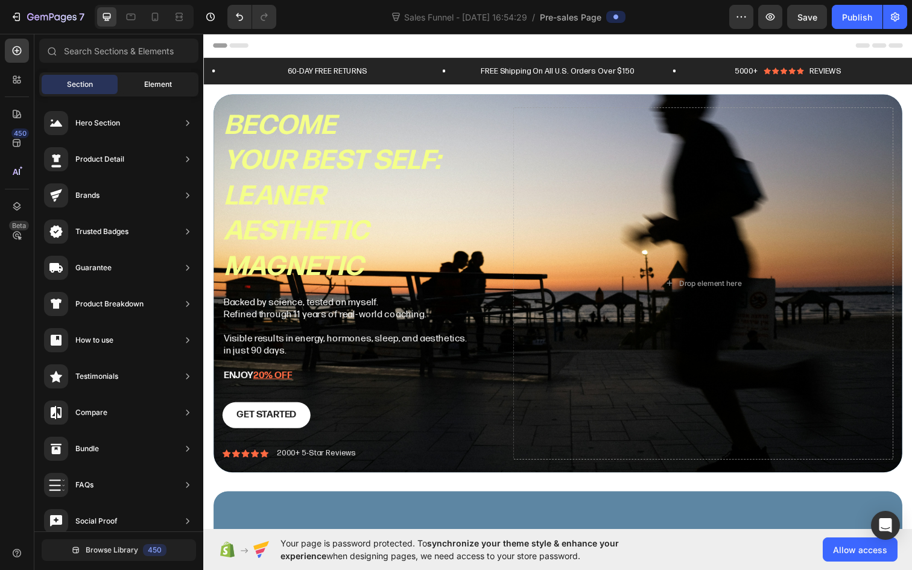
click at [150, 88] on span "Element" at bounding box center [158, 84] width 28 height 11
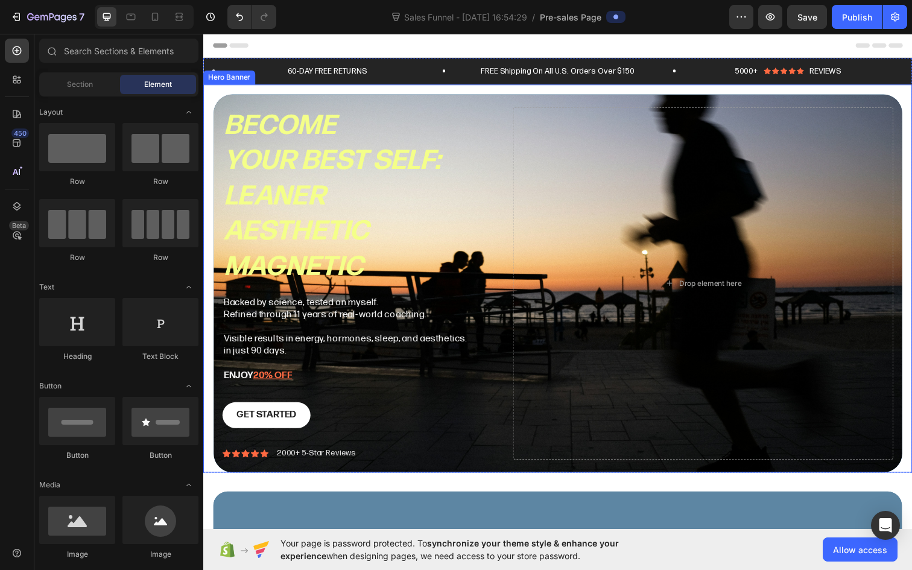
click at [256, 99] on div "Become your best self: Leaner Aesthetic magnetic Heading Backed by science, tes…" at bounding box center [564, 288] width 703 height 399
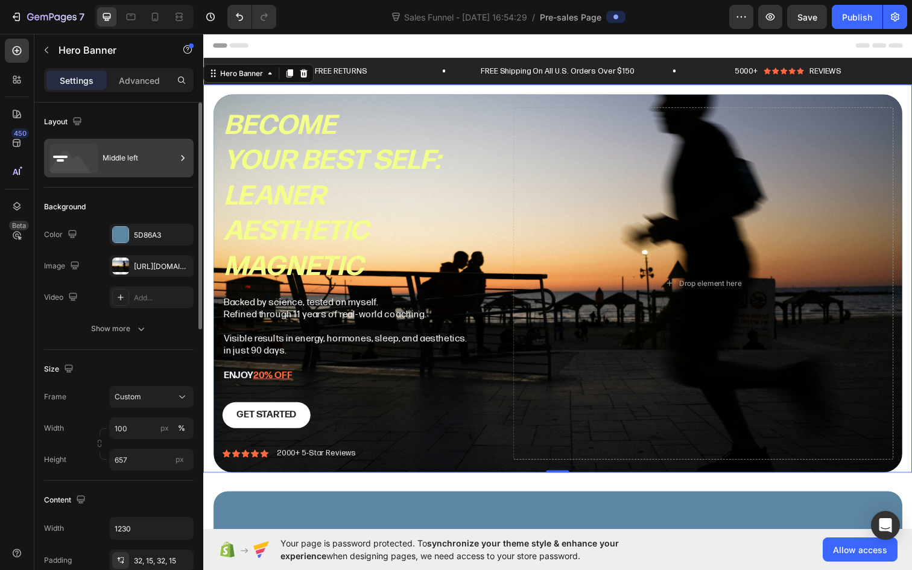
click at [150, 159] on div "Middle left" at bounding box center [140, 158] width 74 height 28
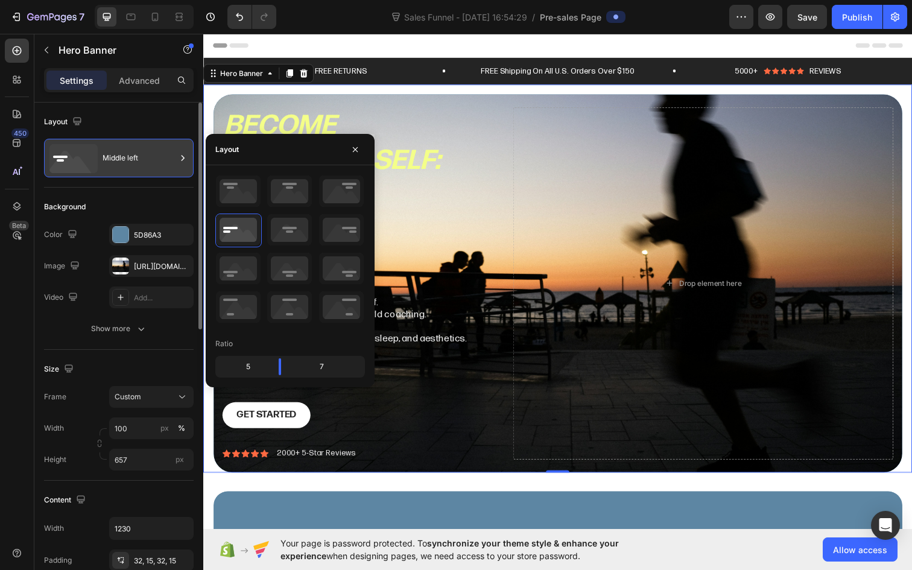
click at [150, 159] on div "Middle left" at bounding box center [140, 158] width 74 height 28
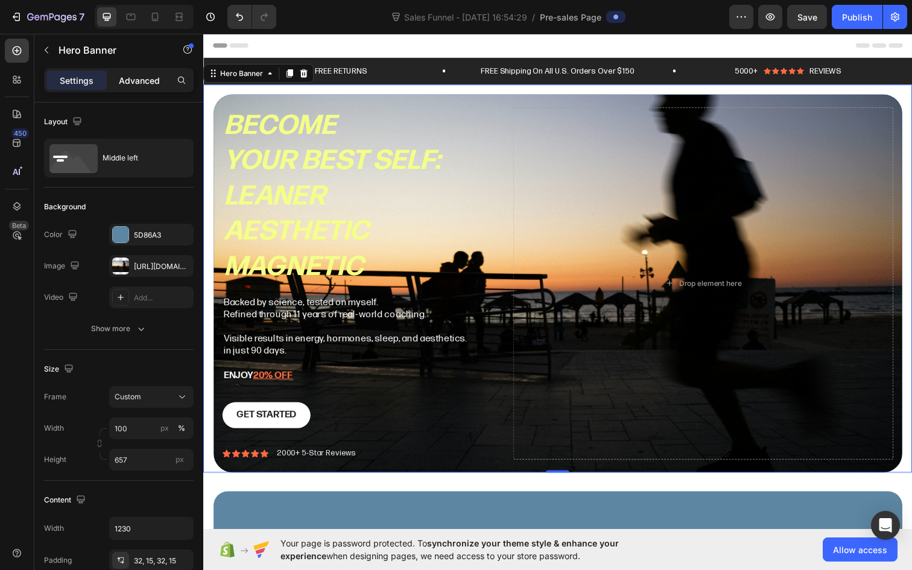
click at [149, 82] on p "Advanced" at bounding box center [139, 80] width 41 height 13
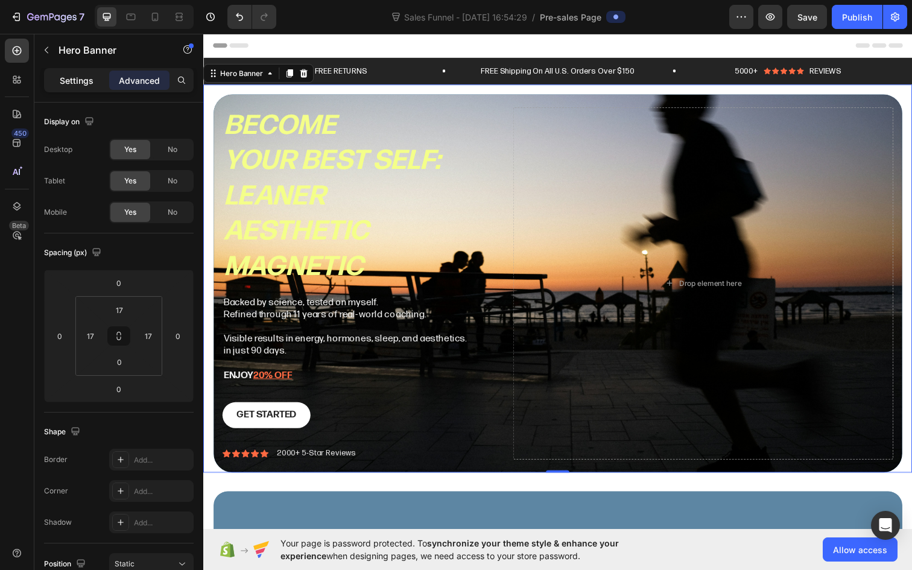
click at [90, 84] on p "Settings" at bounding box center [77, 80] width 34 height 13
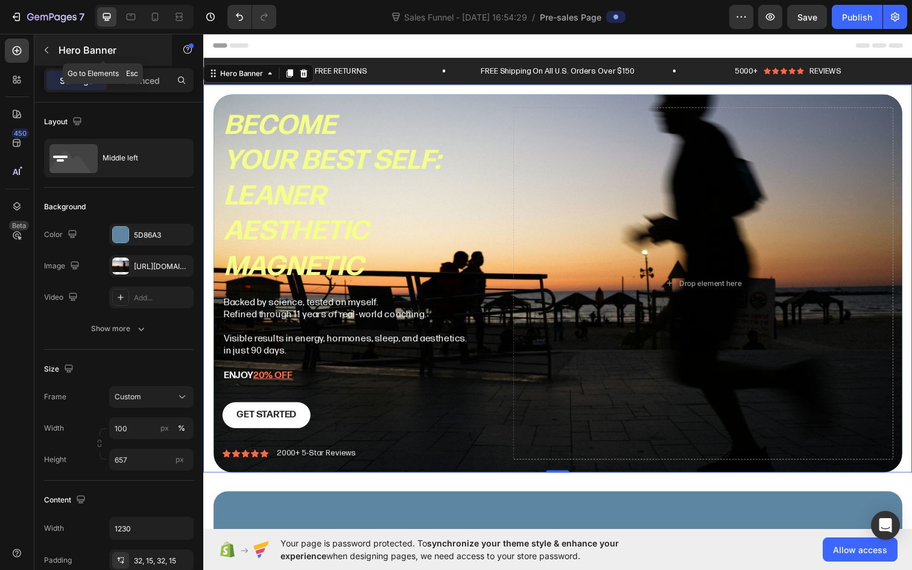
click at [47, 48] on icon "button" at bounding box center [47, 50] width 4 height 7
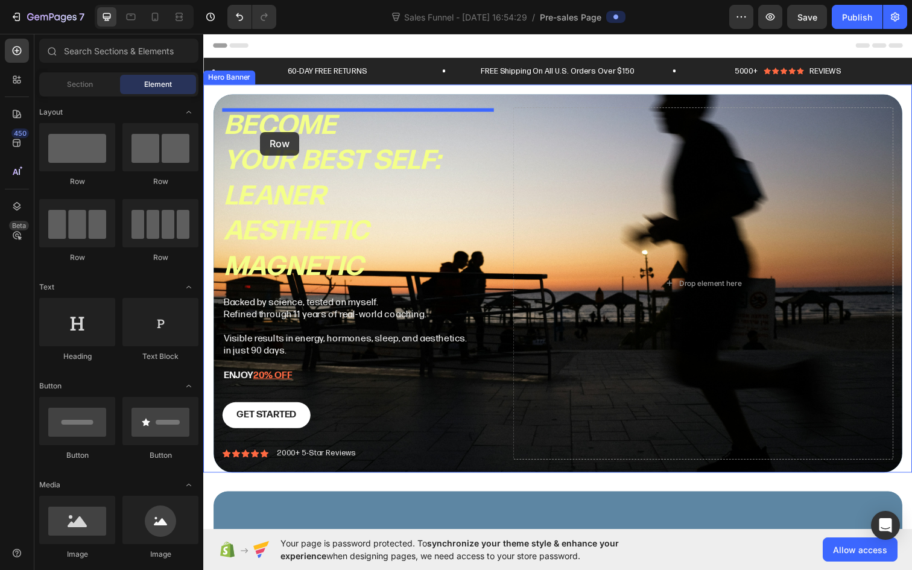
drag, startPoint x: 282, startPoint y: 190, endPoint x: 261, endPoint y: 134, distance: 59.9
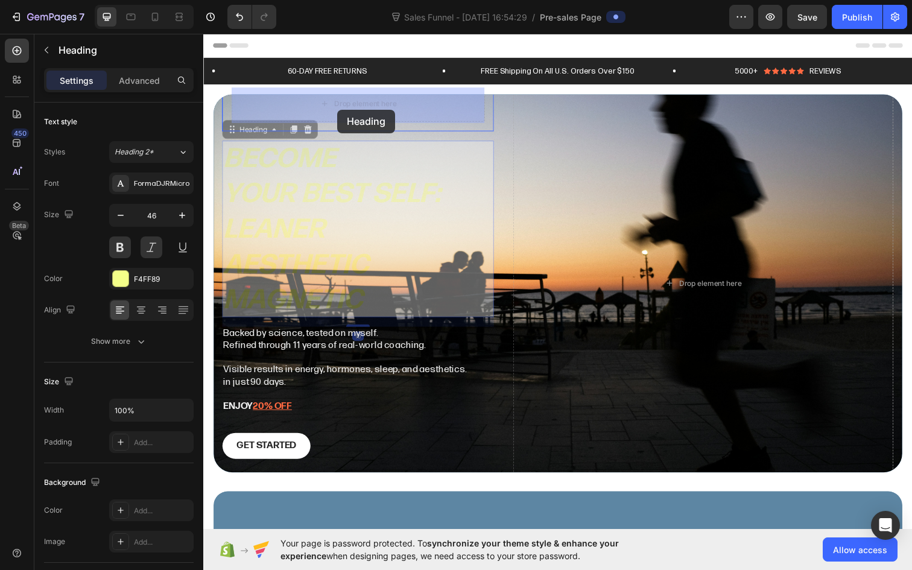
drag, startPoint x: 314, startPoint y: 215, endPoint x: 340, endPoint y: 111, distance: 107.5
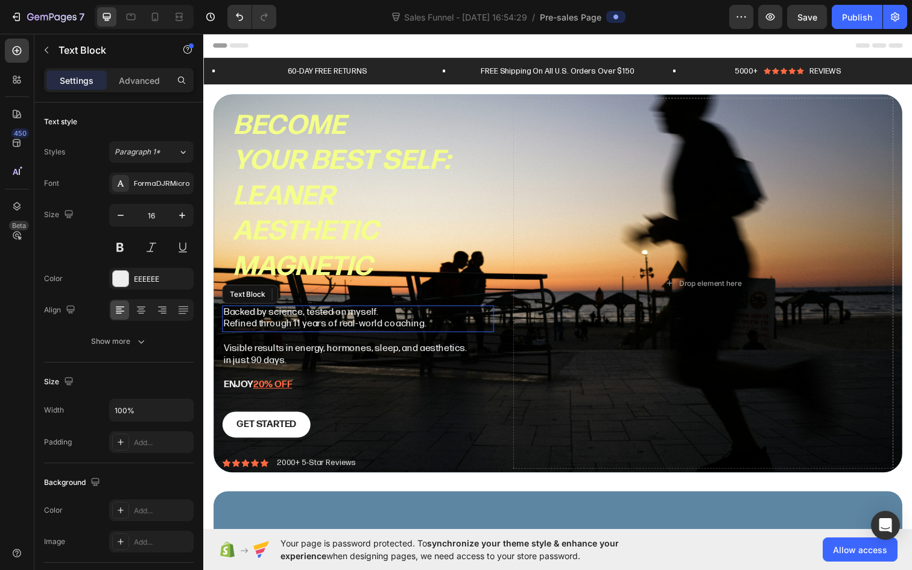
click at [287, 325] on p "Refined through 11 years of real-world coaching." at bounding box center [361, 330] width 275 height 13
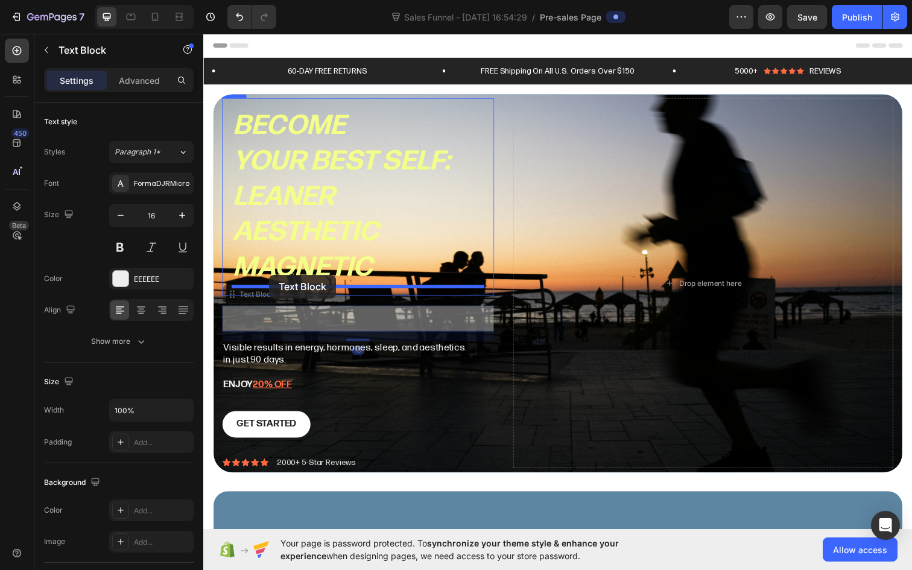
drag, startPoint x: 246, startPoint y: 299, endPoint x: 270, endPoint y: 280, distance: 30.5
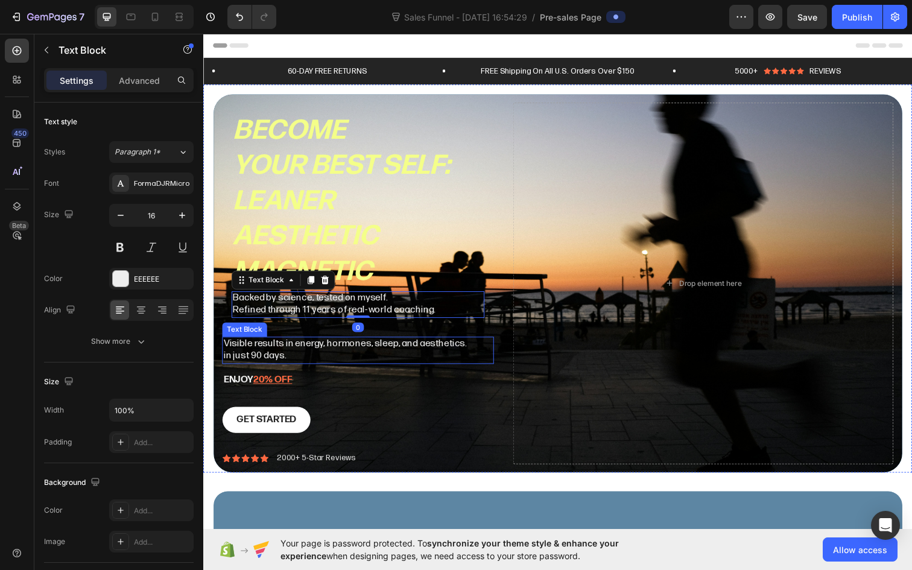
click at [239, 354] on p "Visible results in energy, hormones, sleep, and aesthetics." at bounding box center [361, 350] width 275 height 13
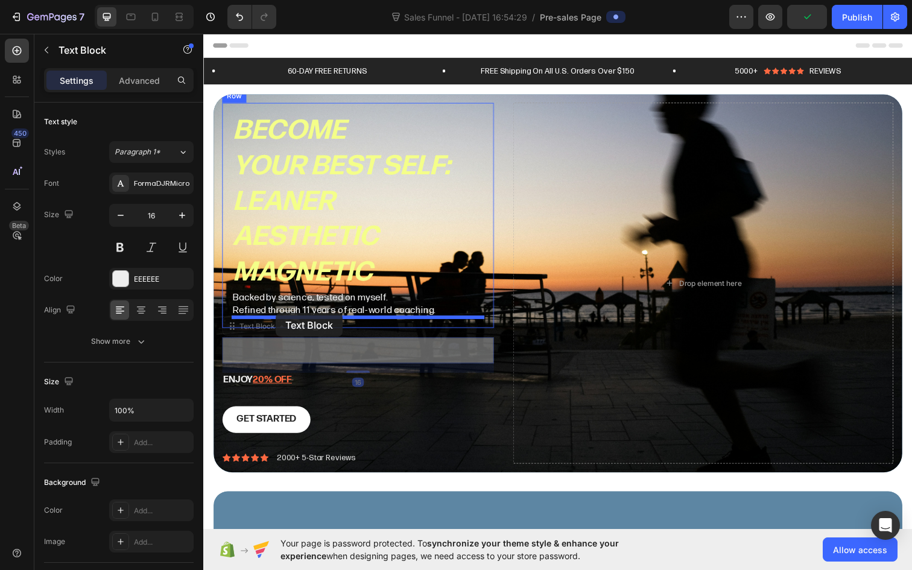
drag, startPoint x: 235, startPoint y: 334, endPoint x: 277, endPoint y: 319, distance: 44.8
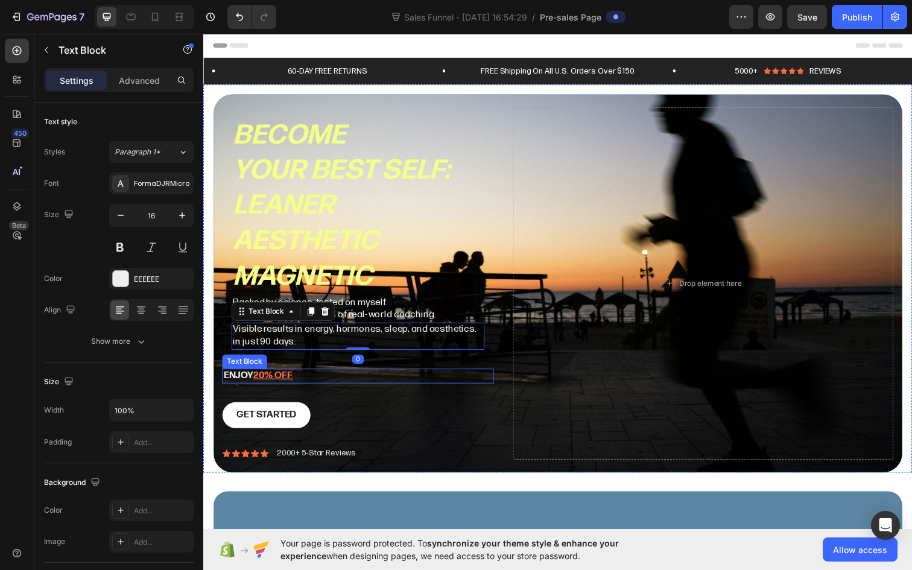
click at [233, 382] on p "ENJOY 20% OFF" at bounding box center [361, 382] width 275 height 13
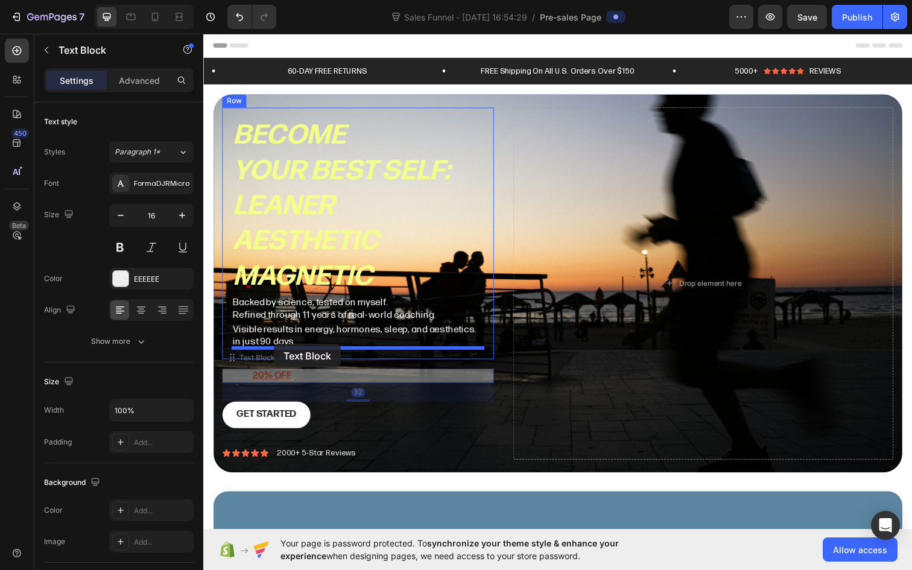
drag, startPoint x: 233, startPoint y: 361, endPoint x: 275, endPoint y: 350, distance: 43.4
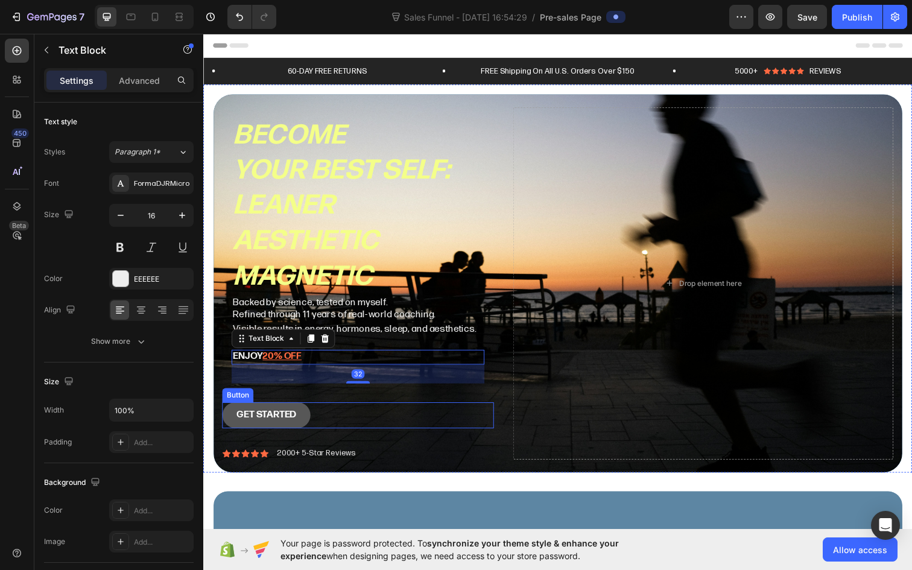
click at [229, 414] on button "Get started" at bounding box center [268, 423] width 90 height 27
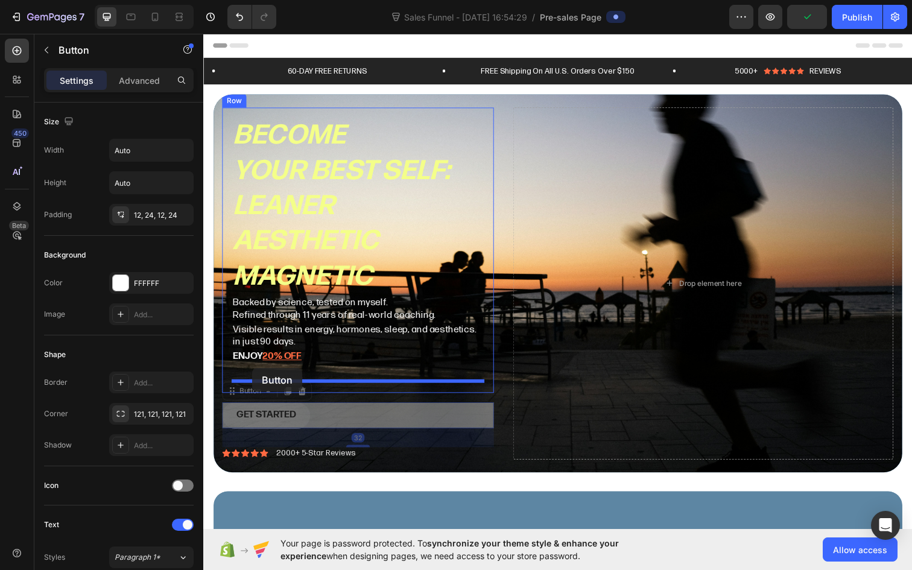
drag, startPoint x: 231, startPoint y: 394, endPoint x: 253, endPoint y: 375, distance: 29.5
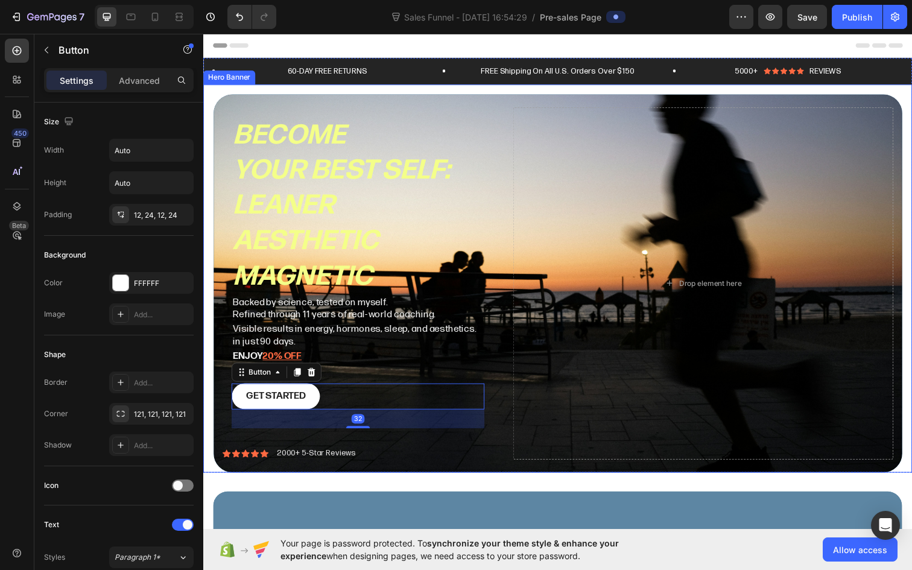
click at [224, 458] on icon at bounding box center [227, 462] width 8 height 8
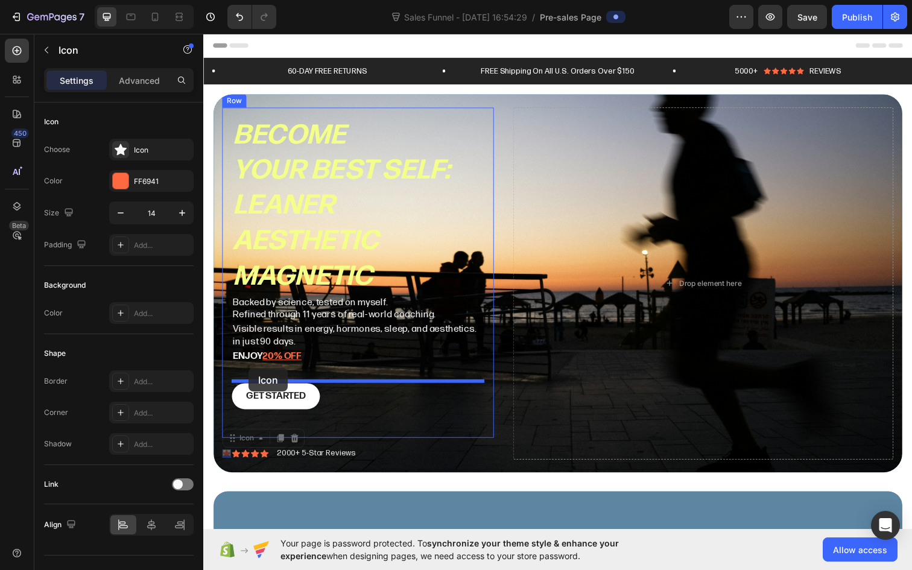
drag, startPoint x: 230, startPoint y: 444, endPoint x: 250, endPoint y: 375, distance: 71.4
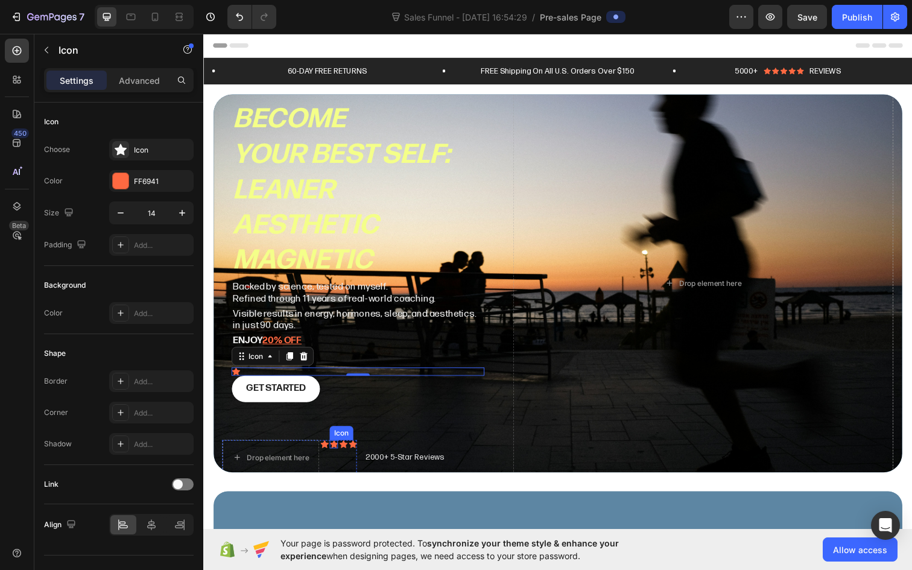
click at [335, 448] on icon at bounding box center [336, 452] width 8 height 8
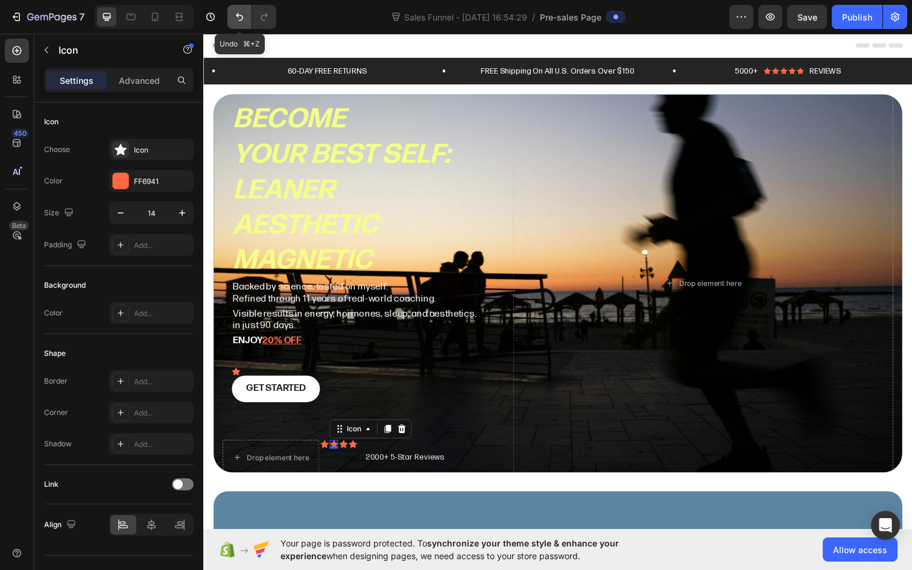
click at [235, 21] on icon "Undo/Redo" at bounding box center [239, 17] width 12 height 12
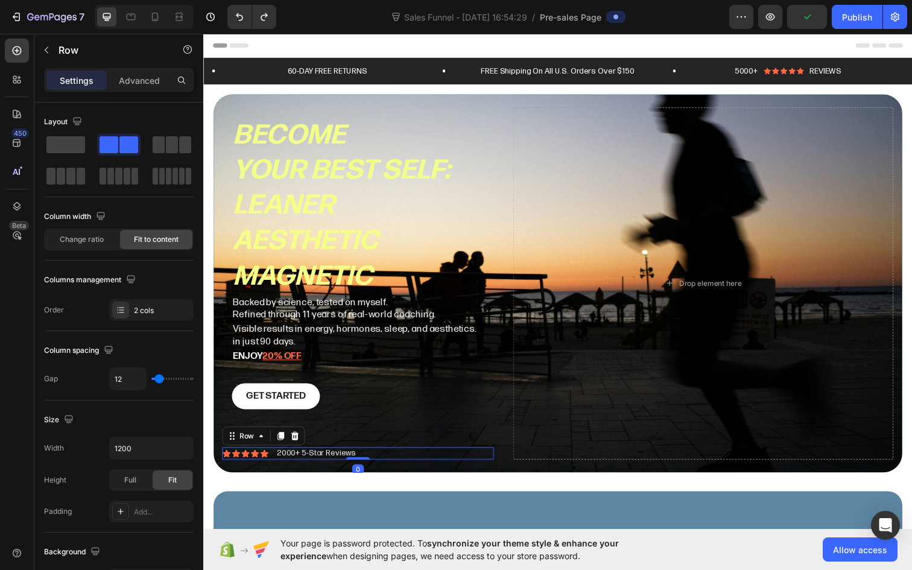
click at [373, 458] on div "Icon Icon Icon Icon Icon Icon List 2000+ 5-Star Reviews Text Block Row 0" at bounding box center [361, 461] width 277 height 13
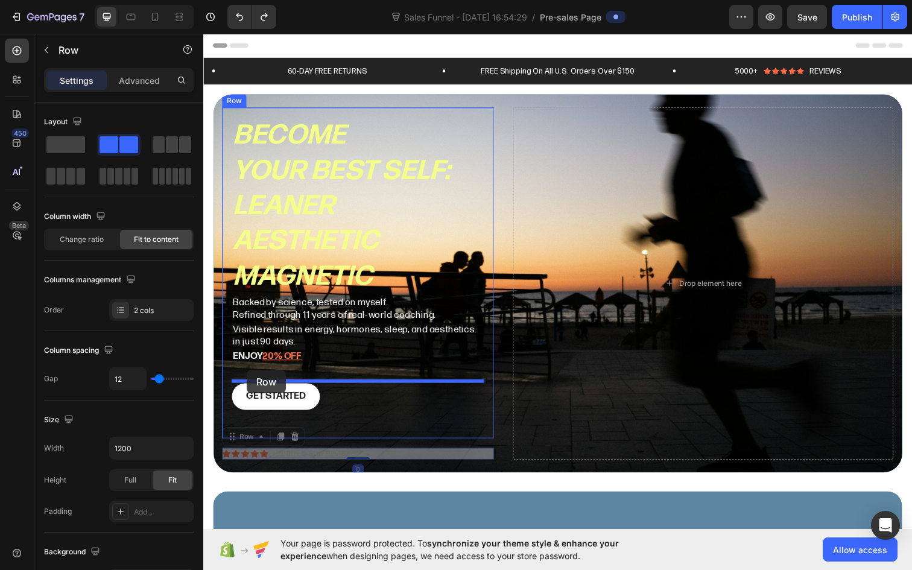
drag, startPoint x: 250, startPoint y: 444, endPoint x: 248, endPoint y: 377, distance: 67.6
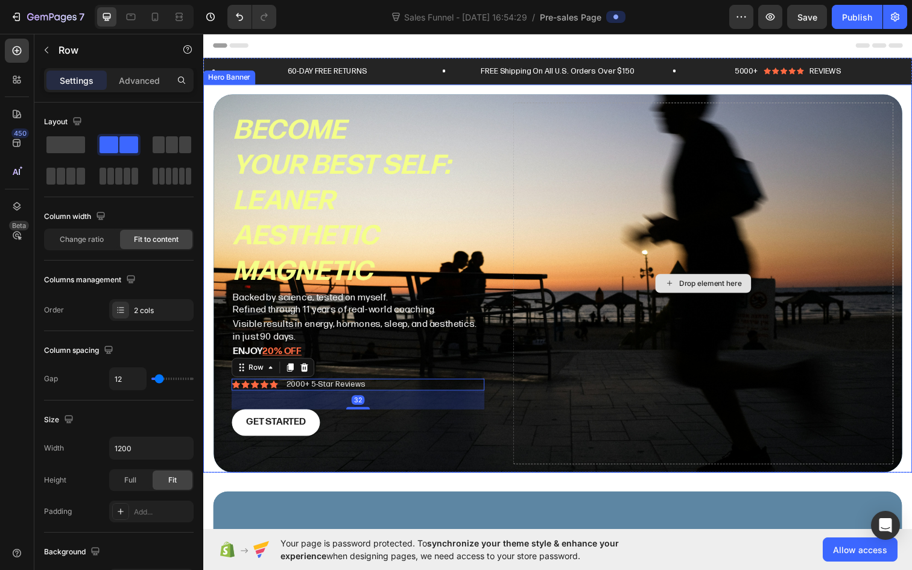
click at [613, 375] on div "Drop element here" at bounding box center [713, 289] width 388 height 370
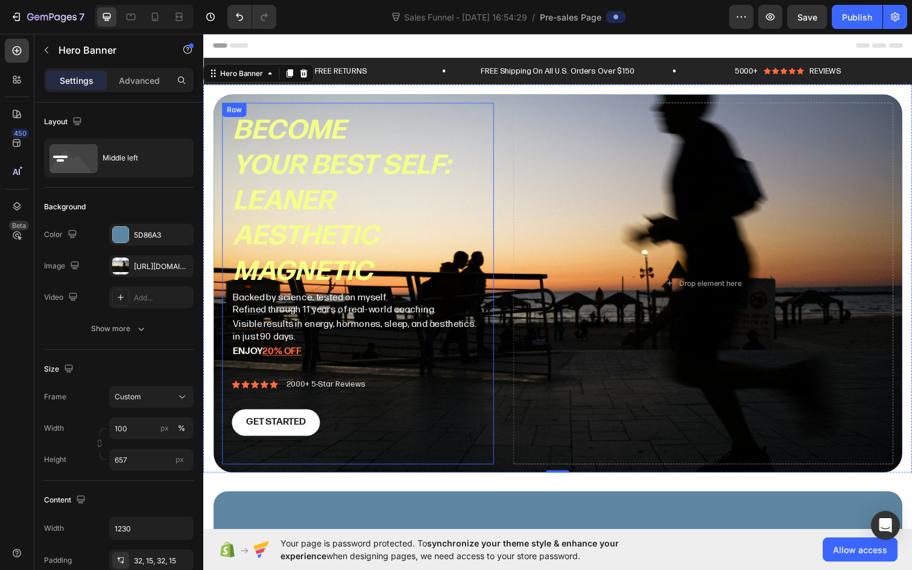
click at [497, 245] on div "Become your best self: Leaner Aesthetic magnetic Heading Backed by science, tes…" at bounding box center [361, 289] width 277 height 370
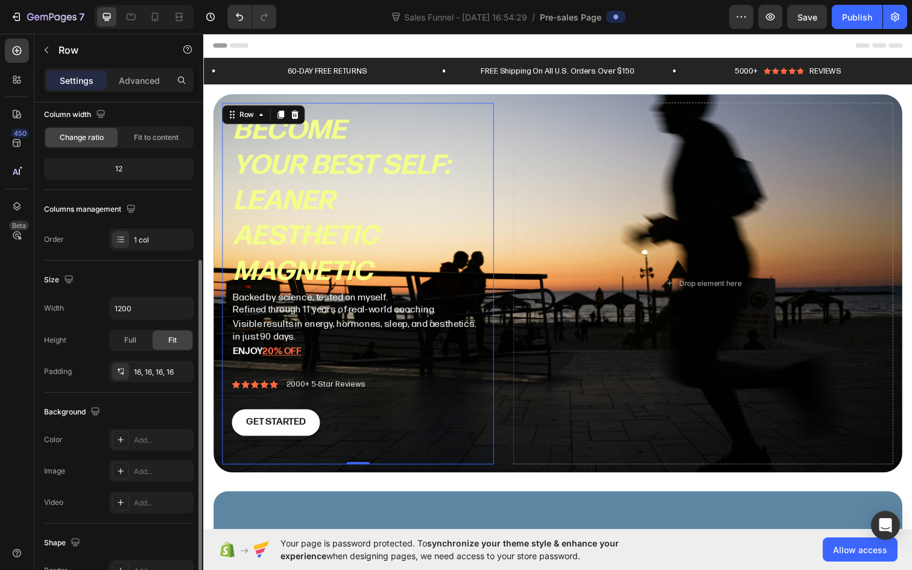
scroll to position [234, 0]
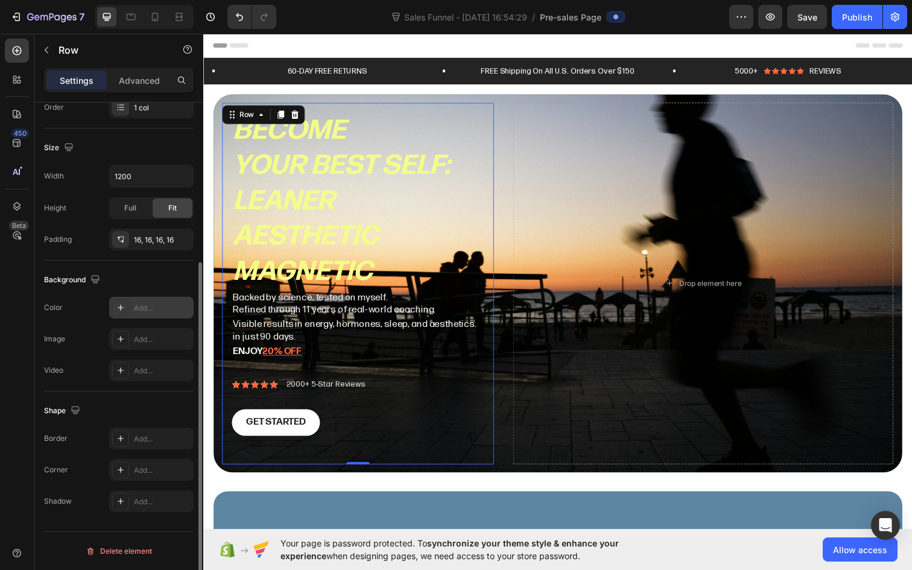
click at [152, 309] on div "Add..." at bounding box center [162, 308] width 57 height 11
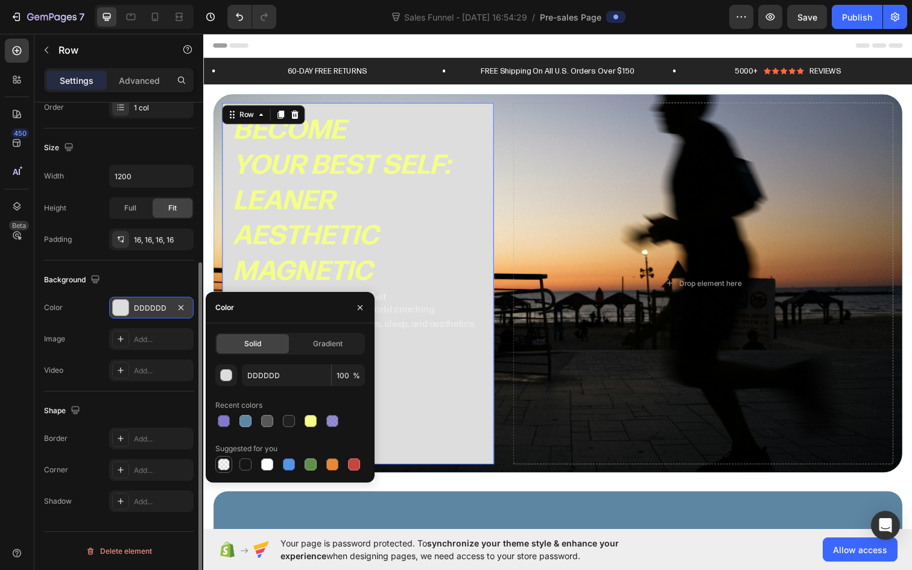
click at [230, 468] on div at bounding box center [224, 464] width 14 height 14
type input "000000"
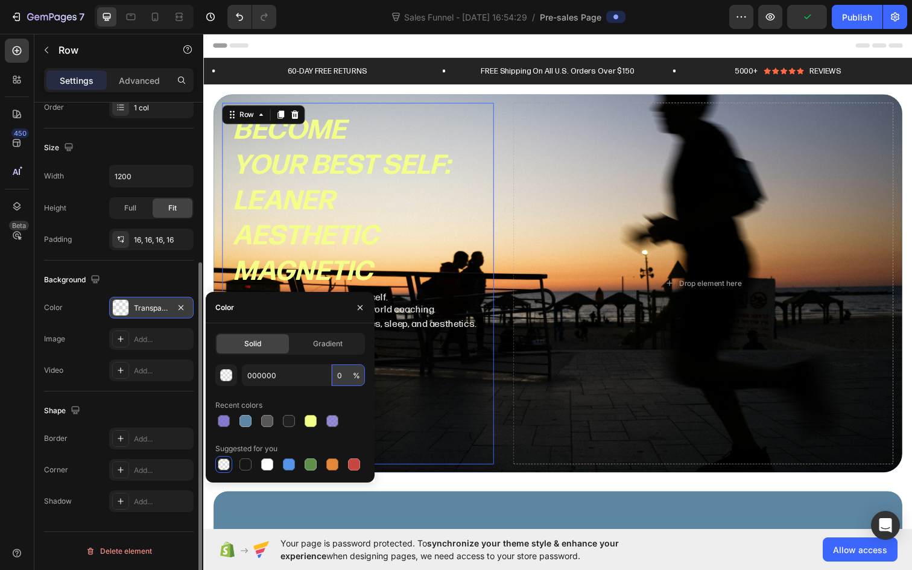
click at [343, 373] on input "0" at bounding box center [348, 375] width 33 height 22
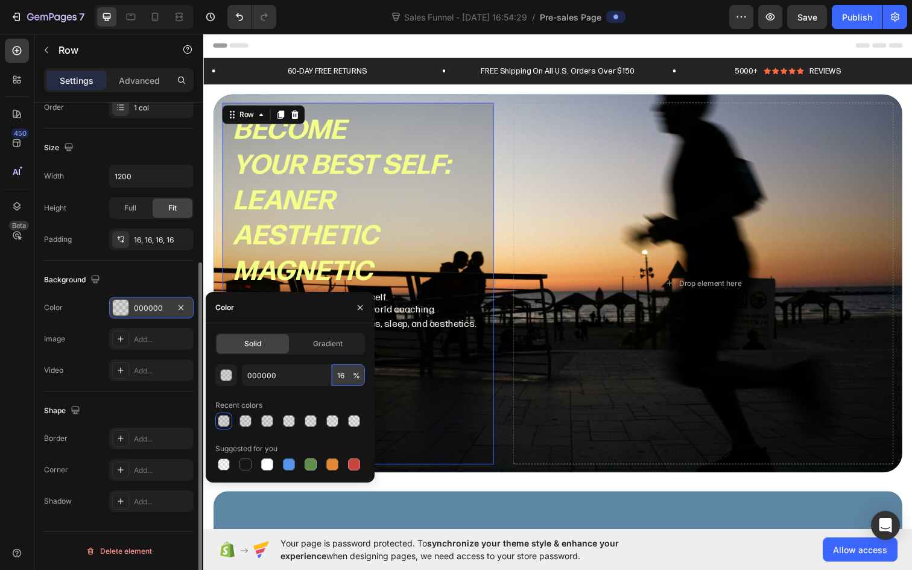
type input "17"
click at [129, 466] on div "Add..." at bounding box center [151, 470] width 84 height 22
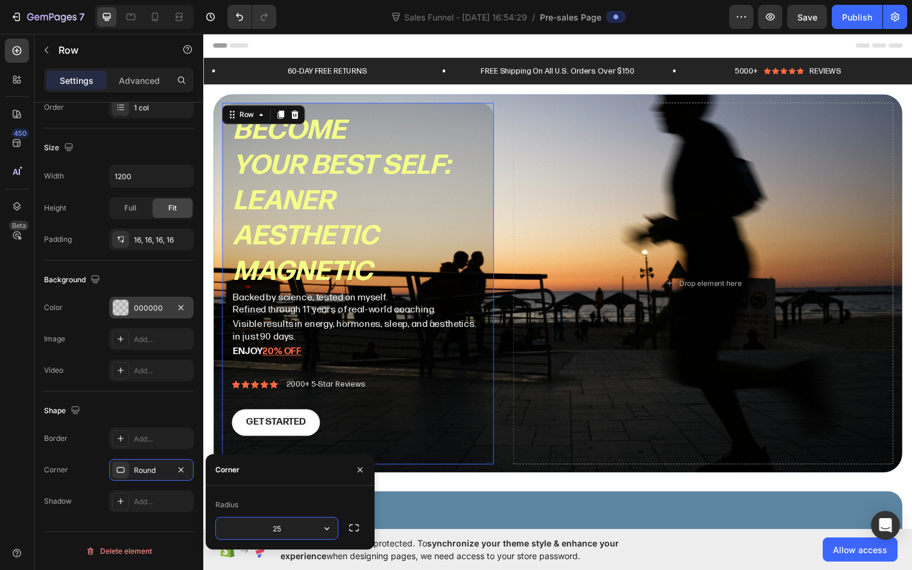
type input "25"
click at [159, 308] on div "000000" at bounding box center [151, 308] width 35 height 11
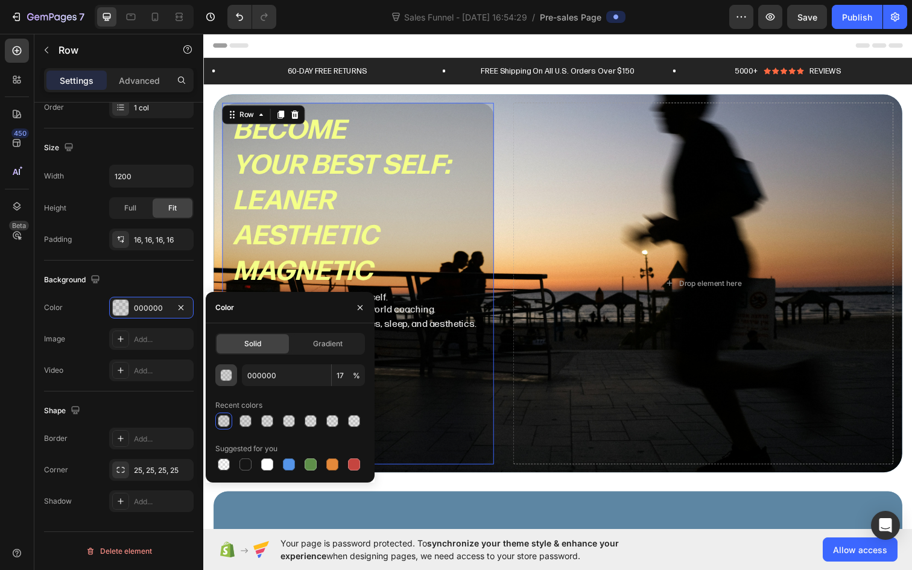
click at [230, 372] on div "button" at bounding box center [227, 376] width 12 height 12
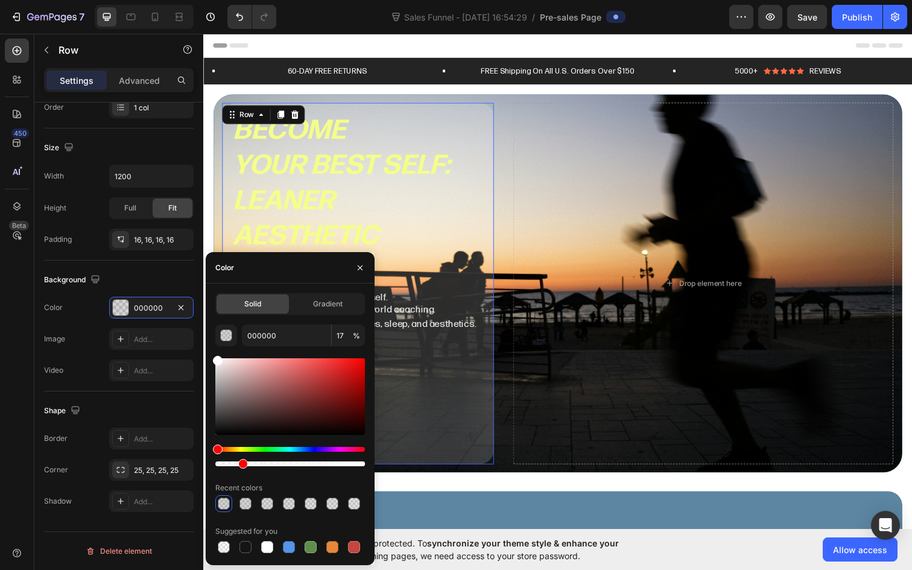
type input "FFFFFF"
drag, startPoint x: 217, startPoint y: 361, endPoint x: 210, endPoint y: 342, distance: 20.6
click at [210, 342] on div "Solid Gradient FFFFFF 17 % Recent colors Suggested for you" at bounding box center [290, 424] width 169 height 262
click at [315, 306] on span "Gradient" at bounding box center [328, 304] width 30 height 11
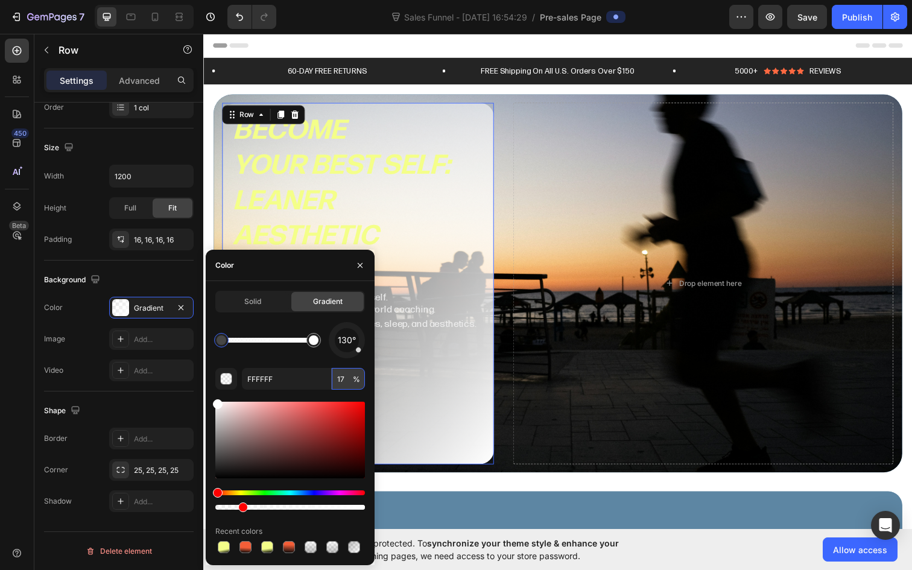
click at [344, 381] on input "17" at bounding box center [348, 379] width 33 height 22
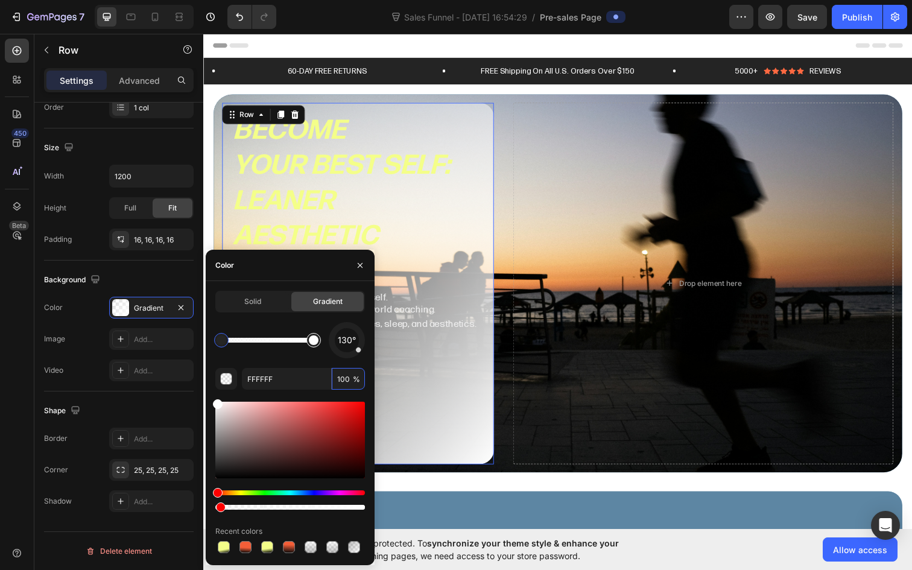
click at [314, 341] on div at bounding box center [314, 340] width 10 height 10
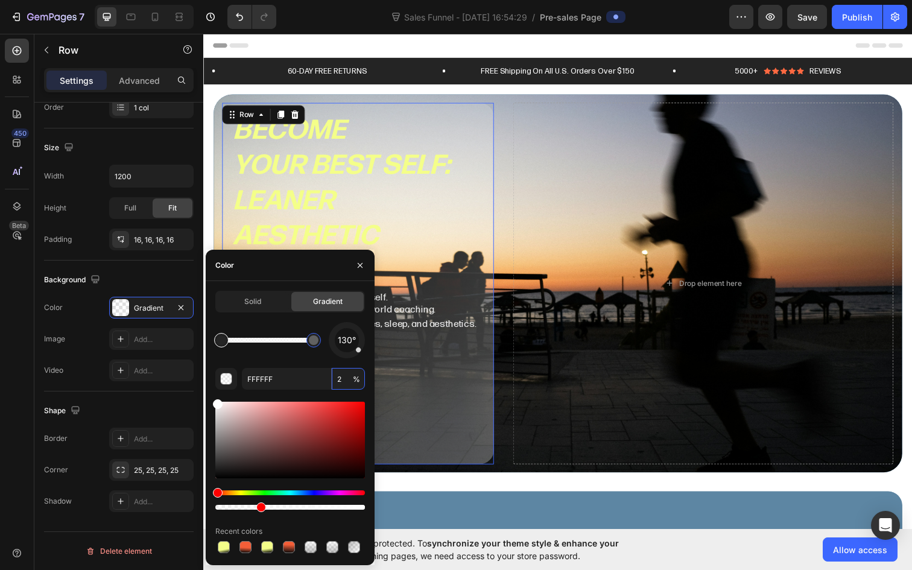
click at [218, 338] on div at bounding box center [222, 340] width 10 height 10
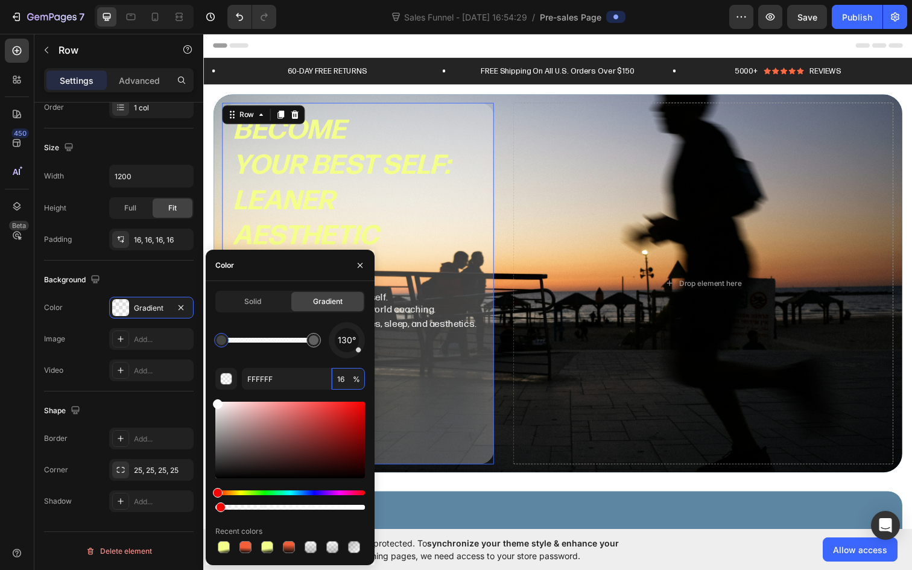
type input "17"
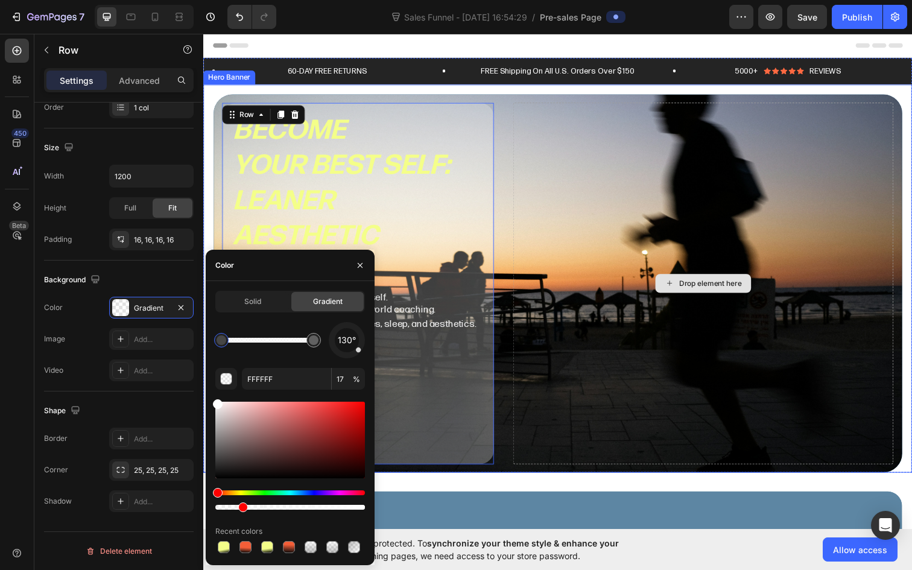
click at [604, 343] on div "Drop element here" at bounding box center [713, 289] width 388 height 370
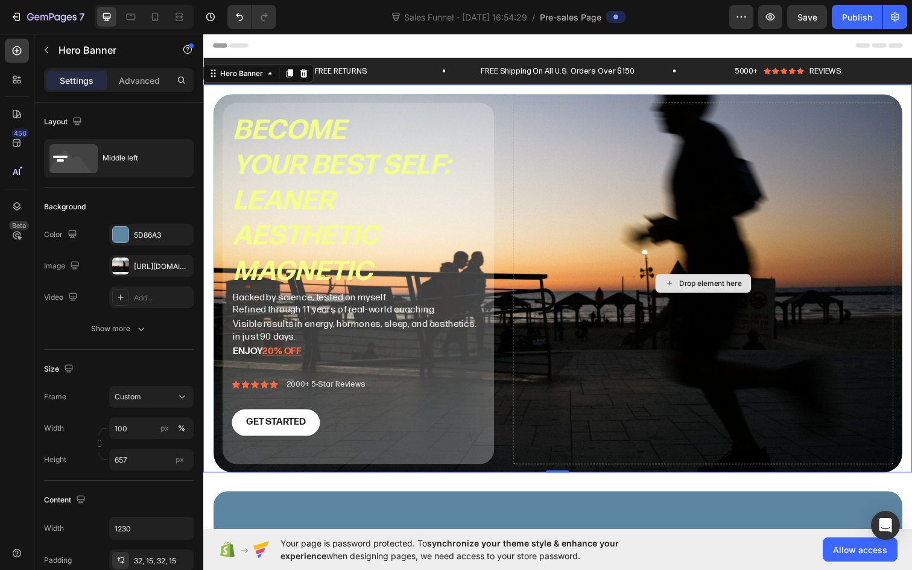
scroll to position [0, 0]
